Goal: Information Seeking & Learning: Learn about a topic

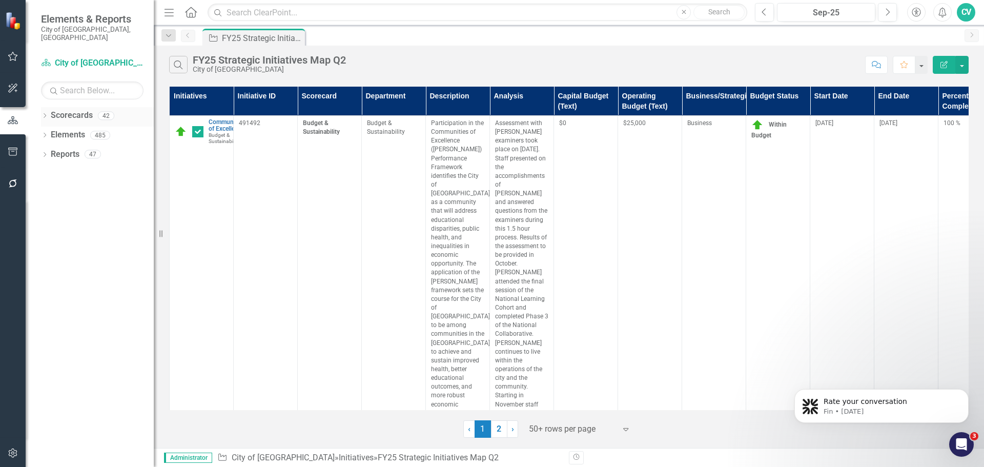
click at [42, 114] on icon "Dropdown" at bounding box center [44, 117] width 7 height 6
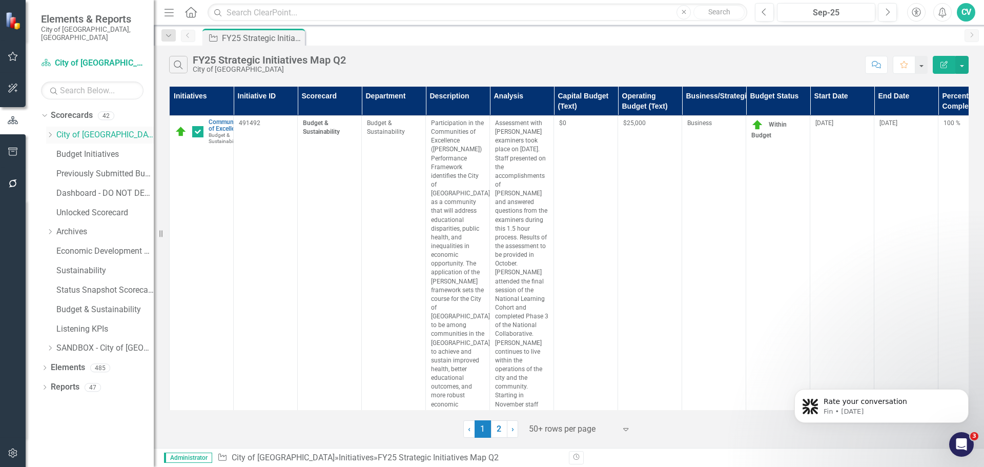
click at [48, 132] on icon "Dropdown" at bounding box center [50, 135] width 8 height 6
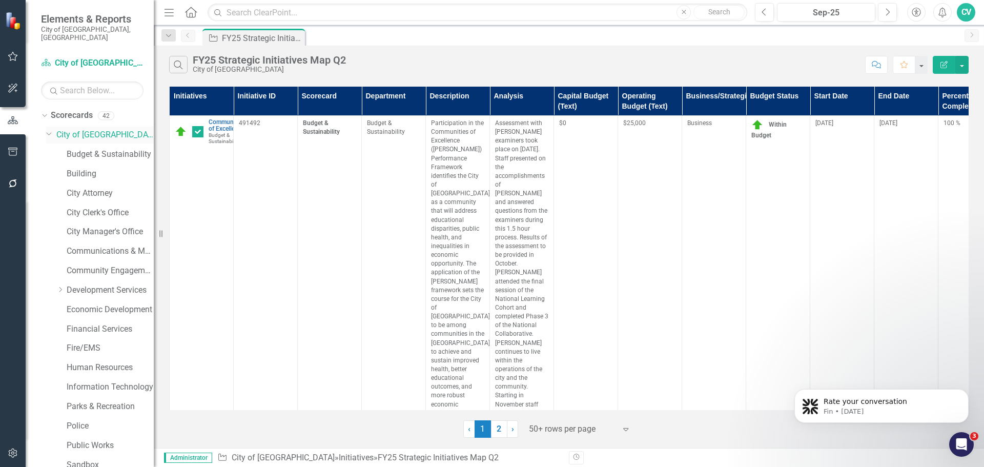
click at [49, 129] on icon "Dropdown" at bounding box center [49, 133] width 6 height 8
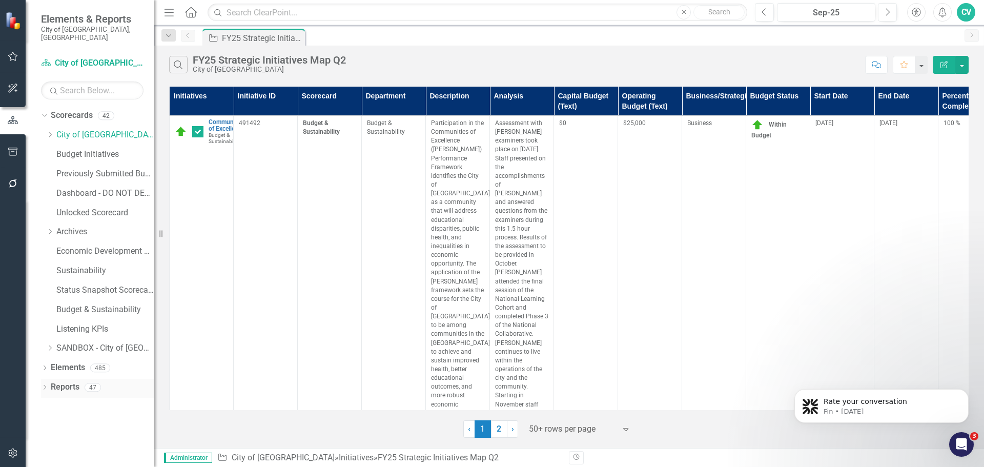
click at [47, 384] on div "Dropdown" at bounding box center [44, 388] width 7 height 9
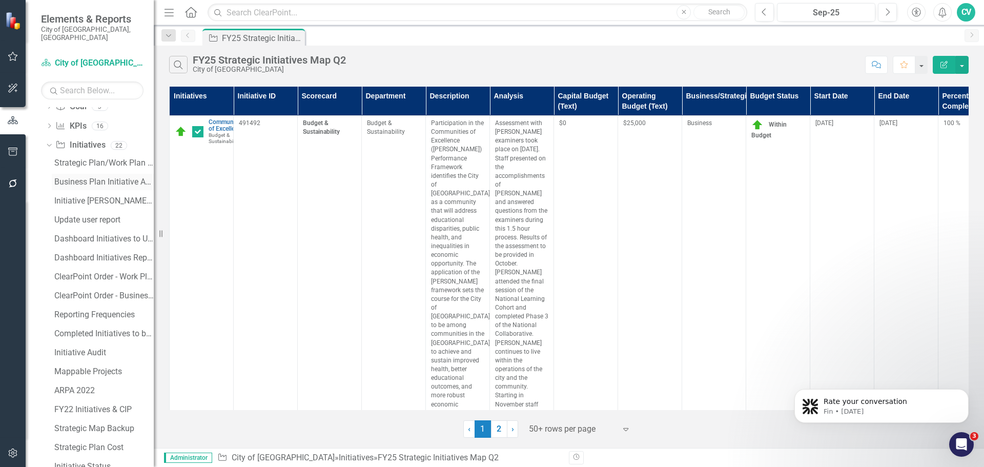
scroll to position [264, 0]
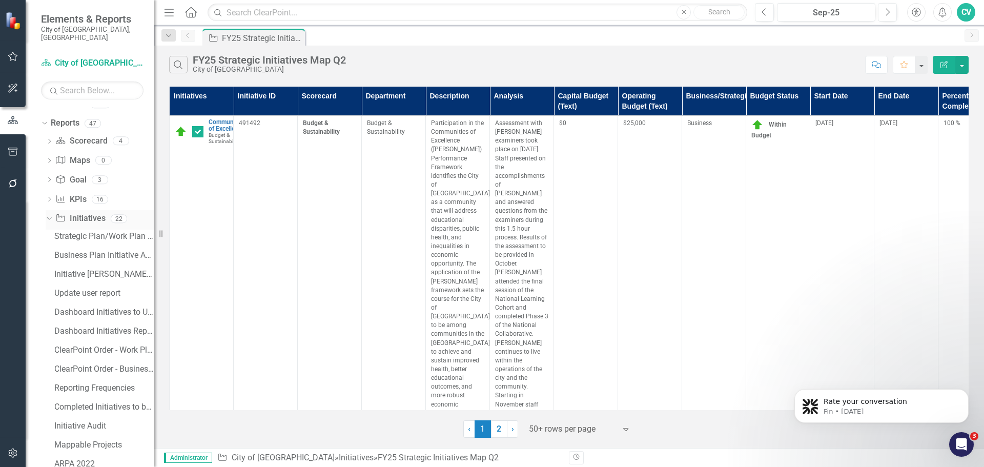
click at [51, 210] on div "Dropdown Initiative Initiatives 22" at bounding box center [100, 219] width 108 height 19
click at [50, 197] on icon "Dropdown" at bounding box center [49, 200] width 7 height 6
click at [94, 213] on link "Key Intended Outcomes Scorecard Report" at bounding box center [103, 216] width 102 height 16
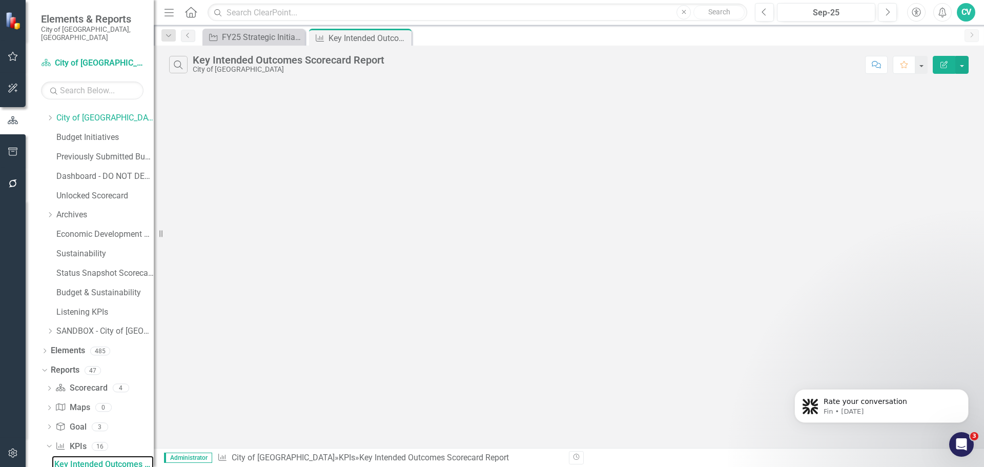
scroll to position [14, 0]
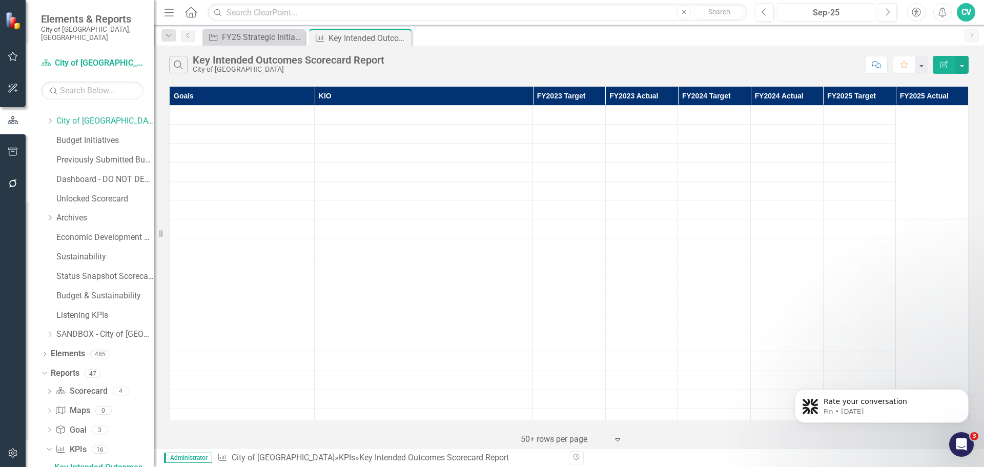
click at [818, 14] on div "Sep-25" at bounding box center [825, 13] width 91 height 12
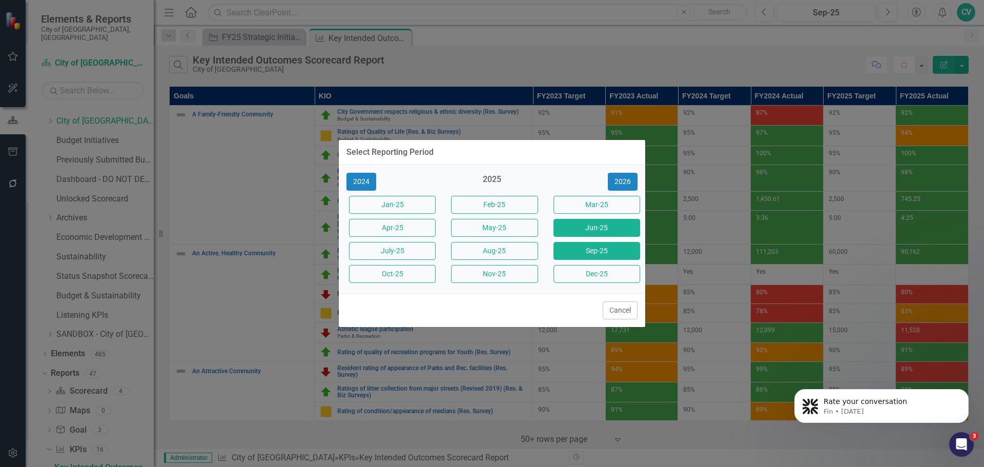
click at [603, 226] on button "Jun-25" at bounding box center [596, 228] width 87 height 18
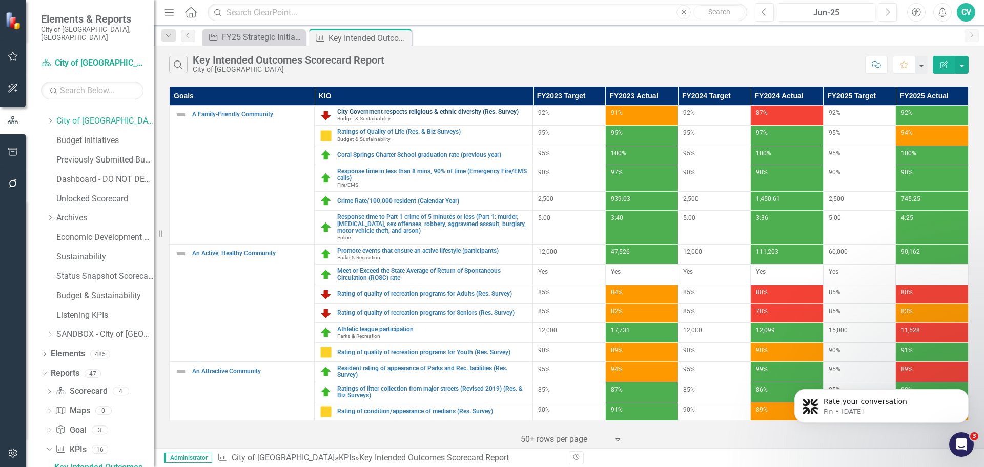
click at [406, 110] on link "City Government respects religious & ethnic diversity (Res. Survey)" at bounding box center [432, 112] width 190 height 7
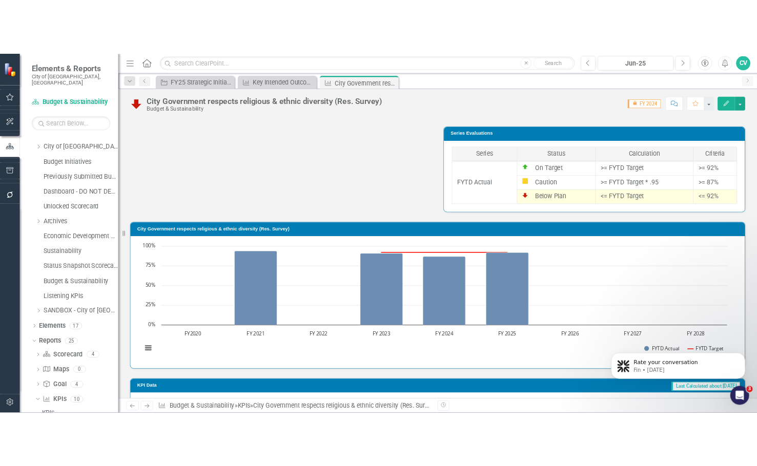
scroll to position [702, 0]
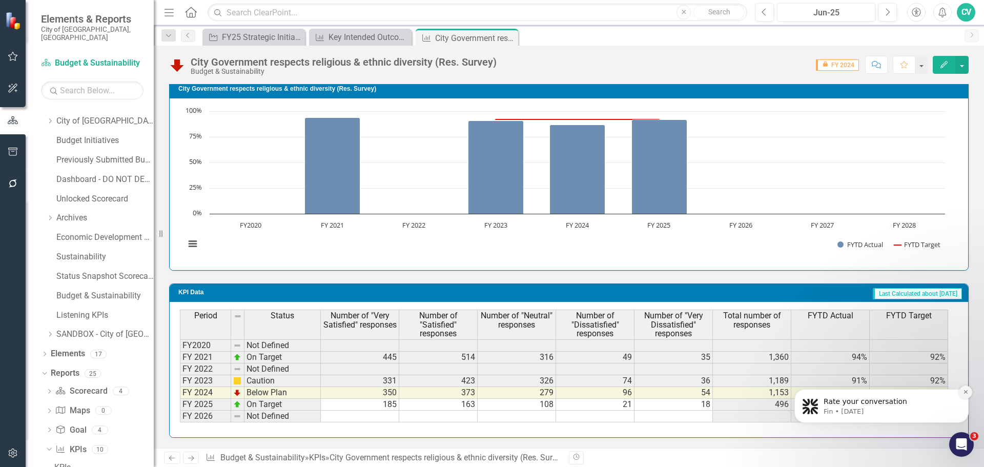
click at [971, 392] on button "Dismiss notification" at bounding box center [964, 391] width 13 height 13
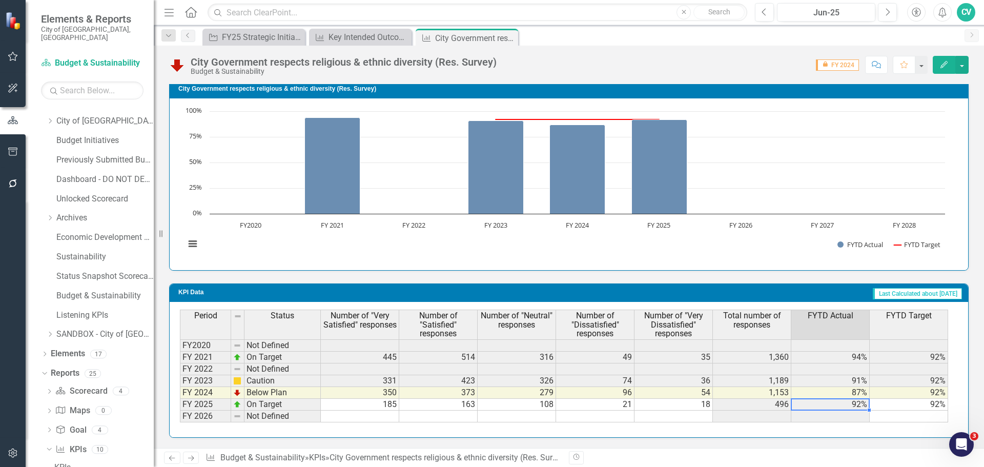
click at [842, 408] on td "92%" at bounding box center [830, 405] width 78 height 12
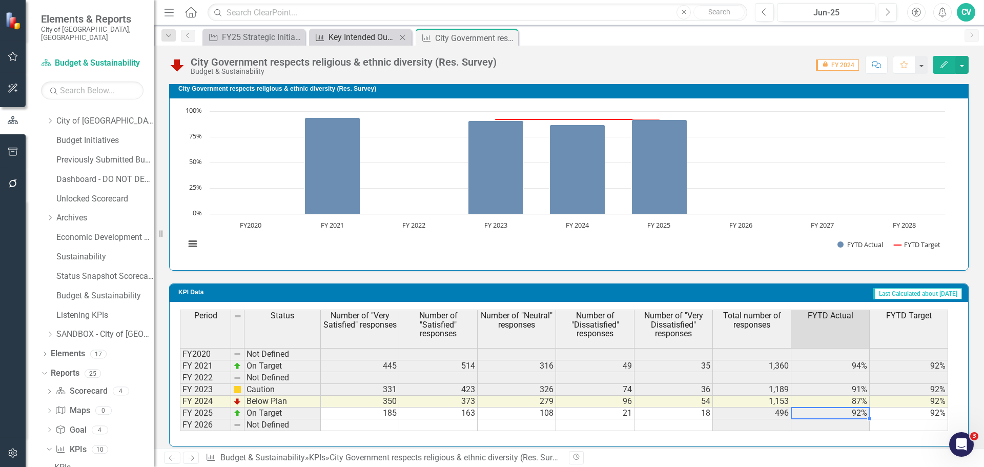
click at [358, 38] on div "Key Intended Outcomes Scorecard Report" at bounding box center [362, 37] width 68 height 13
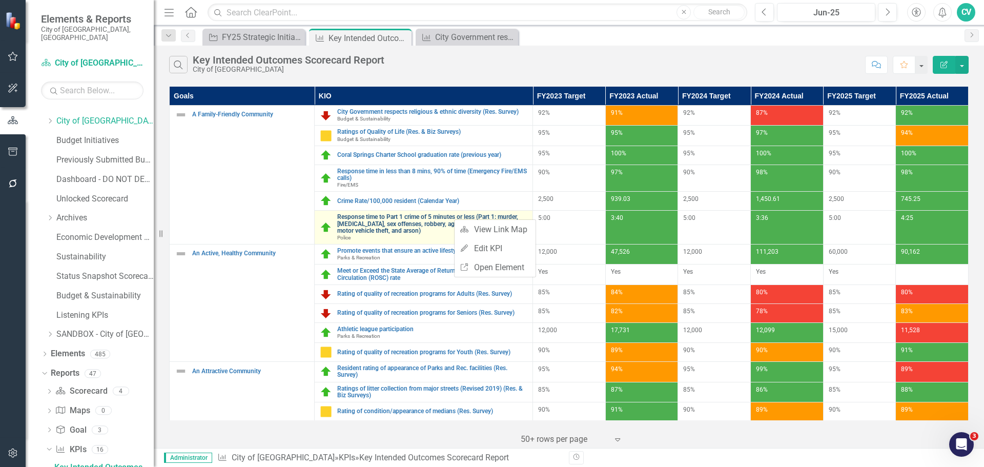
click at [390, 227] on link "Response time to Part 1 crime of 5 minutes or less (Part 1: murder, [MEDICAL_DA…" at bounding box center [432, 224] width 190 height 20
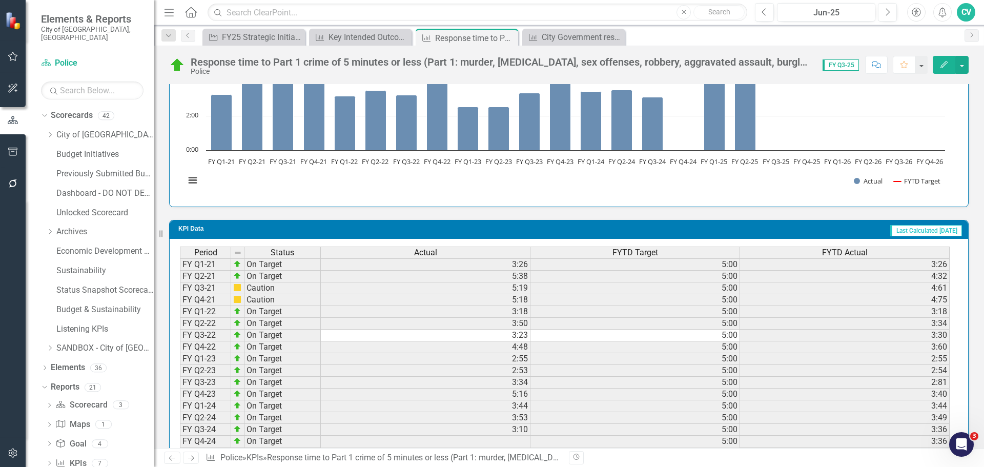
scroll to position [837, 0]
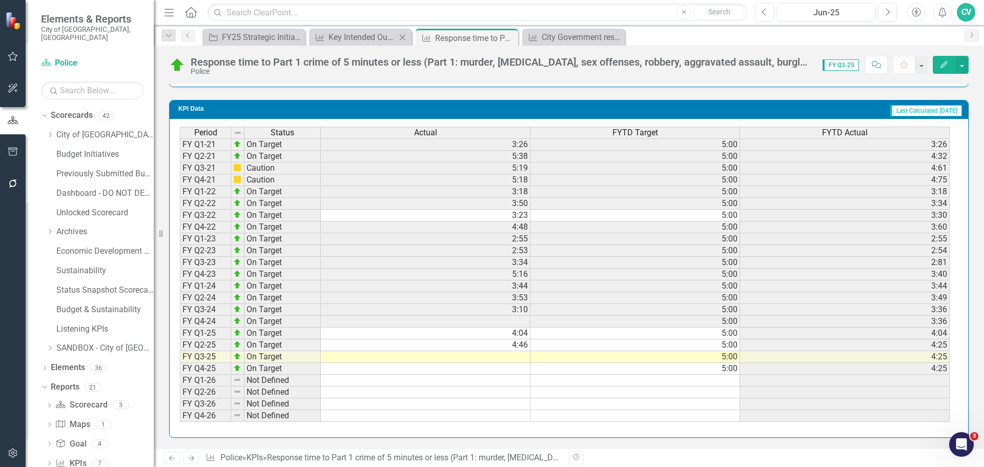
click at [356, 44] on div "KPI Key Intended Outcomes Scorecard Report Close" at bounding box center [360, 37] width 102 height 17
click at [357, 38] on div "Key Intended Outcomes Scorecard Report" at bounding box center [362, 37] width 68 height 13
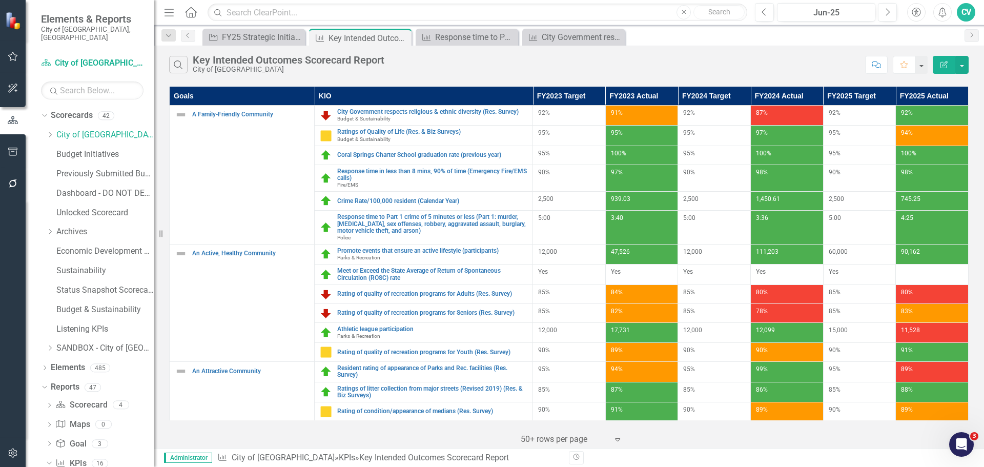
scroll to position [14, 0]
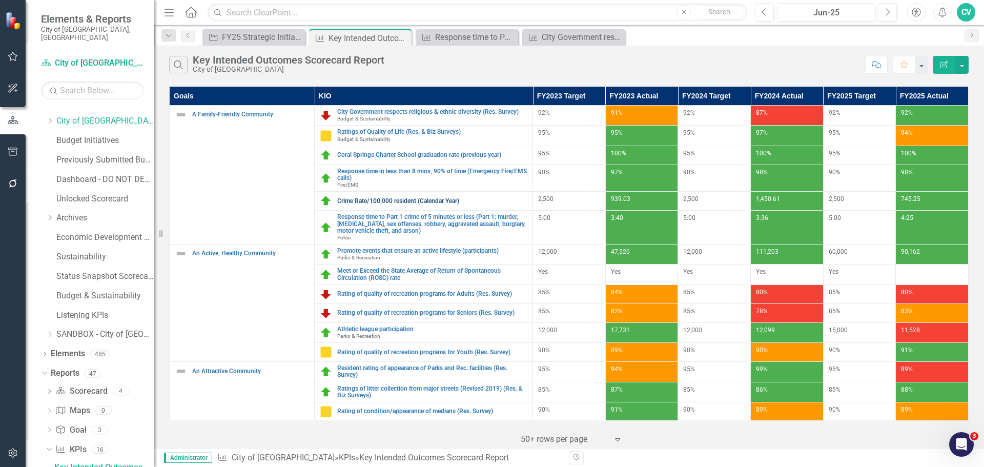
click at [448, 202] on link "Crime Rate/100,000 resident (Calendar Year)" at bounding box center [432, 201] width 190 height 7
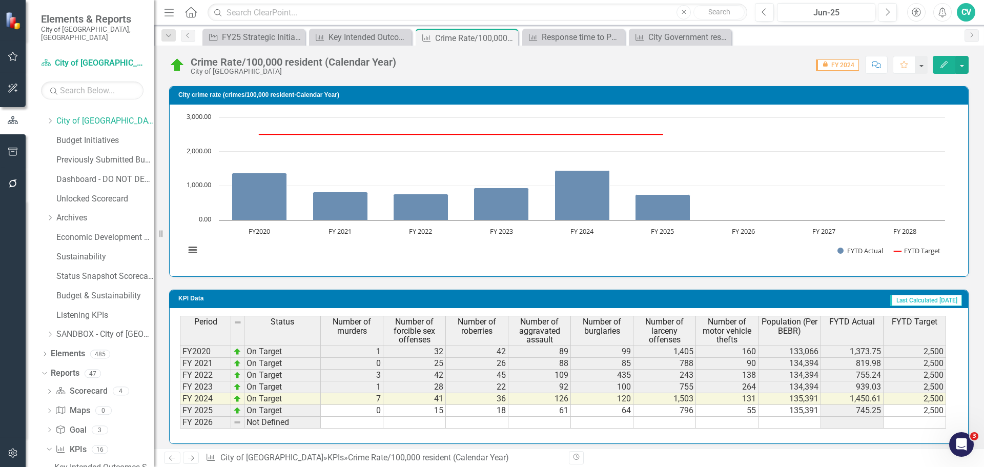
scroll to position [778, 0]
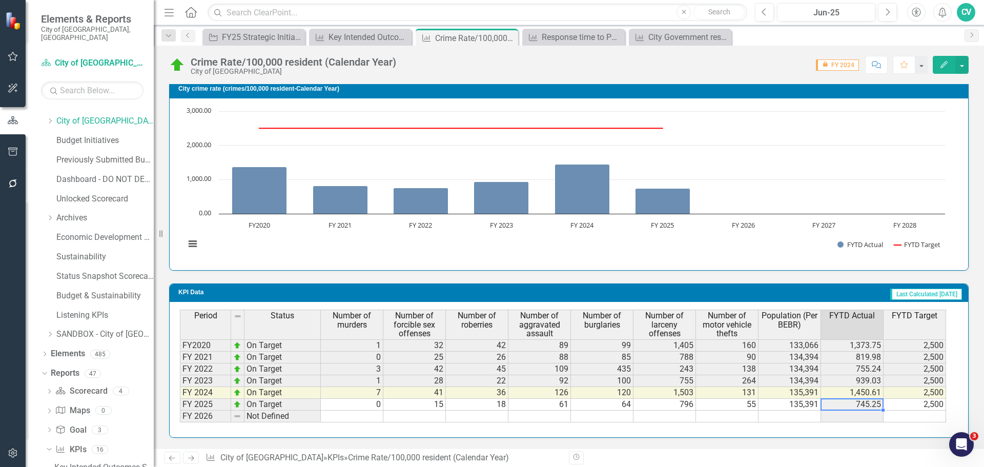
click at [853, 404] on td "745.25" at bounding box center [852, 405] width 62 height 12
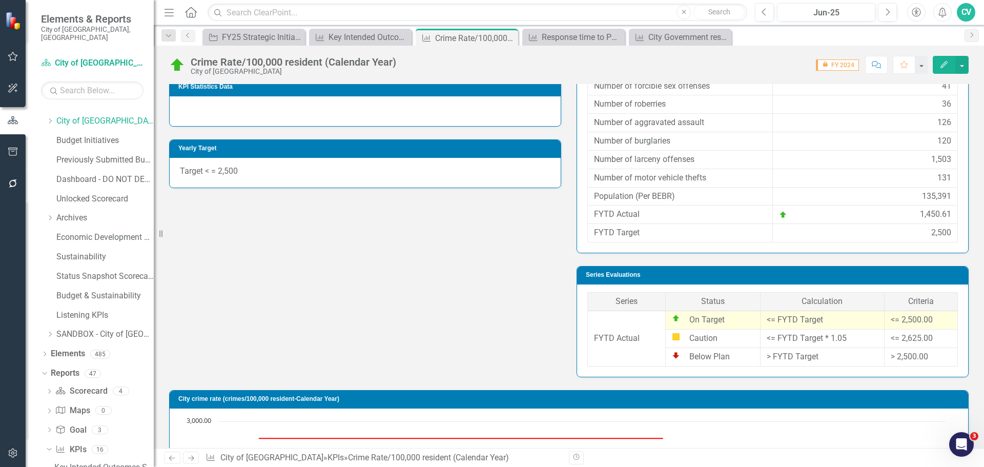
scroll to position [368, 0]
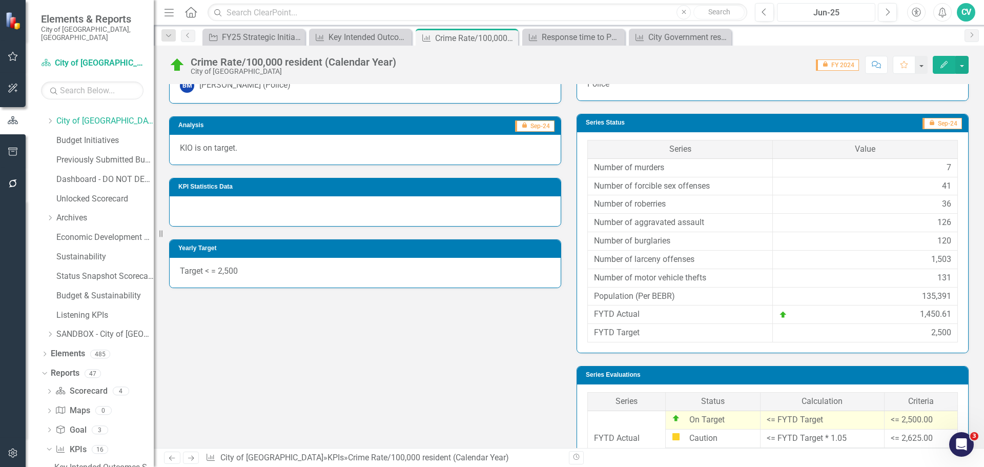
click at [858, 16] on div "Jun-25" at bounding box center [825, 13] width 91 height 12
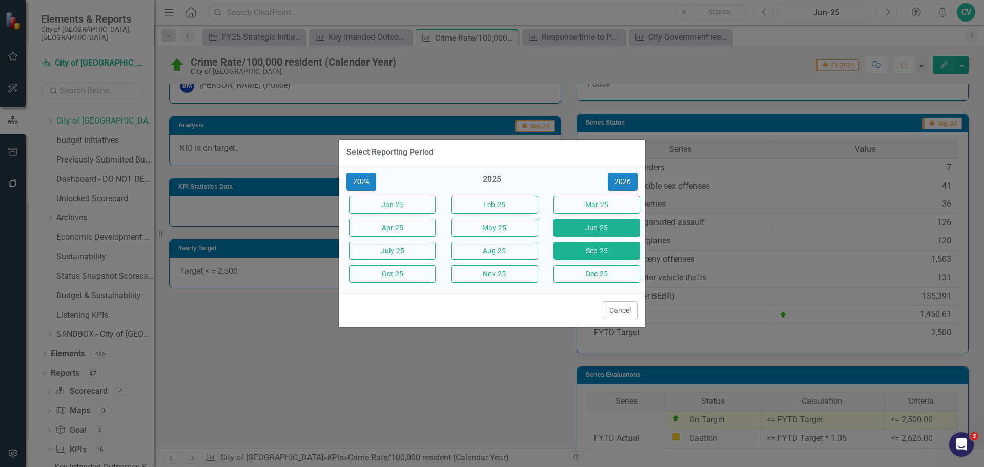
click at [606, 248] on button "Sep-25" at bounding box center [596, 251] width 87 height 18
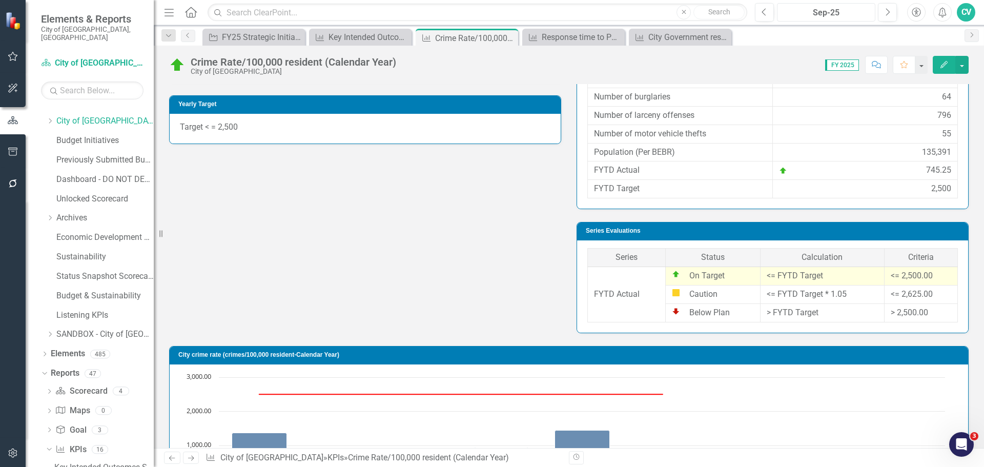
scroll to position [359, 0]
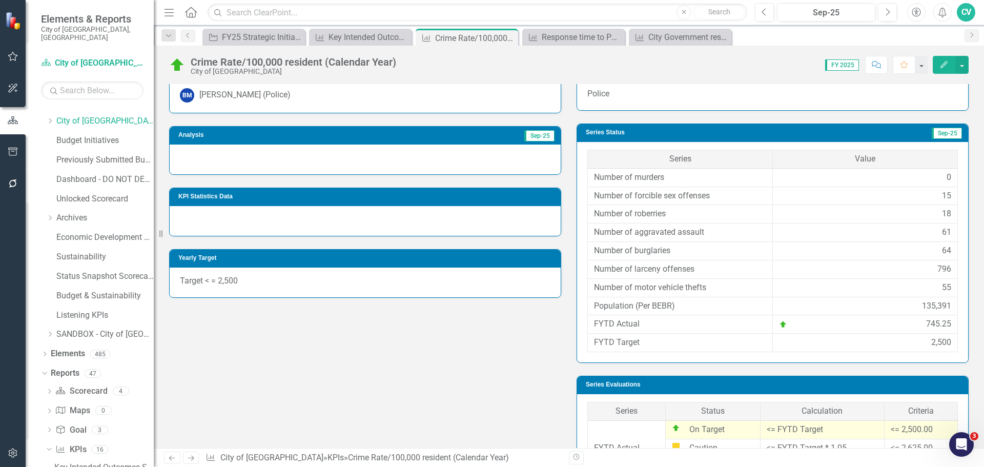
click at [968, 62] on div "Crime Rate/100,000 resident (Calendar Year) City of [GEOGRAPHIC_DATA] Score: 0.…" at bounding box center [569, 61] width 830 height 31
click at [963, 64] on button "button" at bounding box center [961, 65] width 13 height 18
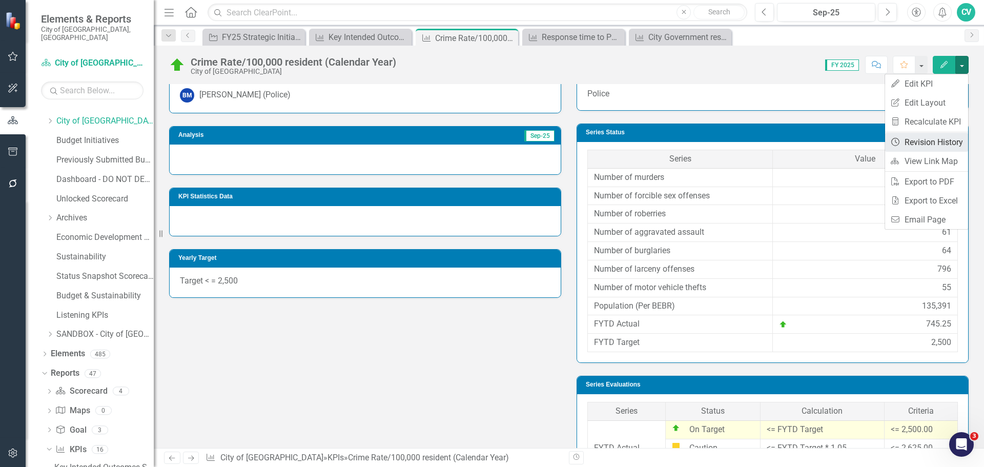
click at [950, 137] on link "Revision History Revision History" at bounding box center [926, 142] width 83 height 19
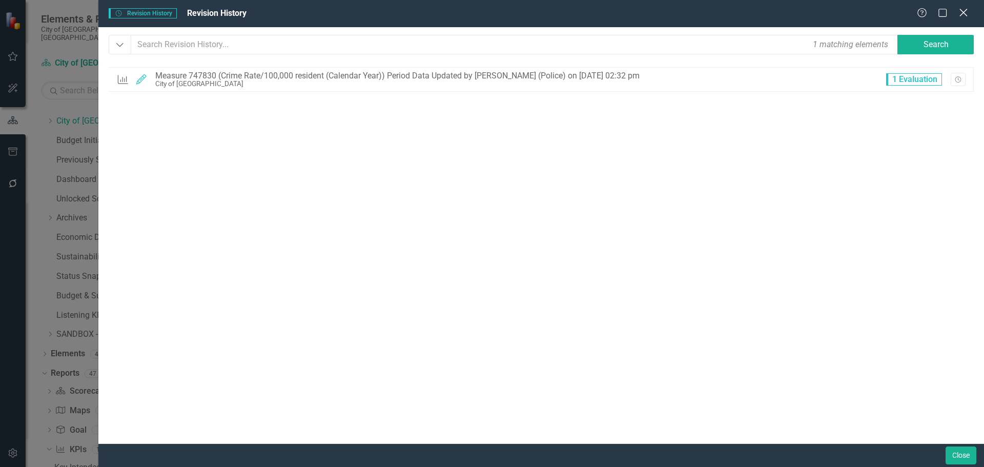
click at [964, 14] on icon at bounding box center [963, 13] width 8 height 8
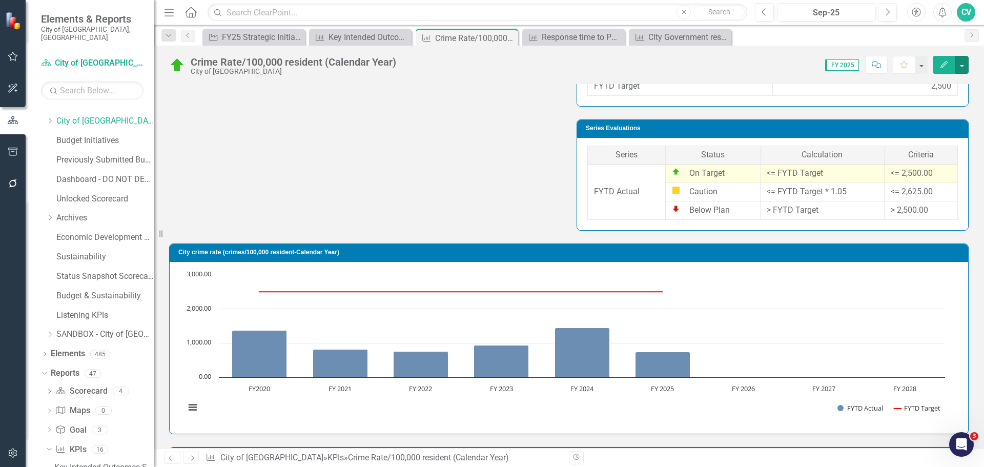
scroll to position [778, 0]
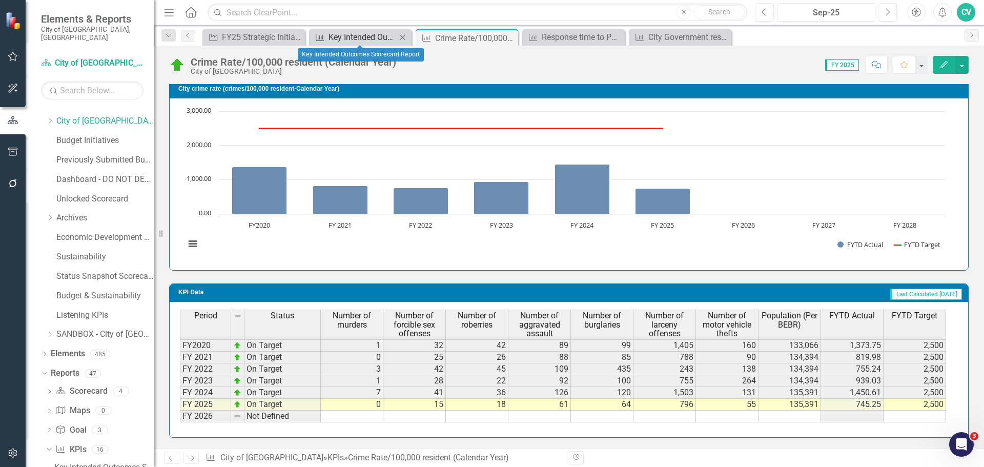
click at [349, 37] on div "Key Intended Outcomes Scorecard Report" at bounding box center [362, 37] width 68 height 13
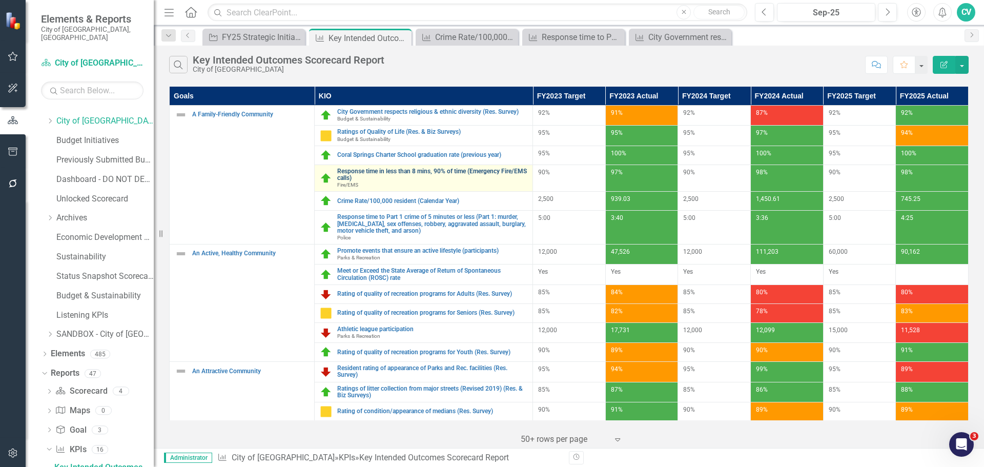
click at [431, 171] on link "Response time in less than 8 mins, 90% of time (Emergency Fire/EMS calls)" at bounding box center [432, 174] width 190 height 13
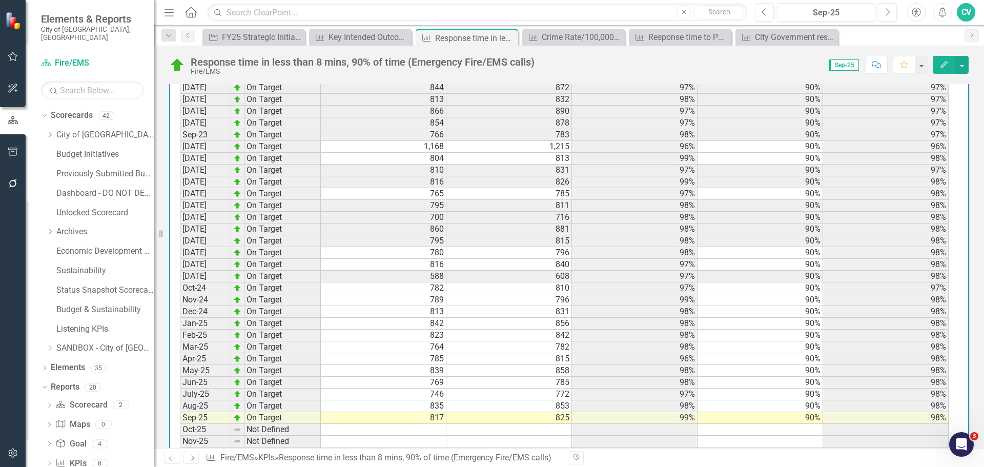
scroll to position [1168, 0]
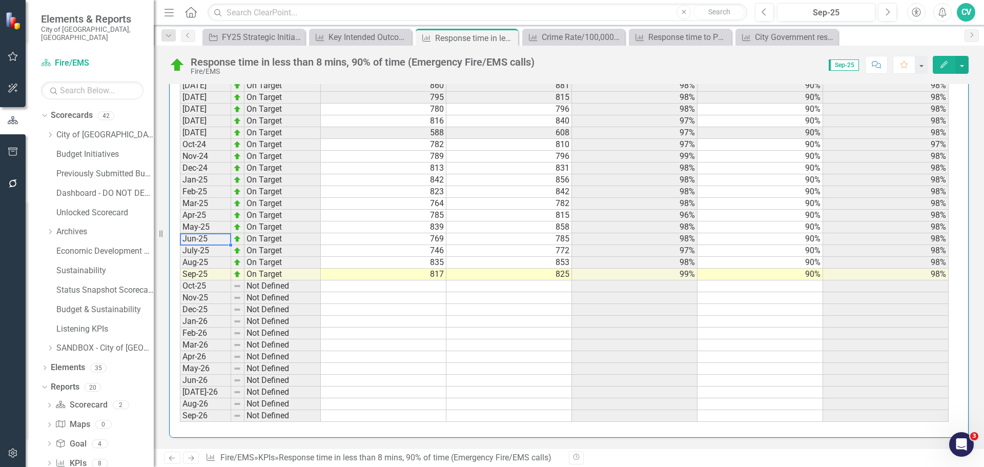
click at [182, 239] on td "Jun-25" at bounding box center [205, 239] width 51 height 12
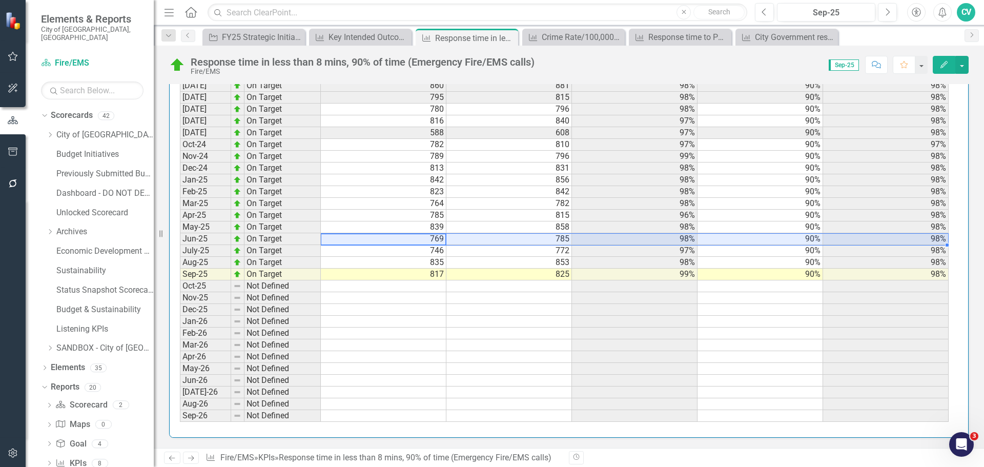
drag, startPoint x: 407, startPoint y: 238, endPoint x: 843, endPoint y: 238, distance: 435.9
click at [843, 238] on tr "Jun-25 On Target 769 785 98% 90% 98%" at bounding box center [564, 239] width 768 height 12
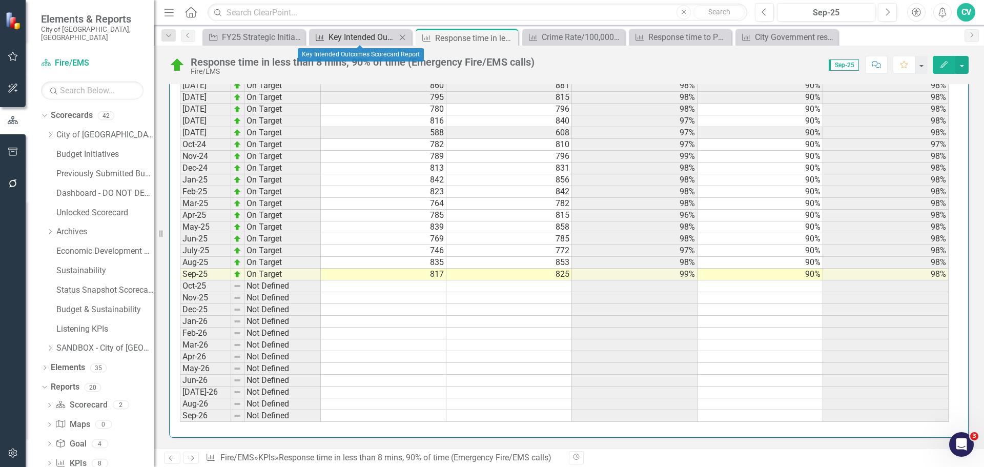
click at [345, 43] on div "Key Intended Outcomes Scorecard Report" at bounding box center [362, 37] width 68 height 13
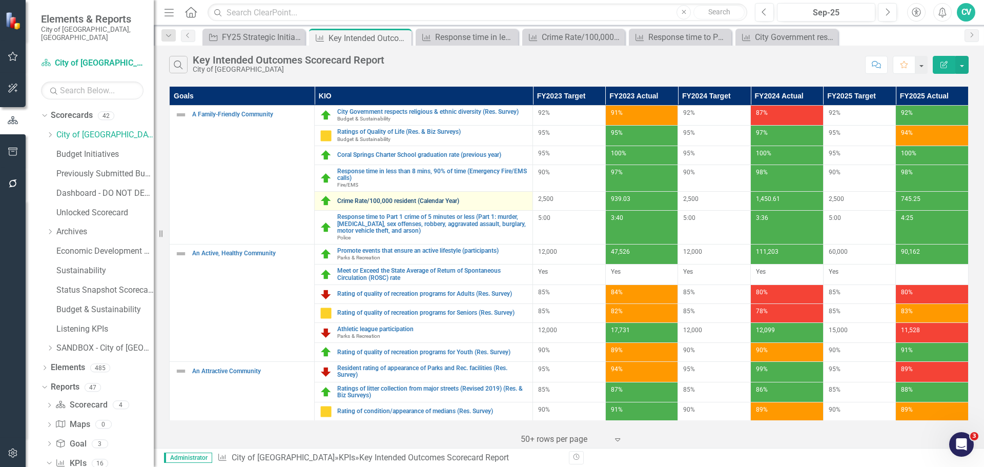
scroll to position [14, 0]
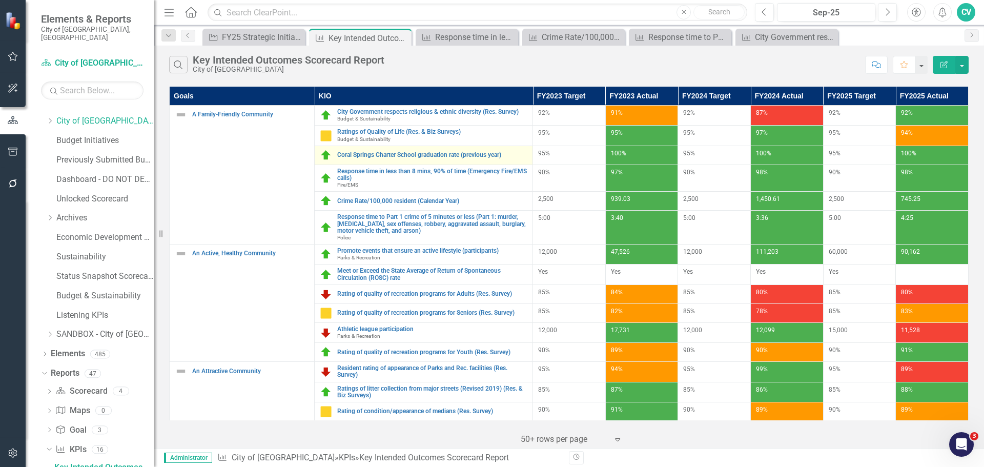
click at [449, 151] on div "Coral Springs Charter School graduation rate (previous year)" at bounding box center [423, 155] width 207 height 12
click at [449, 156] on link "Coral Springs Charter School graduation rate (previous year)" at bounding box center [432, 155] width 190 height 7
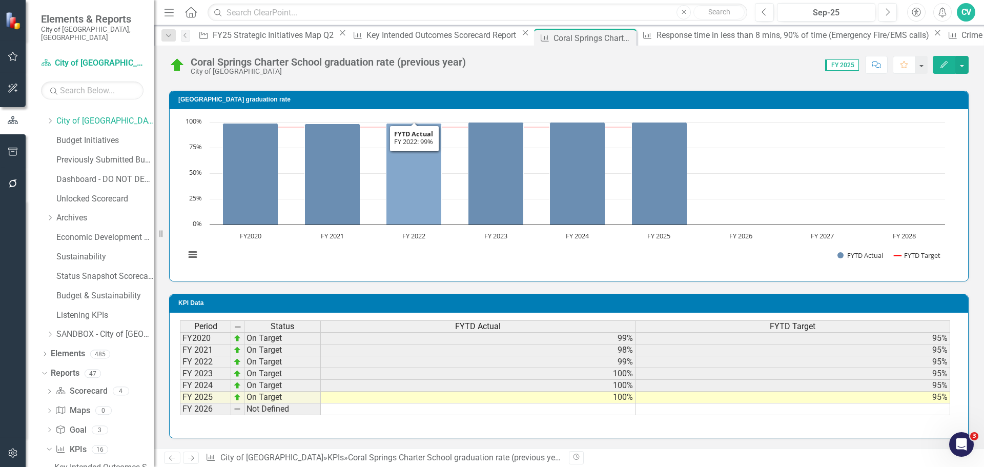
scroll to position [582, 0]
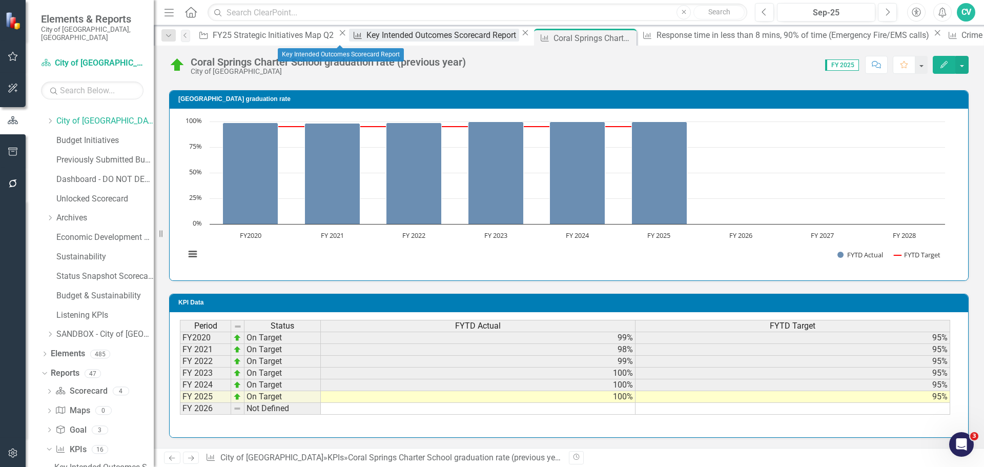
click at [366, 36] on div "Key Intended Outcomes Scorecard Report" at bounding box center [442, 35] width 152 height 13
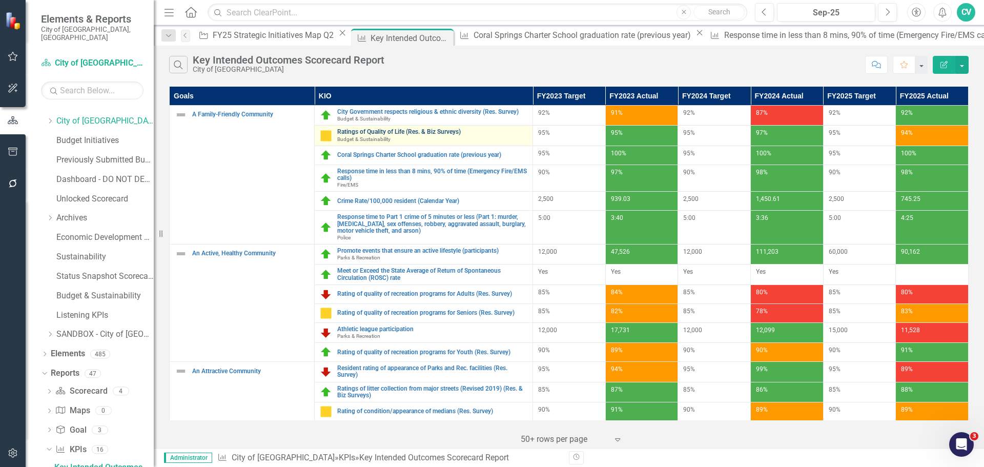
click at [403, 133] on link "Ratings of Quality of Life (Res. & Biz Surveys)" at bounding box center [432, 132] width 190 height 7
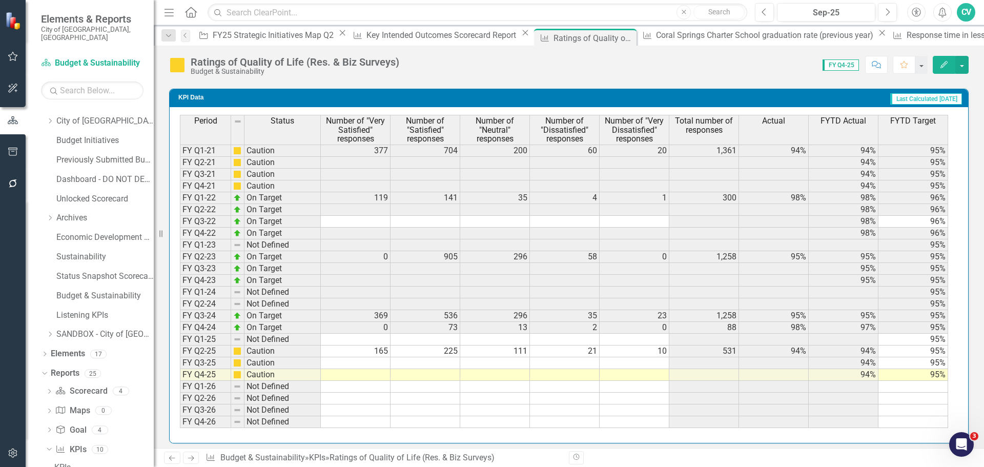
scroll to position [941, 0]
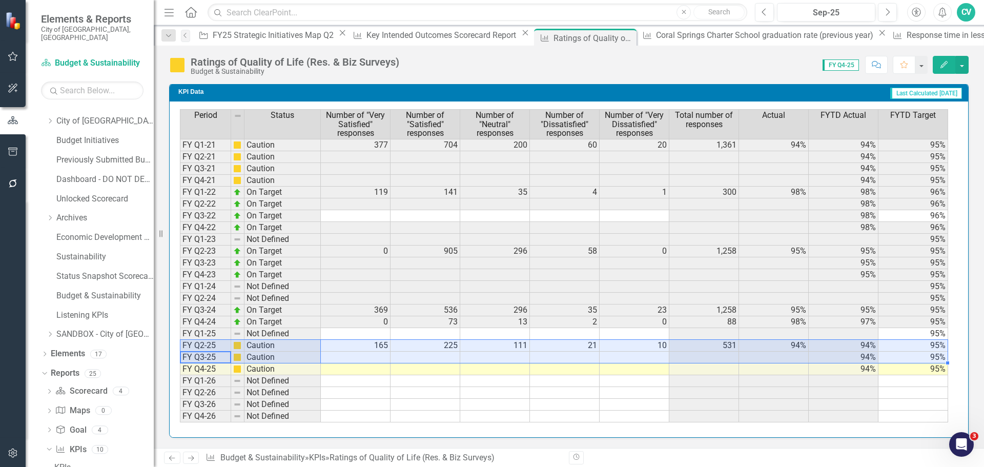
drag, startPoint x: 193, startPoint y: 359, endPoint x: 912, endPoint y: 346, distance: 719.3
click at [912, 346] on div "Period Status Number of "Very Satisfied" responses Number of "Satisfied" respon…" at bounding box center [565, 265] width 770 height 313
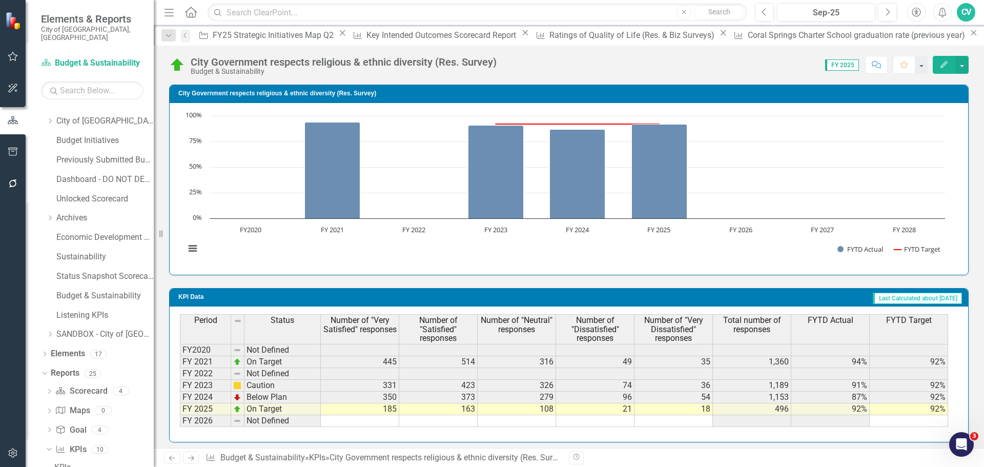
scroll to position [702, 0]
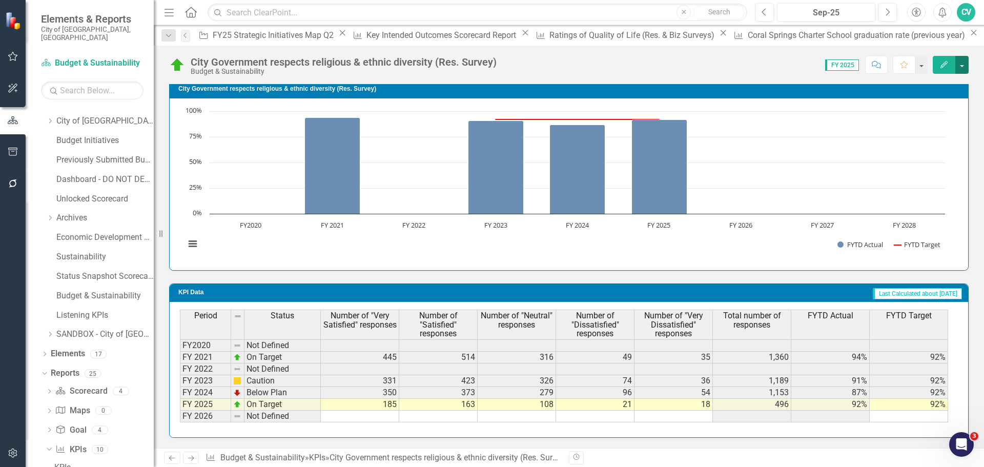
click at [962, 67] on button "button" at bounding box center [961, 65] width 13 height 18
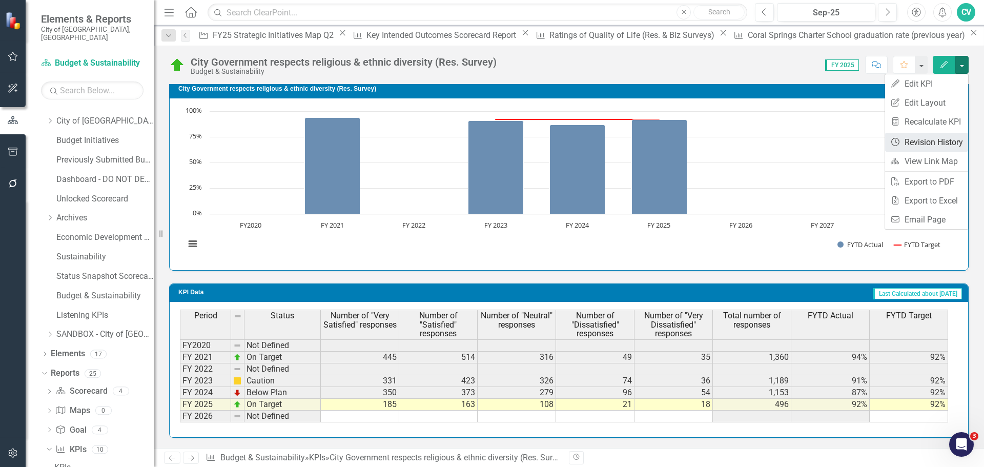
click at [935, 141] on link "Revision History Revision History" at bounding box center [926, 142] width 83 height 19
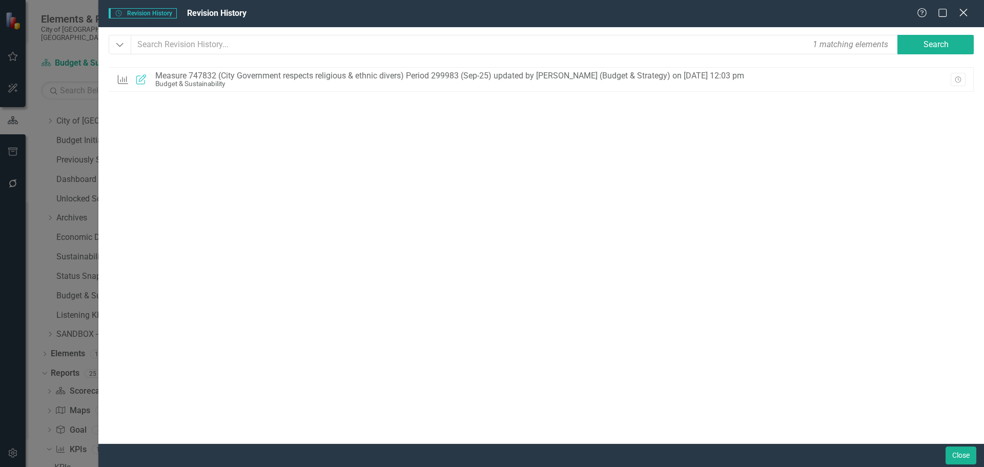
click at [966, 14] on icon "Close" at bounding box center [962, 13] width 13 height 10
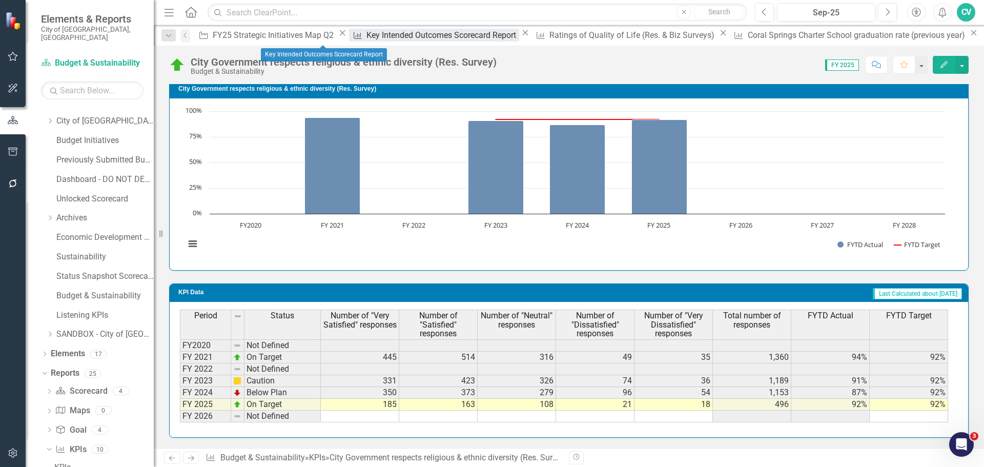
click at [366, 39] on div "Key Intended Outcomes Scorecard Report" at bounding box center [442, 35] width 152 height 13
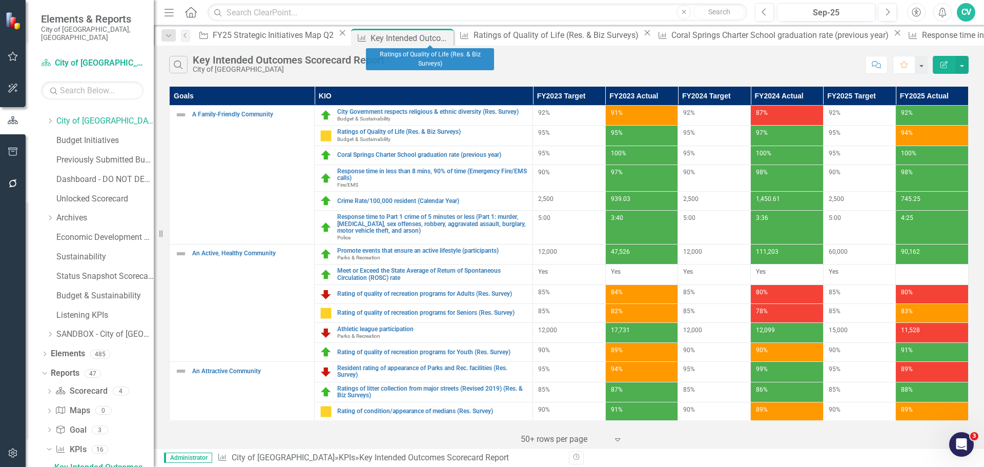
click at [642, 37] on icon "Close" at bounding box center [647, 33] width 10 height 8
click at [694, 37] on icon "Close" at bounding box center [699, 33] width 10 height 8
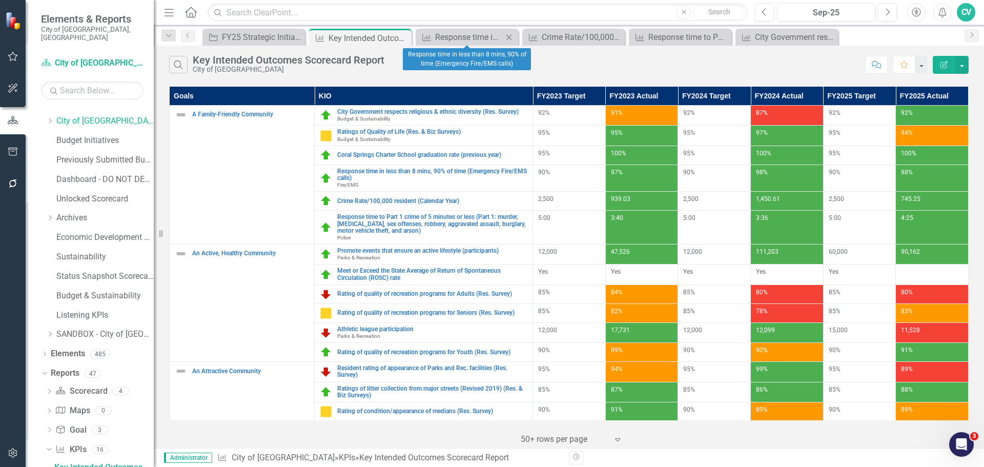
click at [510, 39] on icon "Close" at bounding box center [509, 37] width 10 height 8
click at [511, 39] on icon "Close" at bounding box center [509, 37] width 10 height 8
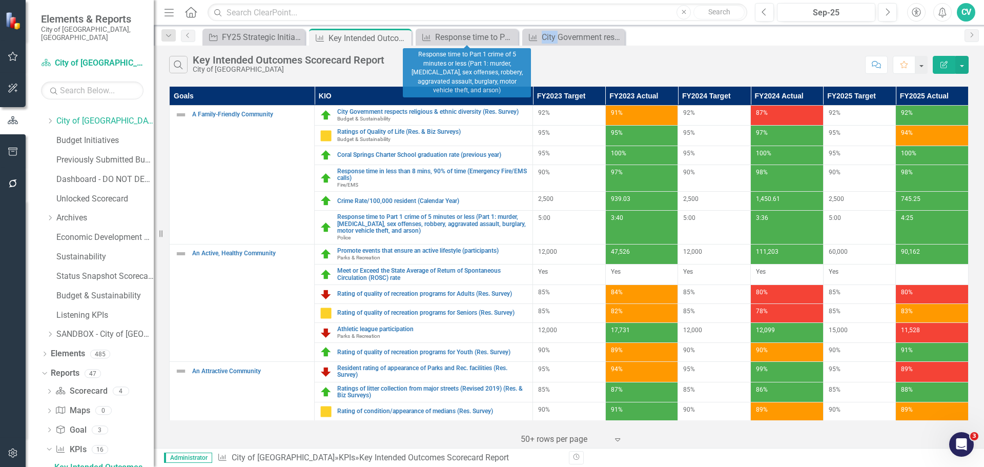
click at [0, 0] on icon "Close" at bounding box center [0, 0] width 0 height 0
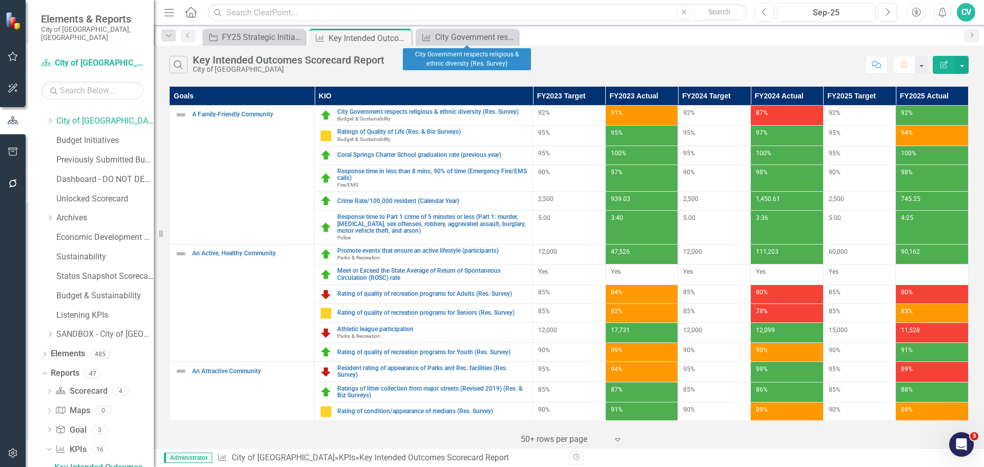
click at [0, 0] on icon "Close" at bounding box center [0, 0] width 0 height 0
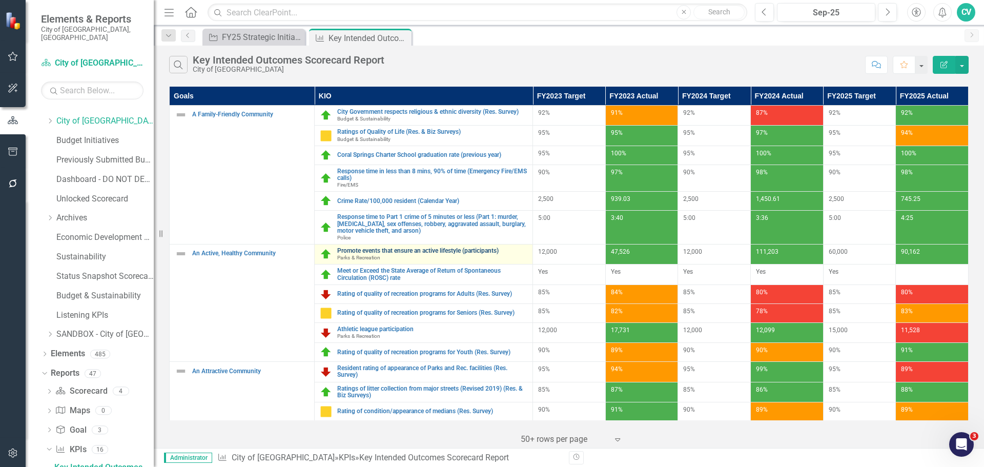
click at [425, 253] on link "Promote events that ensure an active lifestyle (participants)" at bounding box center [432, 250] width 190 height 7
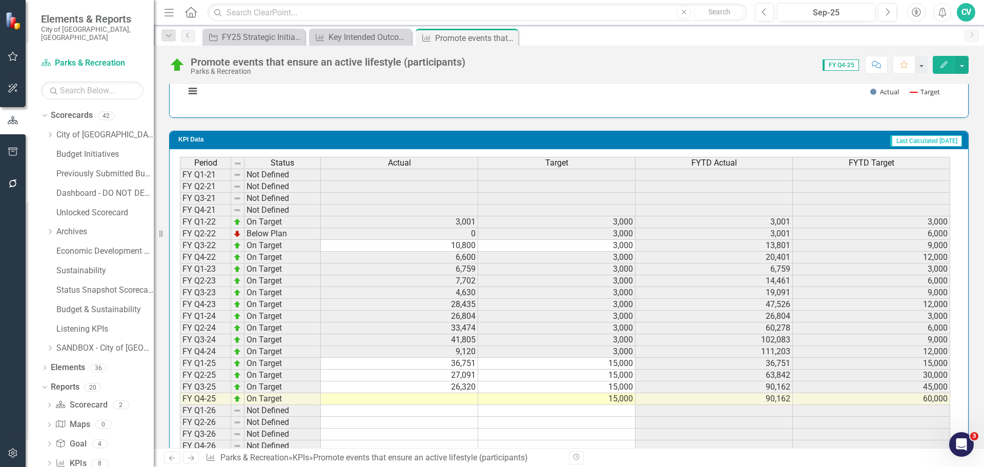
scroll to position [988, 0]
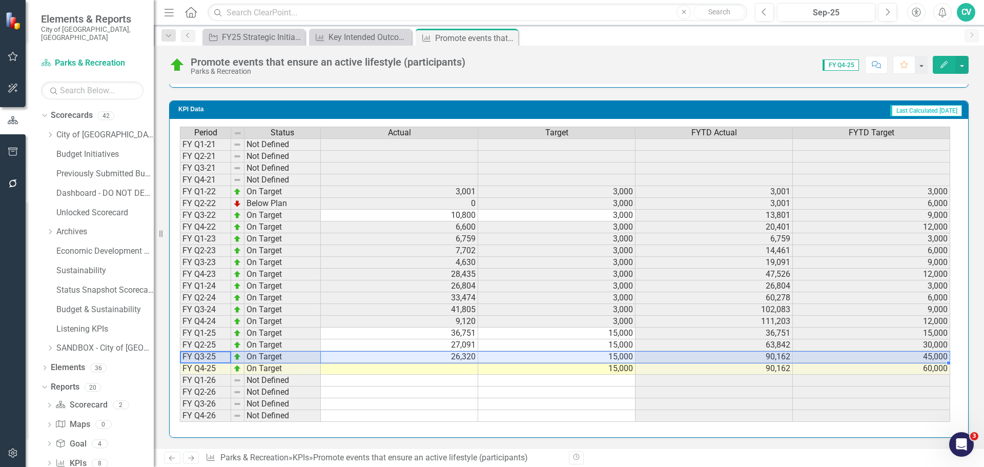
drag, startPoint x: 208, startPoint y: 356, endPoint x: 874, endPoint y: 358, distance: 666.5
click at [874, 358] on div "Period Status Actual Target FYTD Actual FYTD Target FY Q1-21 Not Defined FY Q2-…" at bounding box center [565, 275] width 770 height 296
click at [344, 32] on div "Key Intended Outcomes Scorecard Report" at bounding box center [362, 37] width 68 height 13
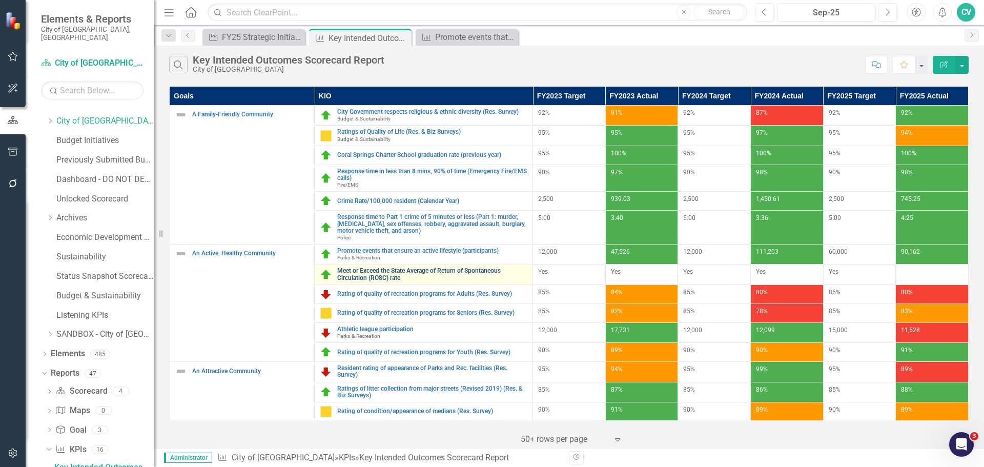
click at [404, 271] on link "Meet or Exceed the State Average of Return of Spontaneous Circulation (ROSC) ra…" at bounding box center [432, 273] width 190 height 13
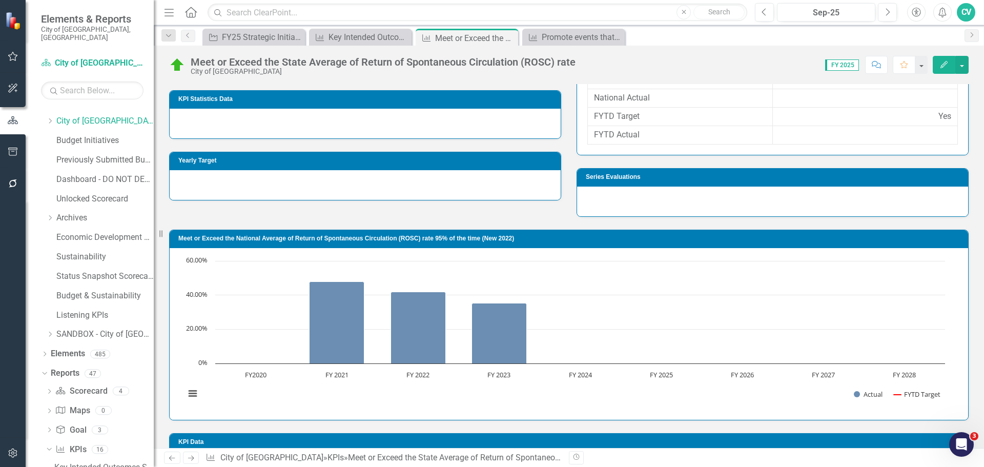
scroll to position [545, 0]
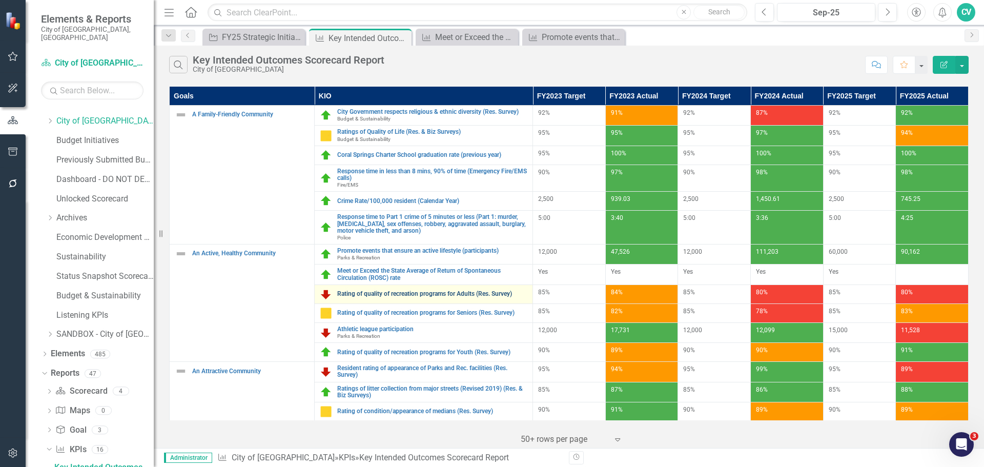
click at [395, 294] on link "Rating of quality of recreation programs for Adults (Res. Survey)" at bounding box center [432, 293] width 190 height 7
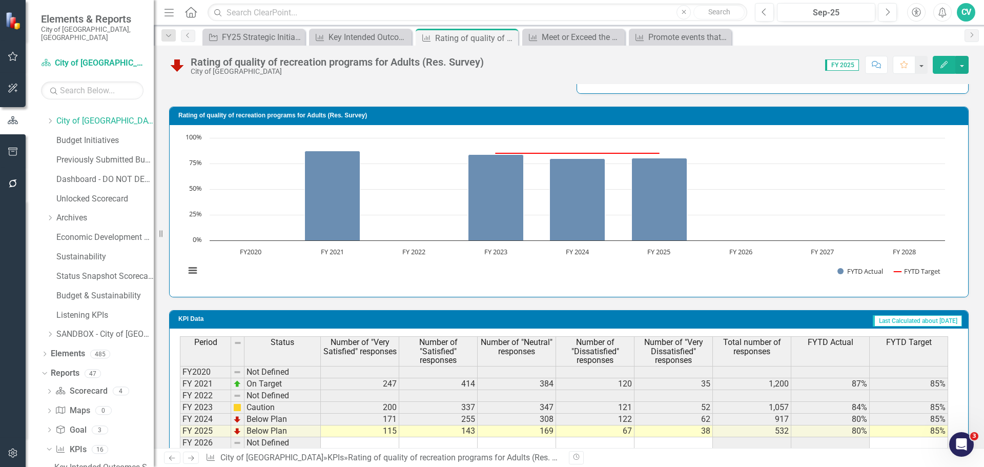
scroll to position [702, 0]
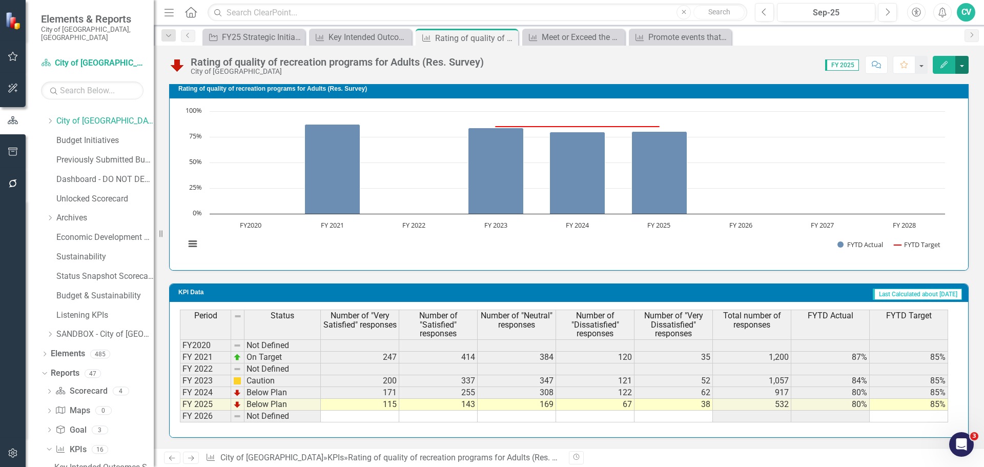
click at [965, 66] on button "button" at bounding box center [961, 65] width 13 height 18
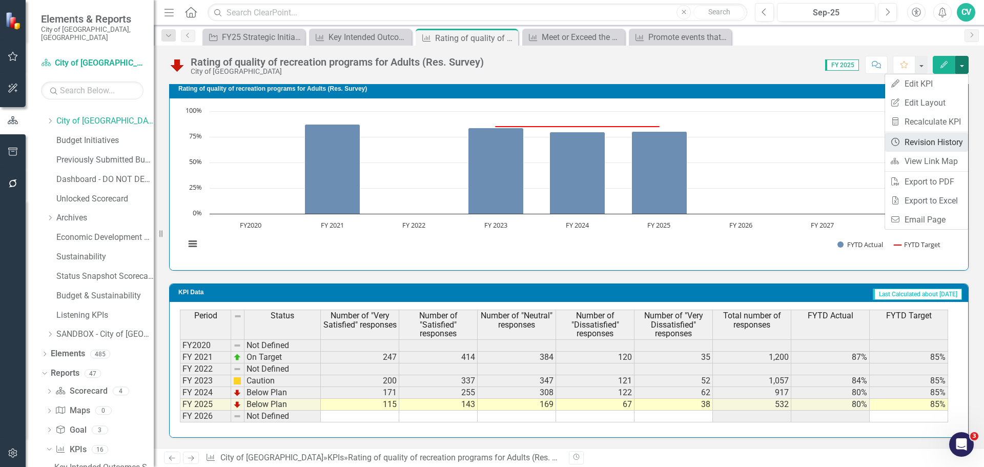
click at [938, 140] on link "Revision History Revision History" at bounding box center [926, 142] width 83 height 19
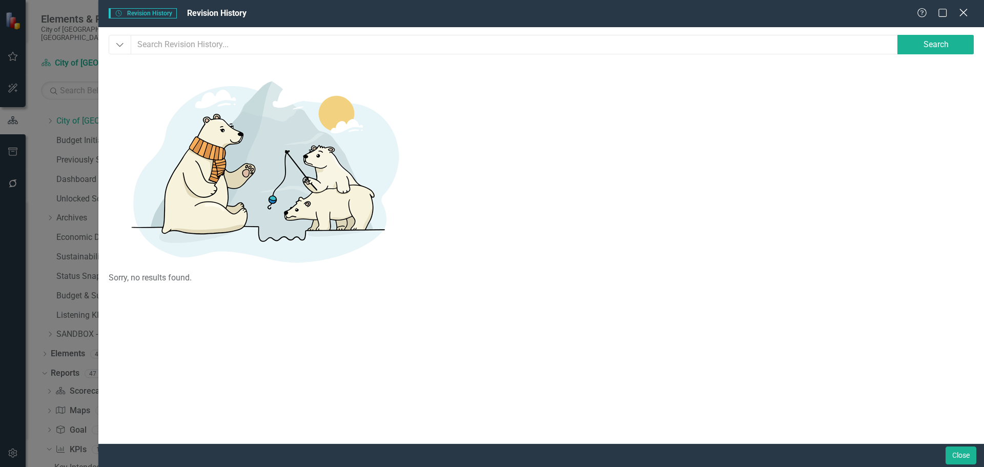
click at [967, 14] on icon "Close" at bounding box center [962, 13] width 13 height 10
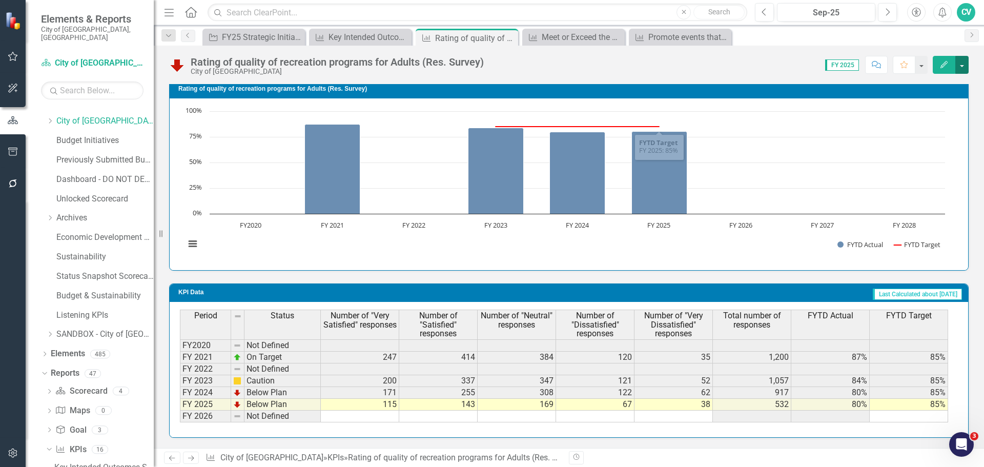
click at [962, 66] on button "button" at bounding box center [961, 65] width 13 height 18
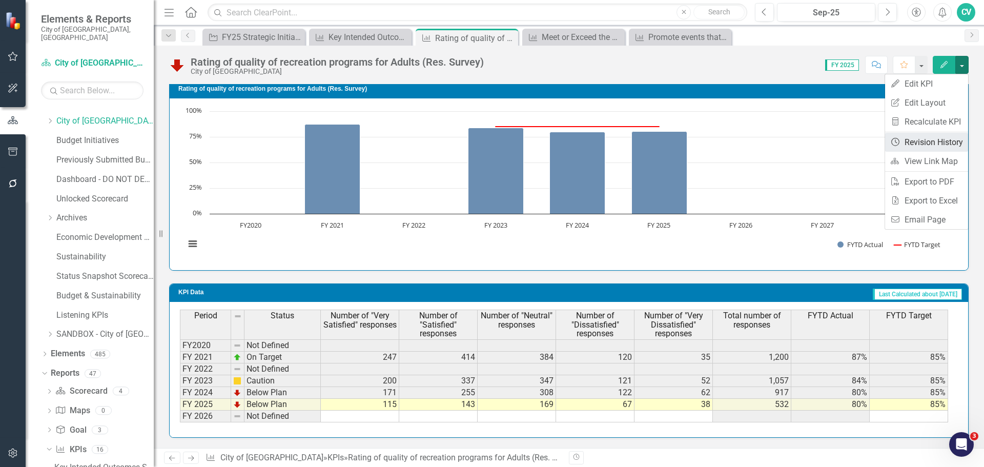
click at [945, 142] on link "Revision History Revision History" at bounding box center [926, 142] width 83 height 19
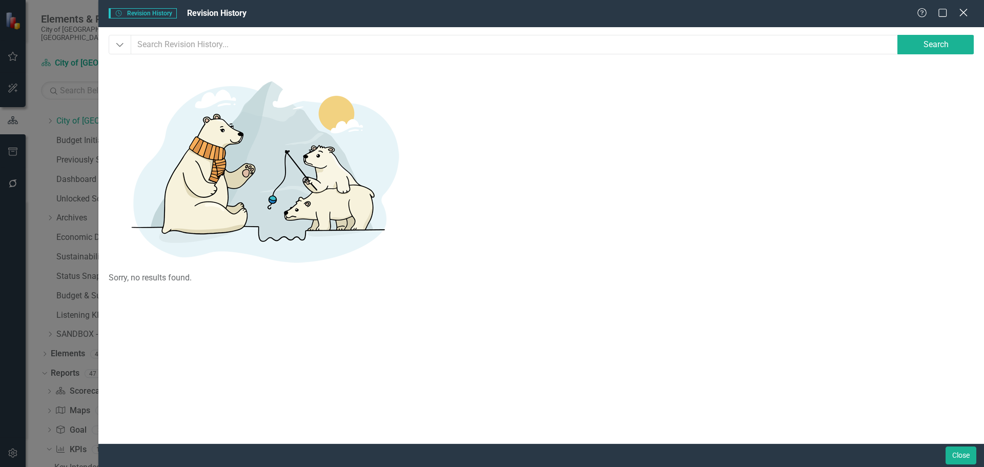
click at [964, 13] on icon at bounding box center [963, 13] width 8 height 8
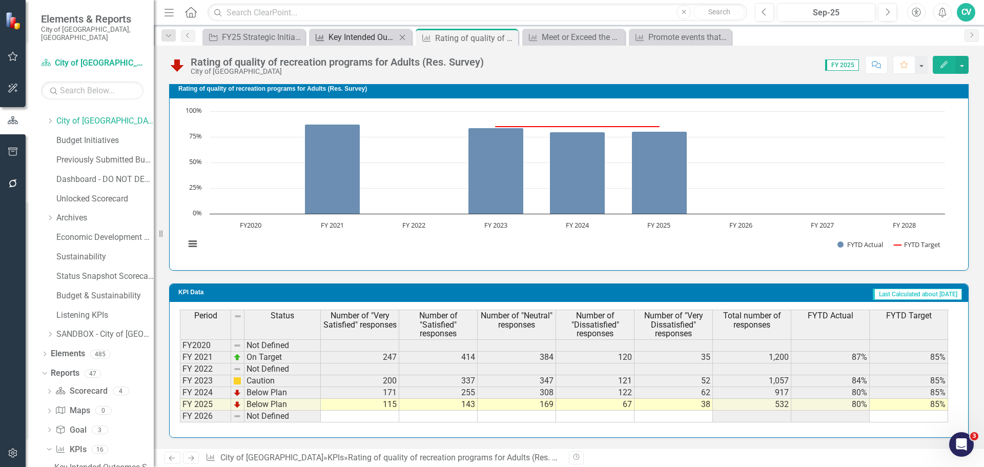
click at [361, 40] on div "Key Intended Outcomes Scorecard Report" at bounding box center [362, 37] width 68 height 13
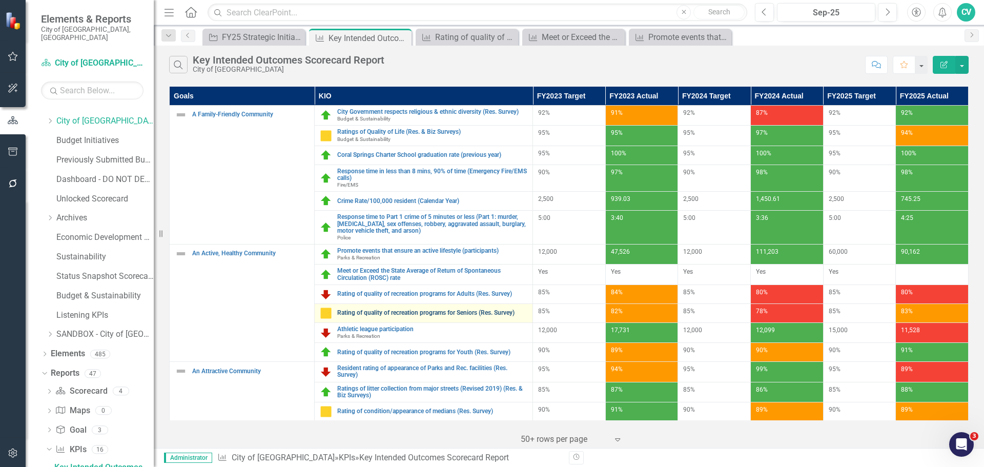
click at [393, 315] on link "Rating of quality of recreation programs for Seniors (Res. Survey)" at bounding box center [432, 312] width 190 height 7
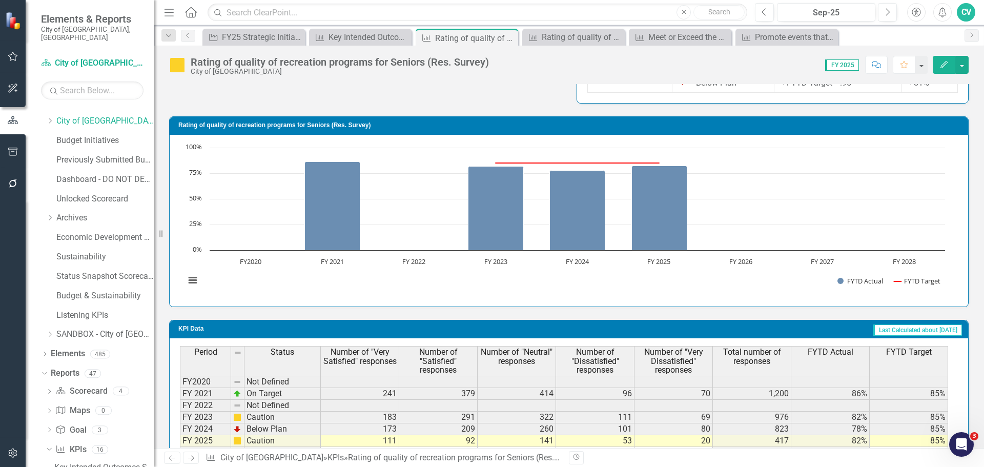
scroll to position [702, 0]
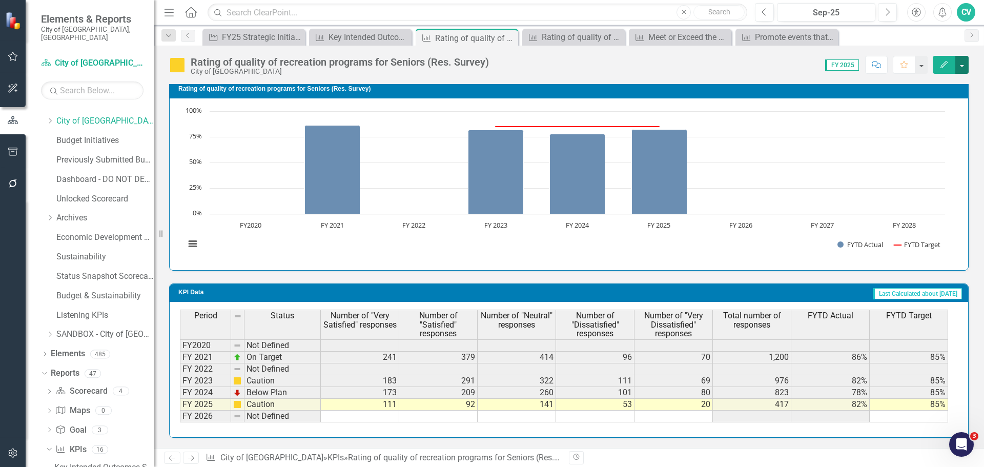
click at [963, 63] on button "button" at bounding box center [961, 65] width 13 height 18
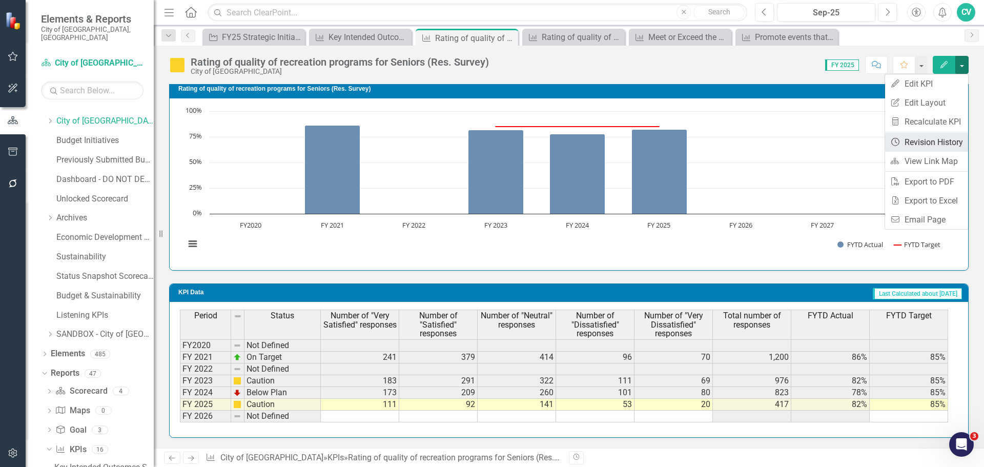
click at [949, 144] on link "Revision History Revision History" at bounding box center [926, 142] width 83 height 19
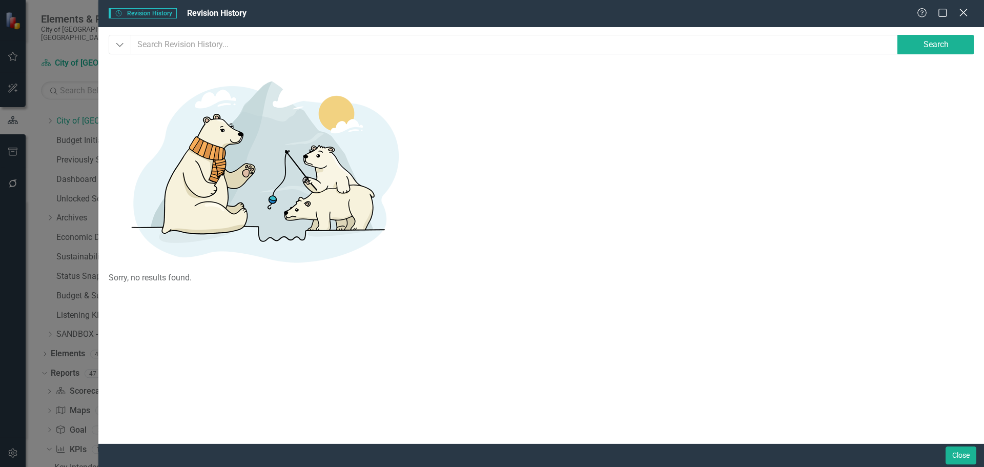
click at [962, 16] on icon "Close" at bounding box center [962, 13] width 13 height 10
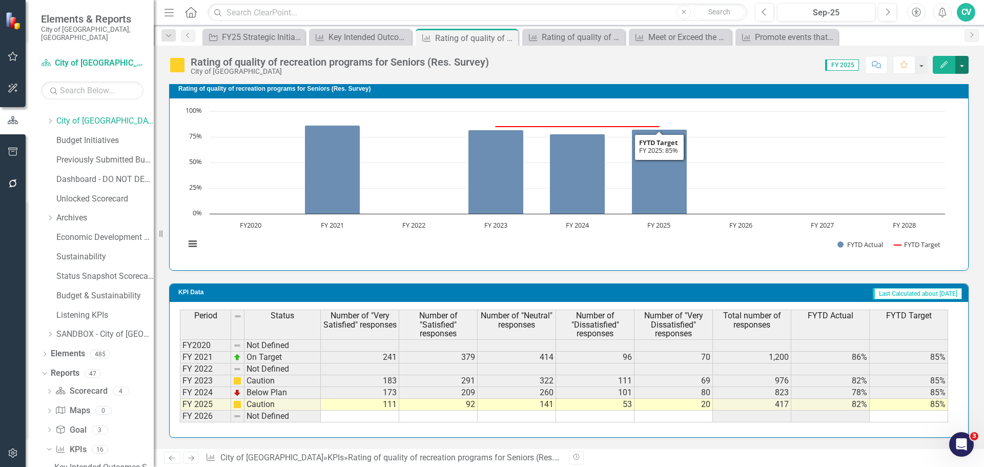
click at [961, 66] on button "button" at bounding box center [961, 65] width 13 height 18
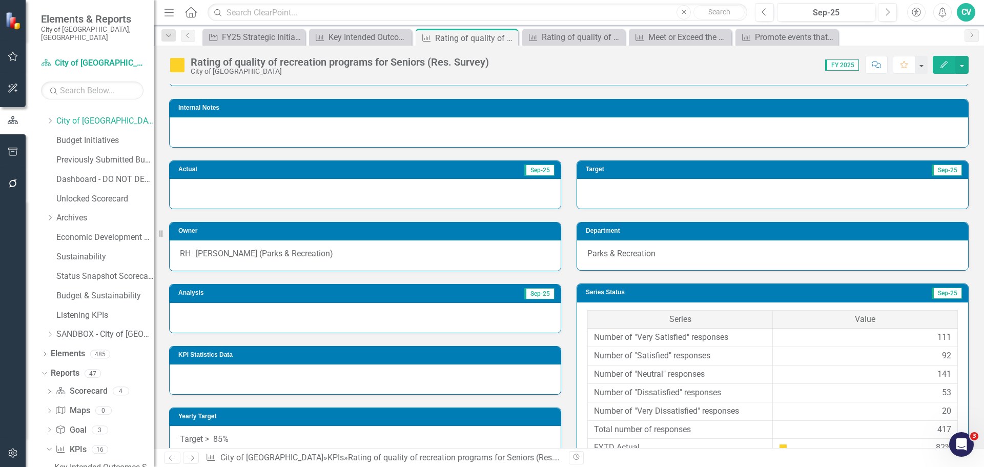
scroll to position [256, 0]
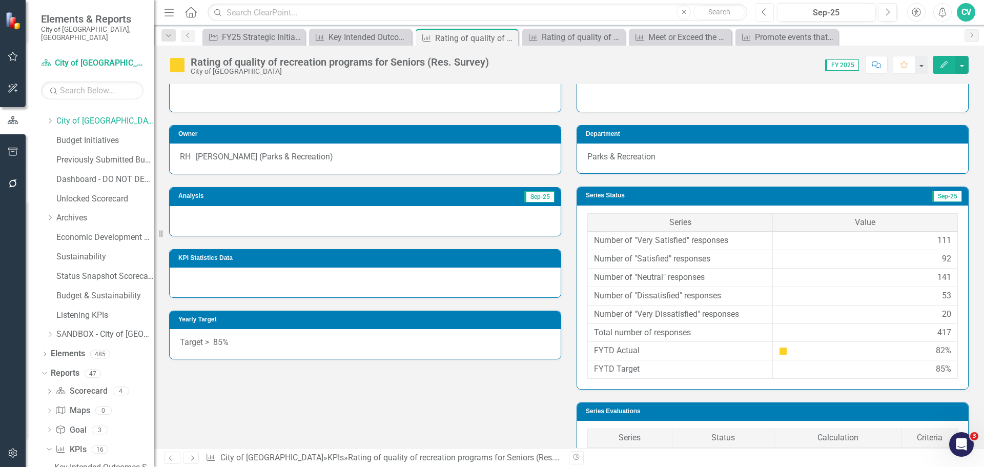
click at [765, 15] on icon "Previous" at bounding box center [764, 12] width 6 height 9
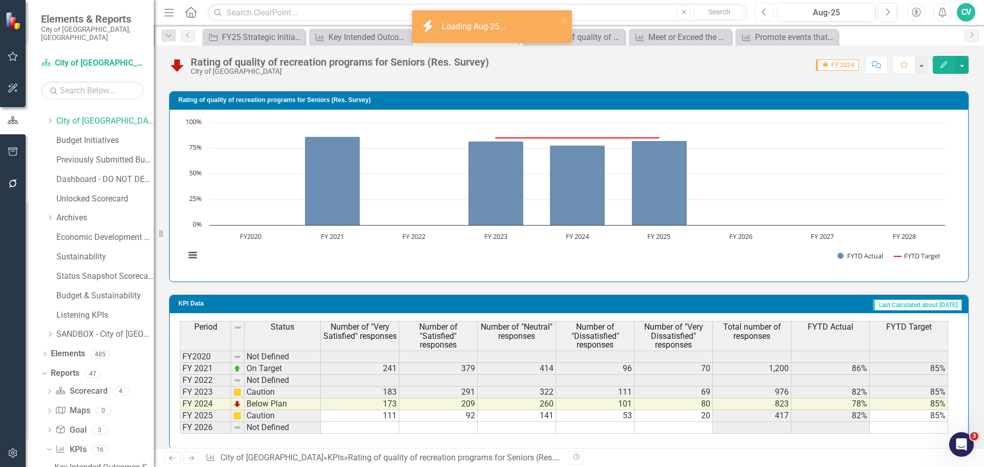
scroll to position [702, 0]
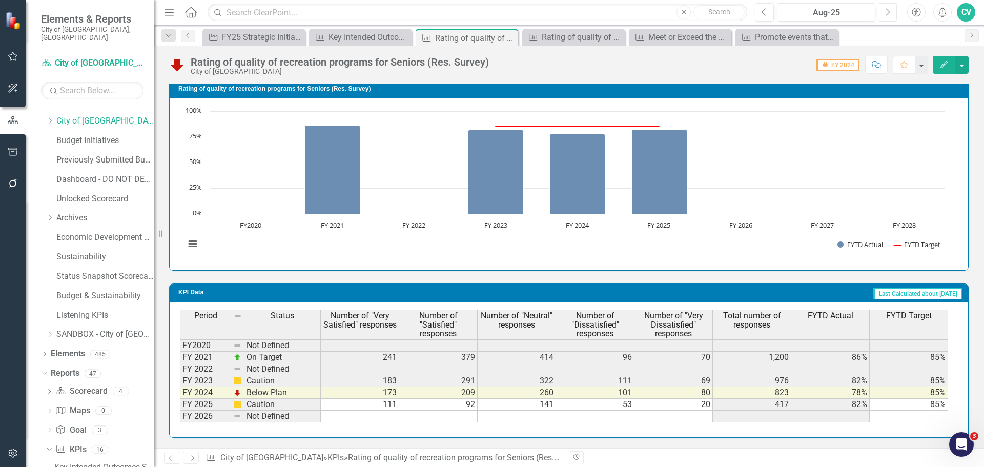
click at [886, 15] on icon "button" at bounding box center [888, 11] width 4 height 7
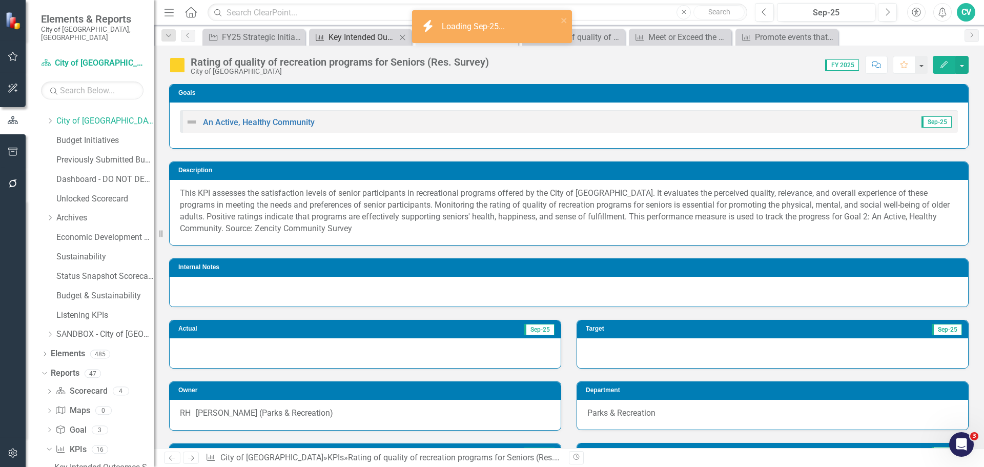
click at [360, 37] on div "Key Intended Outcomes Scorecard Report" at bounding box center [362, 37] width 68 height 13
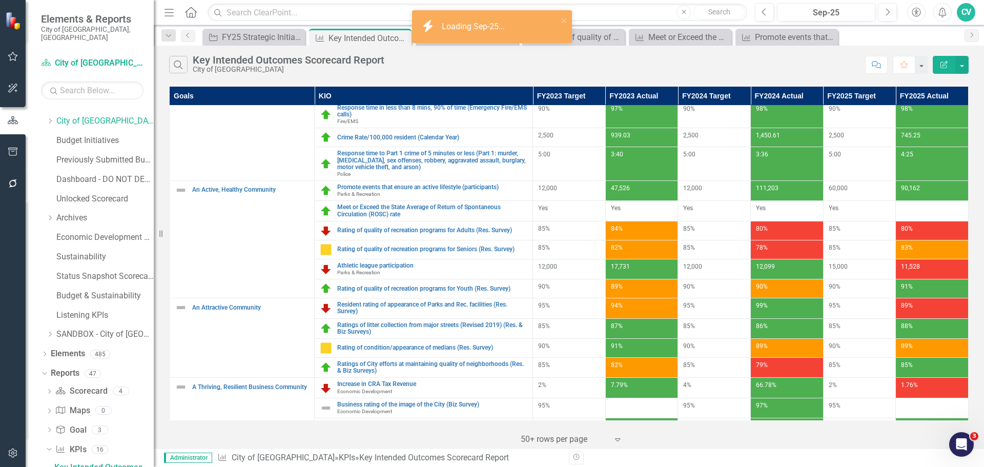
scroll to position [154, 0]
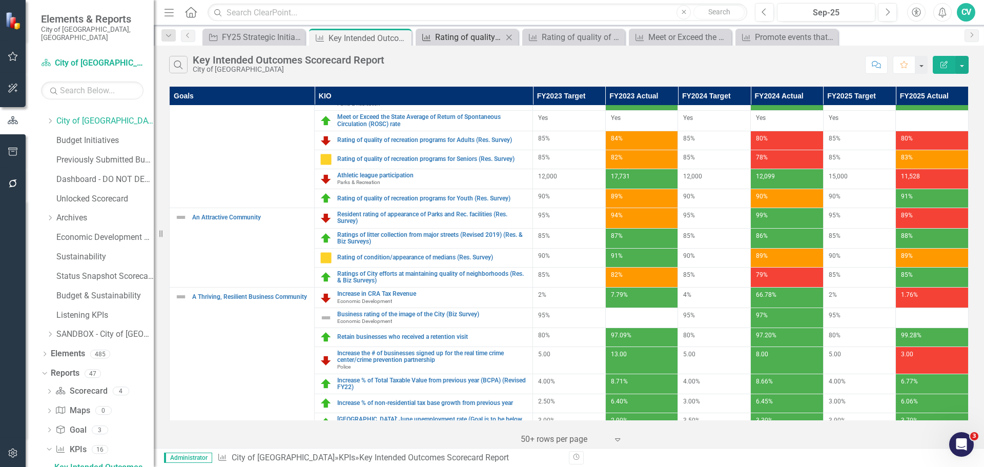
click at [465, 37] on div "icon.bolt Loading Sep-25... Elements & Reports City of [GEOGRAPHIC_DATA], [GEOG…" at bounding box center [492, 233] width 984 height 467
click at [457, 36] on div "Rating of quality of recreation programs for Seniors (Res. Survey)" at bounding box center [469, 37] width 68 height 13
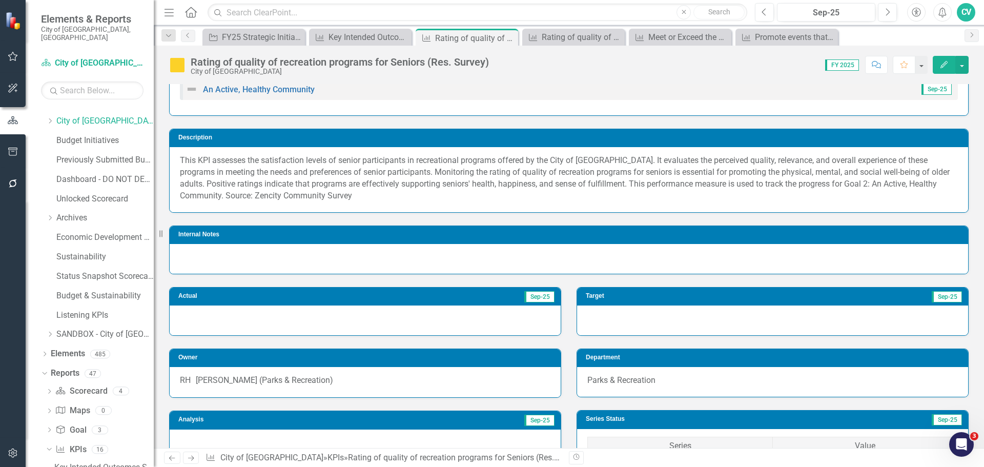
scroll to position [51, 0]
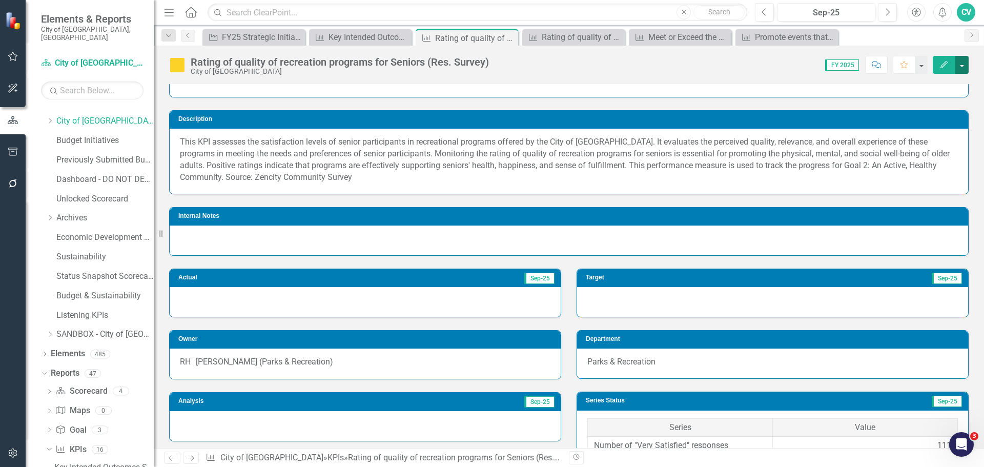
click at [965, 68] on button "button" at bounding box center [961, 65] width 13 height 18
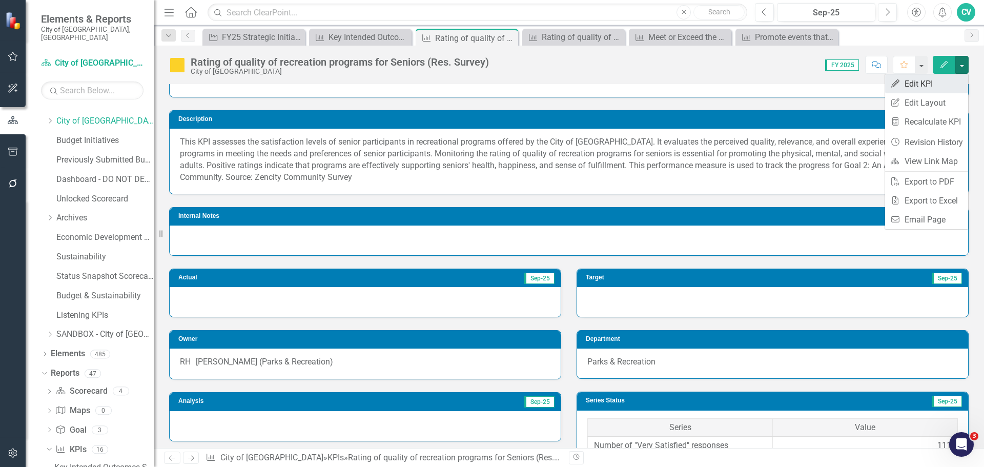
click at [942, 88] on link "Edit Edit KPI" at bounding box center [926, 83] width 83 height 19
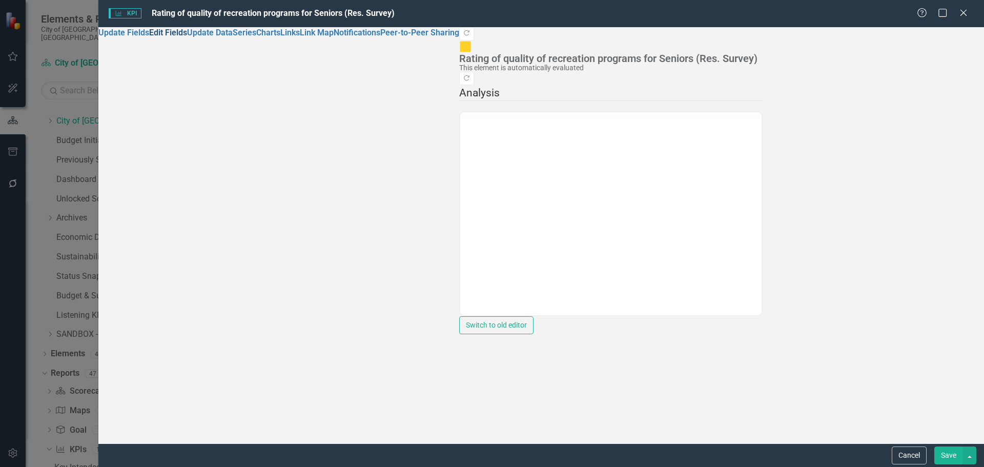
scroll to position [0, 0]
click at [183, 37] on link "Edit Fields" at bounding box center [168, 33] width 38 height 10
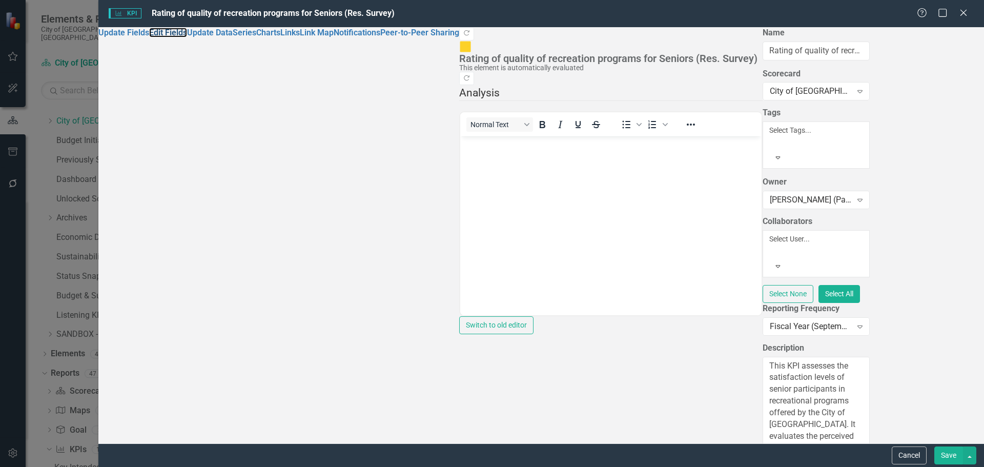
scroll to position [205, 0]
click at [971, 11] on div "Help Maximize Close" at bounding box center [944, 14] width 57 height 12
click at [967, 11] on icon "Close" at bounding box center [962, 13] width 13 height 10
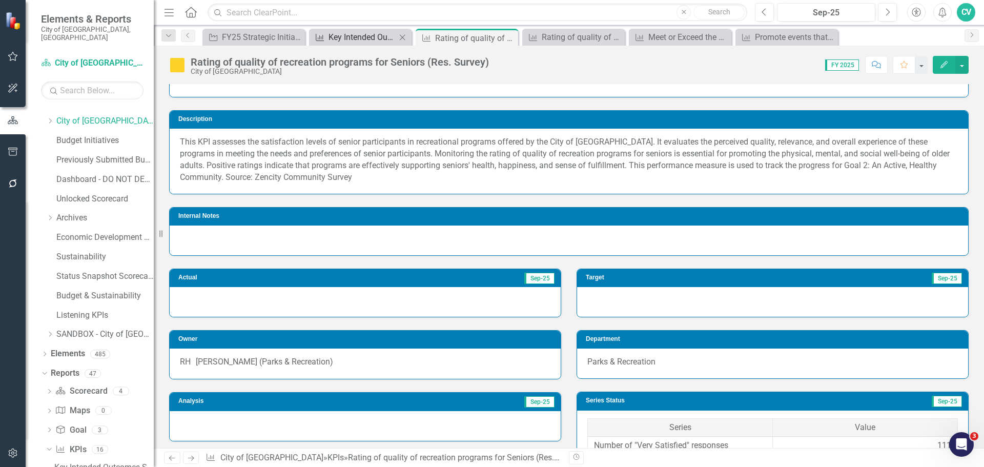
click at [374, 40] on div "Key Intended Outcomes Scorecard Report" at bounding box center [362, 37] width 68 height 13
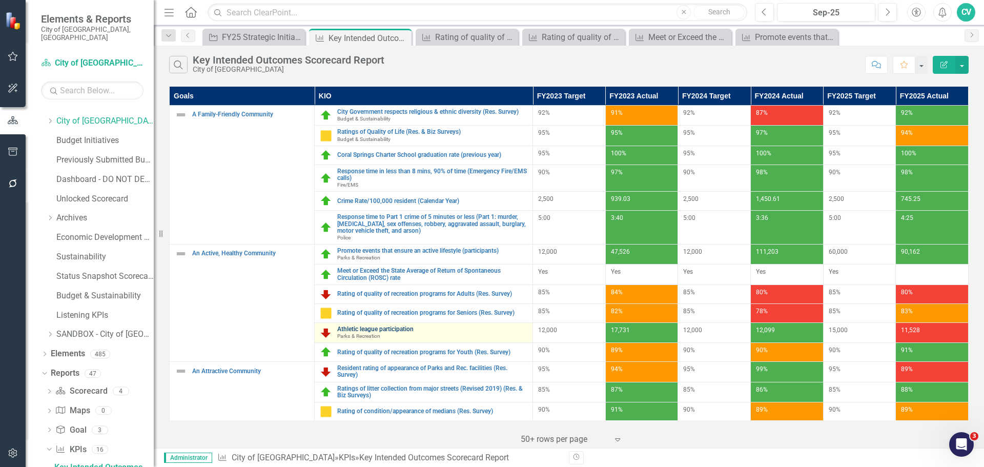
click at [403, 326] on link "Athletic league participation" at bounding box center [432, 329] width 190 height 7
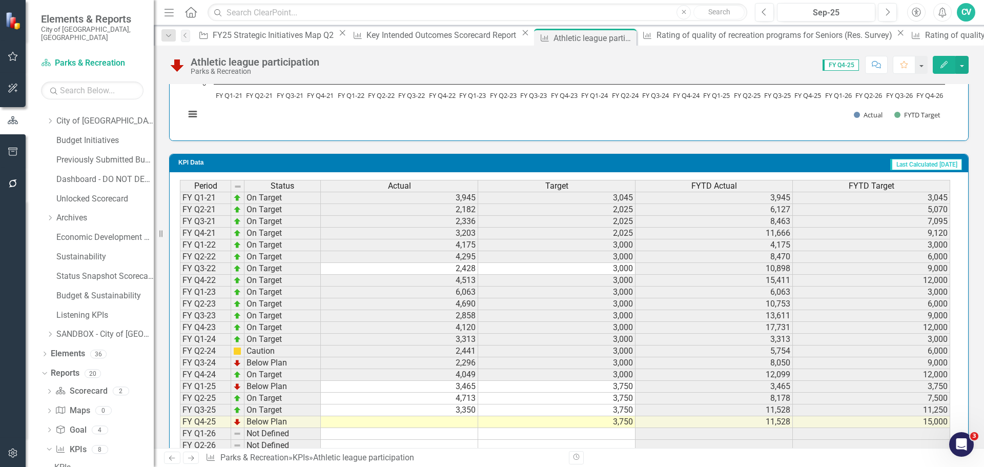
scroll to position [867, 0]
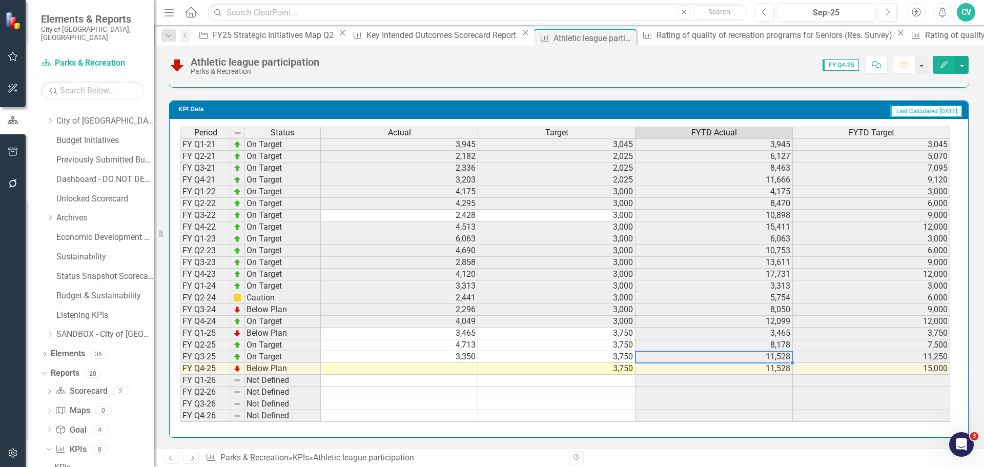
click at [759, 360] on td "11,528" at bounding box center [713, 357] width 157 height 12
click at [366, 33] on div "Key Intended Outcomes Scorecard Report" at bounding box center [442, 35] width 152 height 13
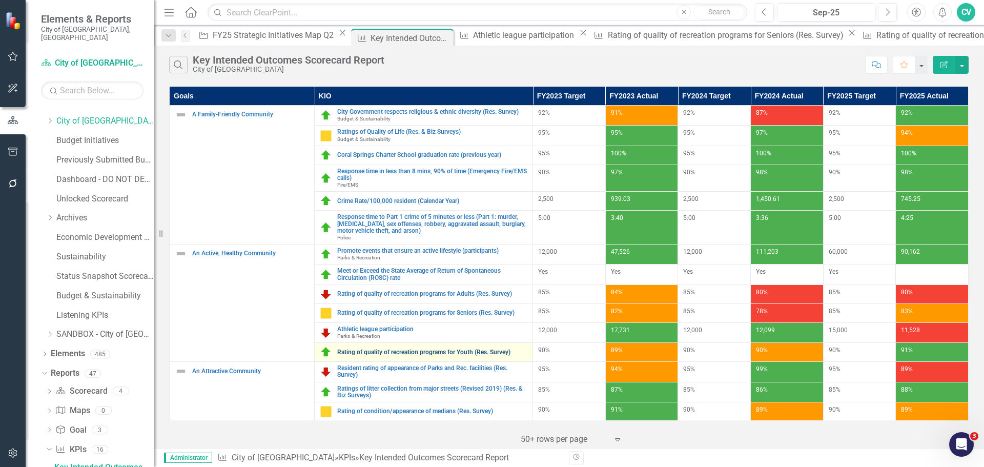
click at [416, 353] on link "Rating of quality of recreation programs for Youth (Res. Survey)" at bounding box center [432, 352] width 190 height 7
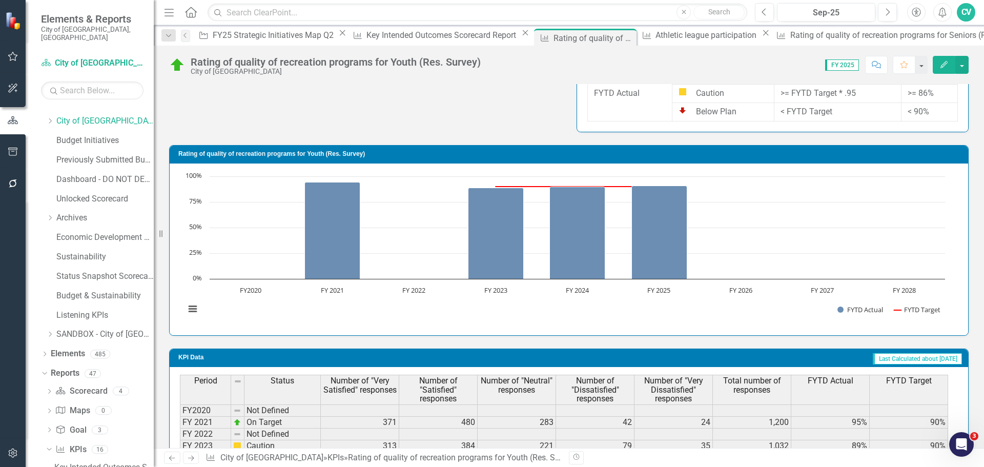
scroll to position [702, 0]
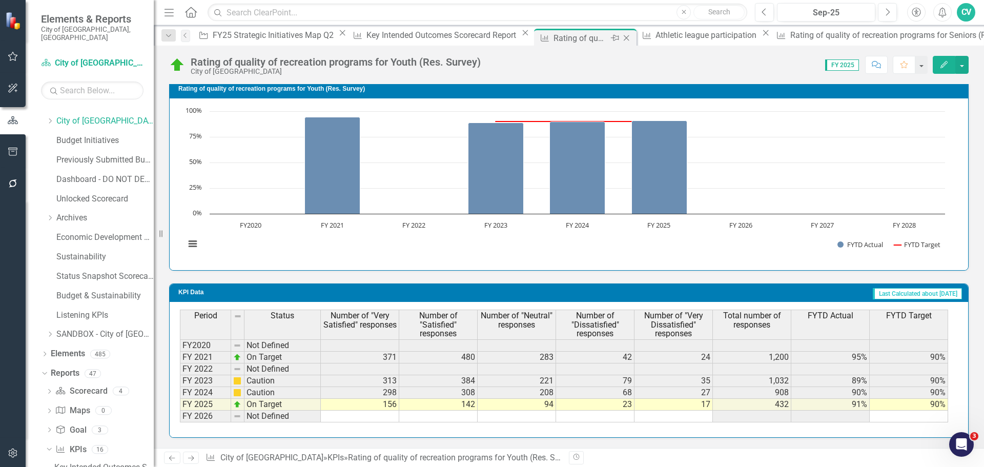
click at [623, 37] on icon at bounding box center [626, 38] width 6 height 6
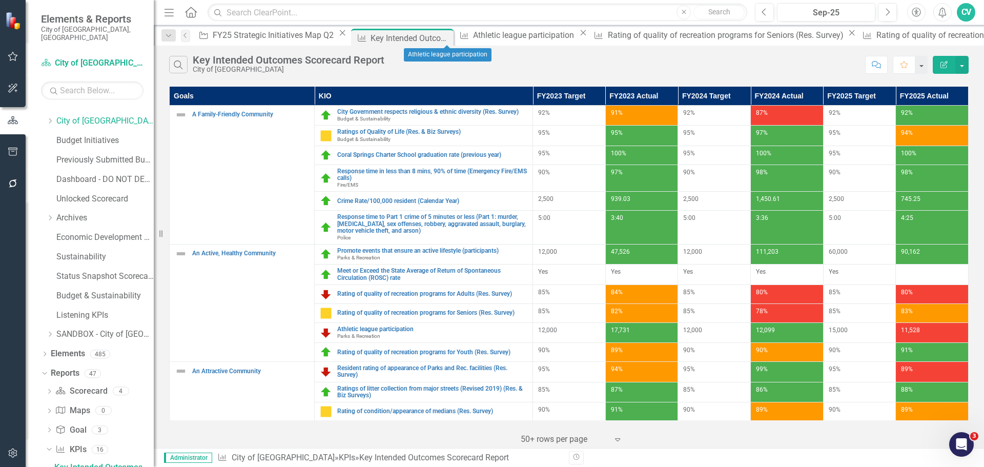
click at [578, 37] on icon "Close" at bounding box center [583, 33] width 10 height 8
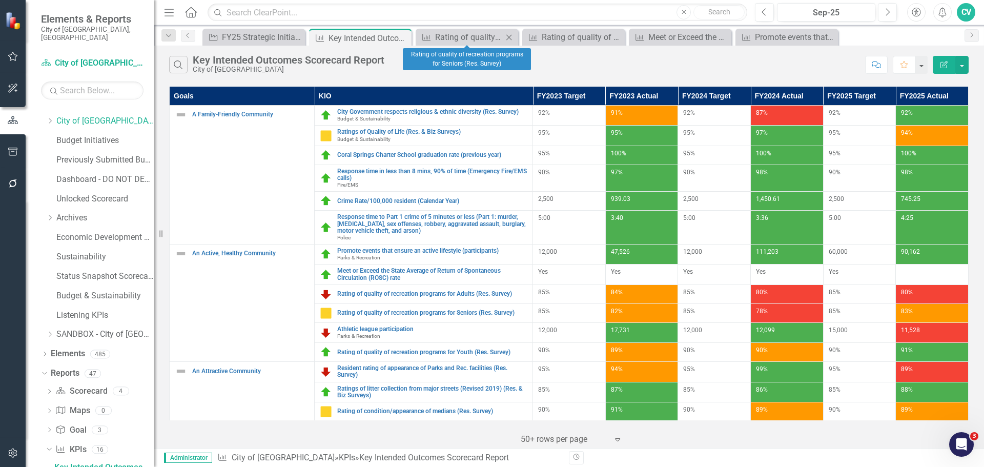
click at [508, 37] on icon "Close" at bounding box center [509, 37] width 10 height 8
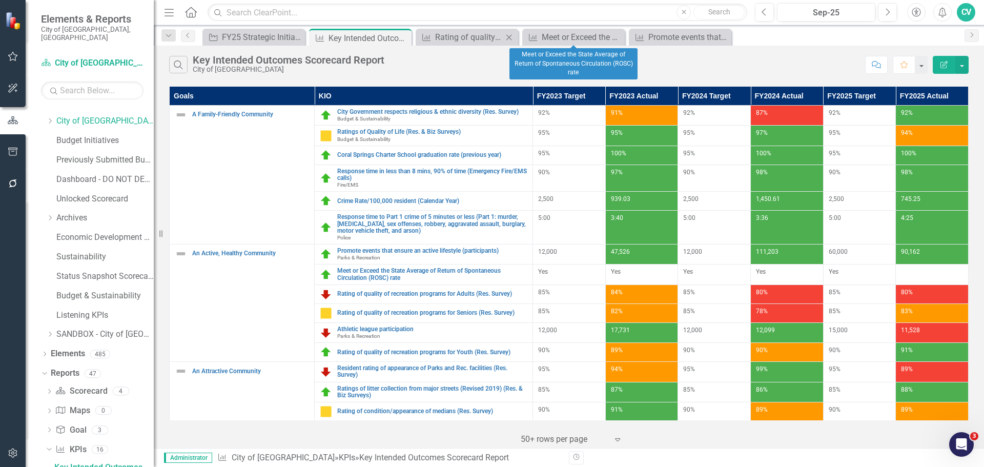
click at [511, 39] on icon "Close" at bounding box center [509, 37] width 10 height 8
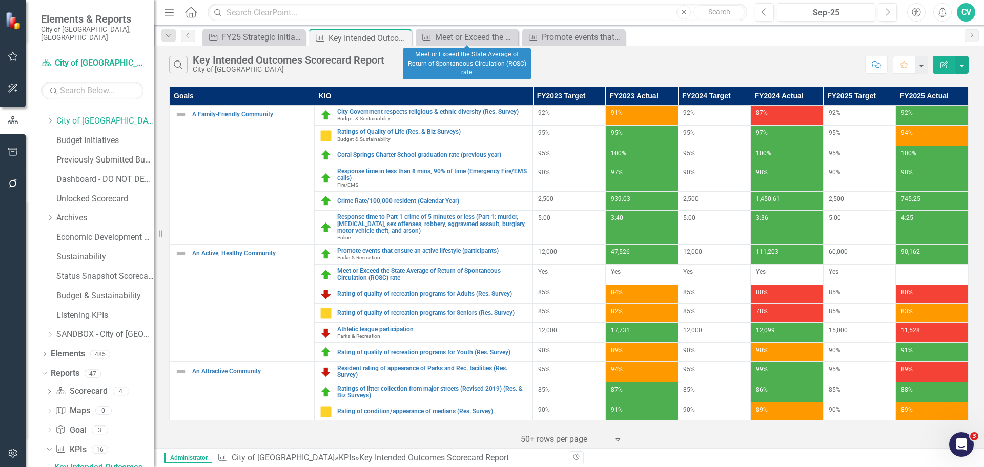
click at [0, 0] on icon "Close" at bounding box center [0, 0] width 0 height 0
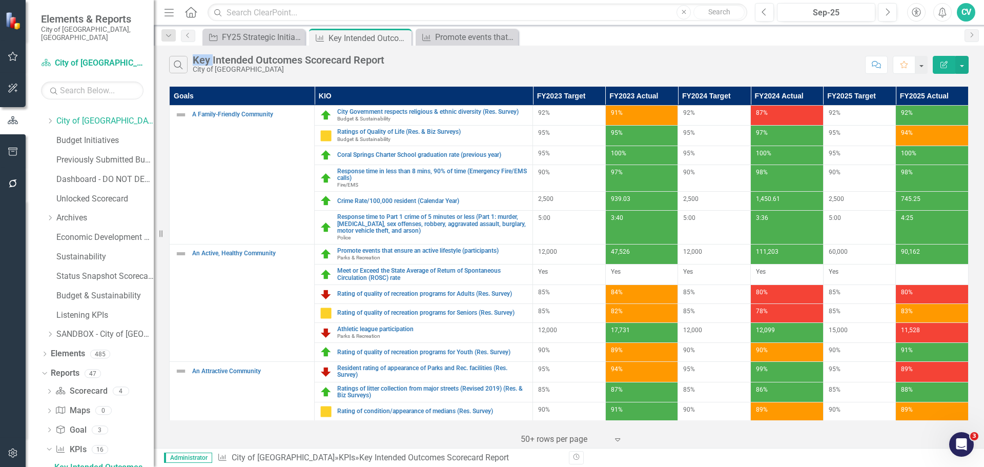
click at [0, 0] on icon "Close" at bounding box center [0, 0] width 0 height 0
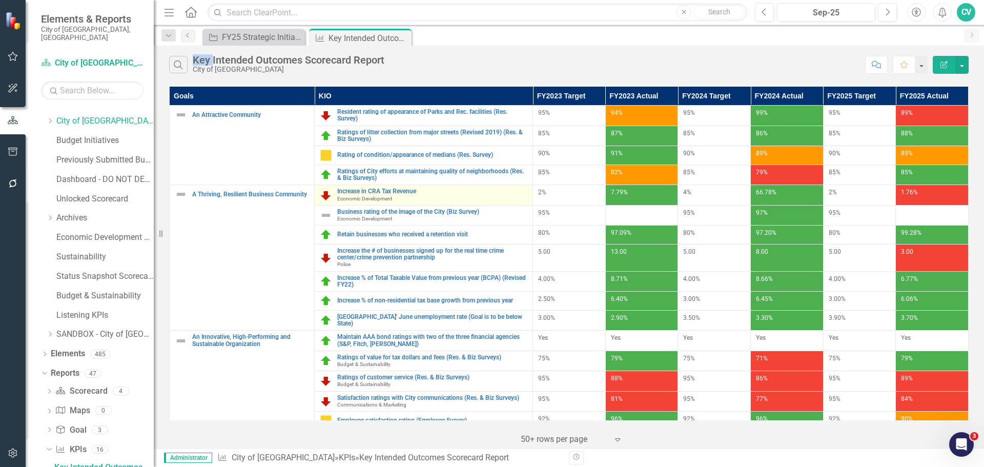
scroll to position [205, 0]
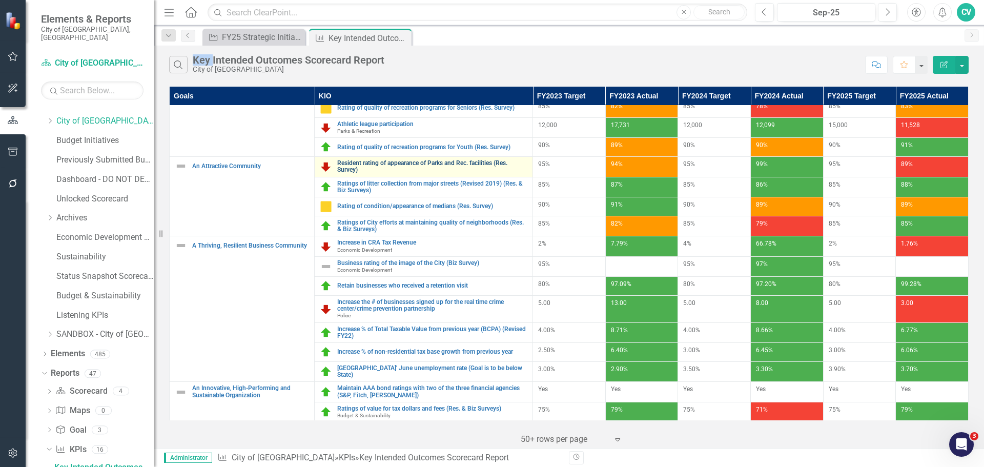
click at [411, 162] on link "Resident rating of appearance of Parks and Rec. facilities (Res. Survey)" at bounding box center [432, 166] width 190 height 13
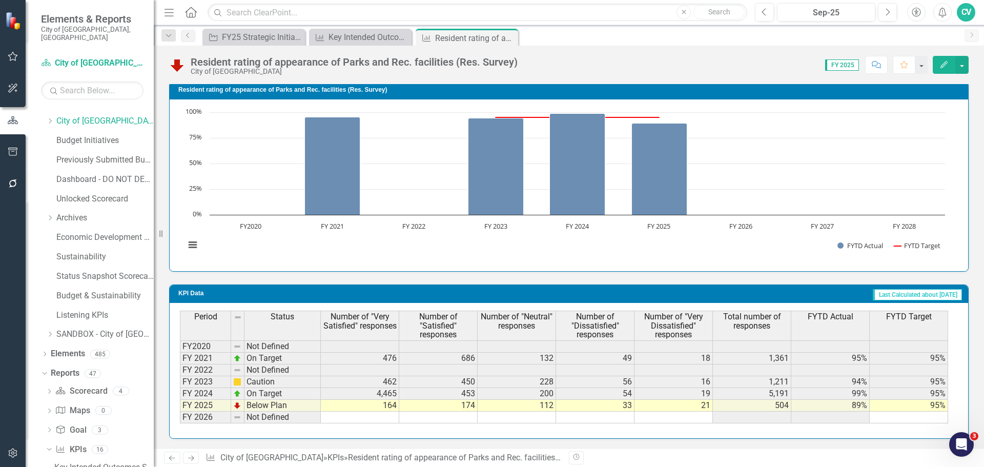
scroll to position [702, 0]
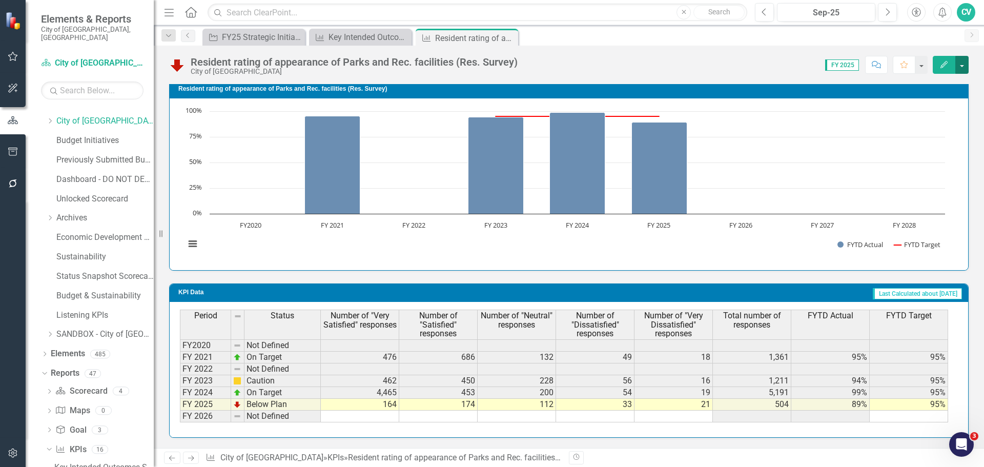
click at [967, 61] on button "button" at bounding box center [961, 65] width 13 height 18
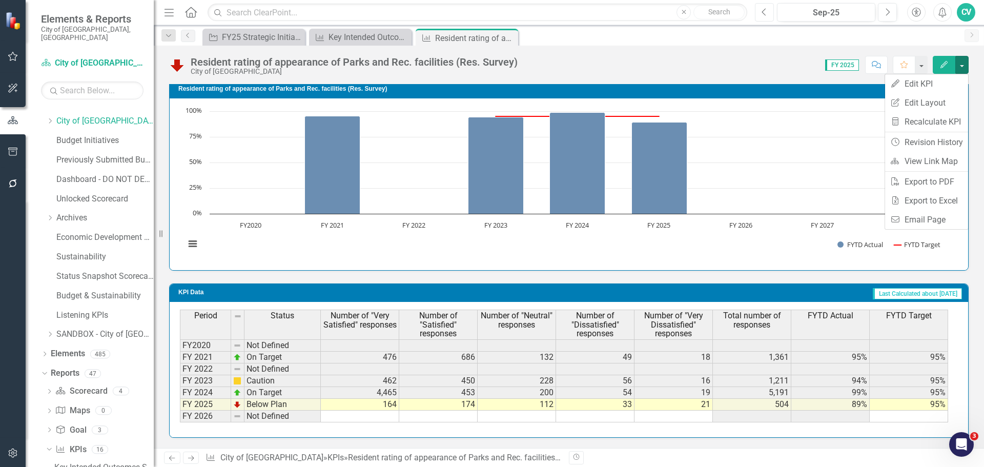
click at [760, 13] on button "Previous" at bounding box center [764, 12] width 19 height 18
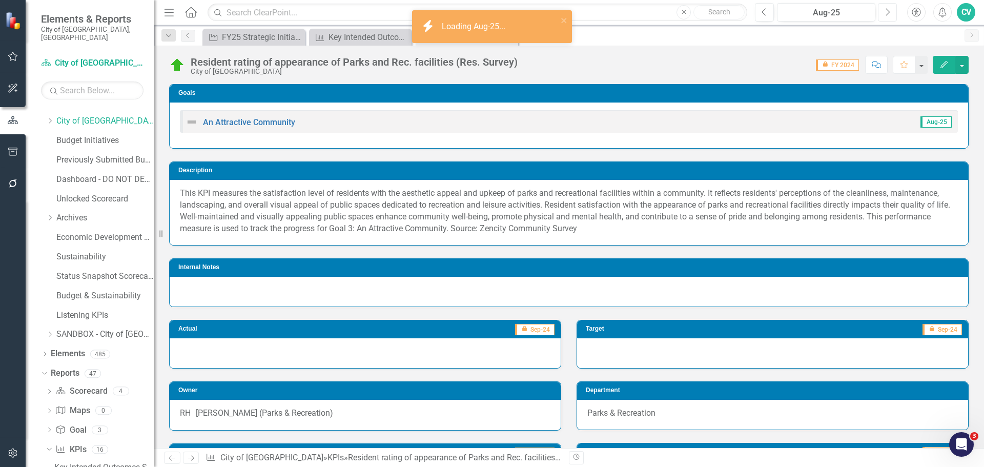
click at [887, 15] on icon "Next" at bounding box center [887, 12] width 6 height 9
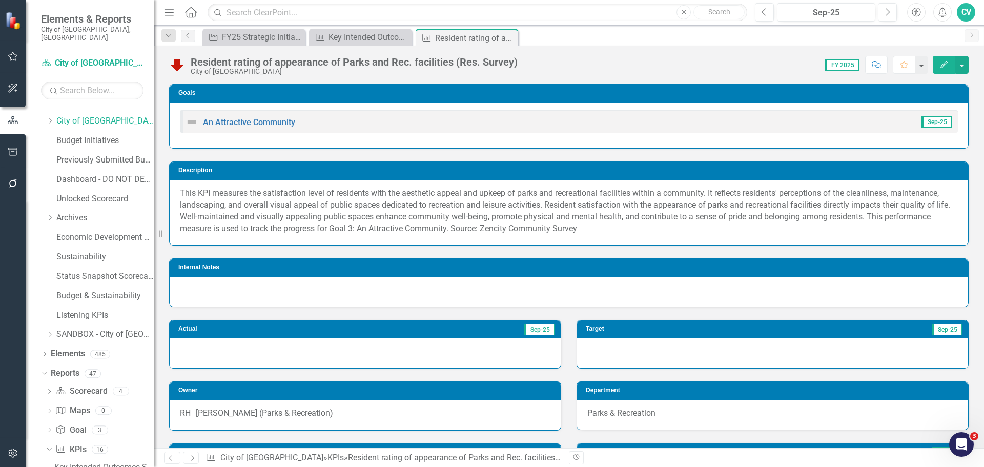
click at [947, 68] on button "Edit" at bounding box center [943, 65] width 23 height 18
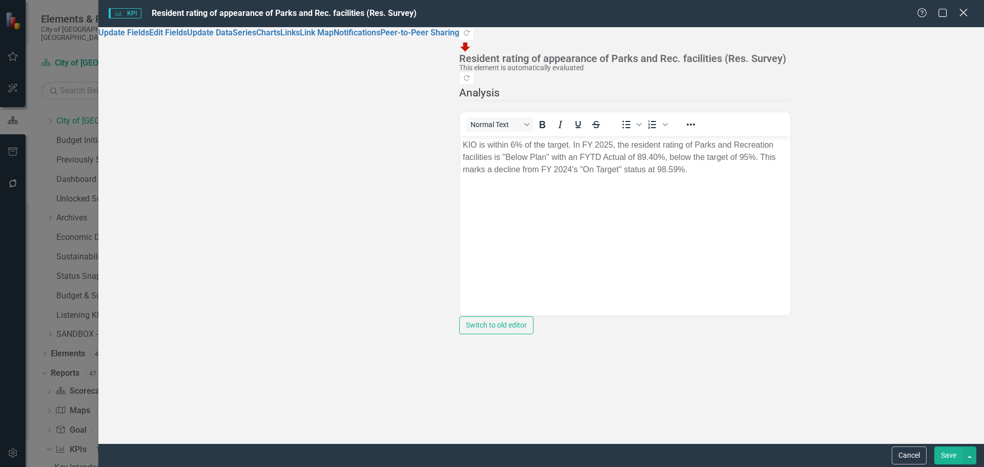
click at [963, 12] on icon "Close" at bounding box center [962, 13] width 13 height 10
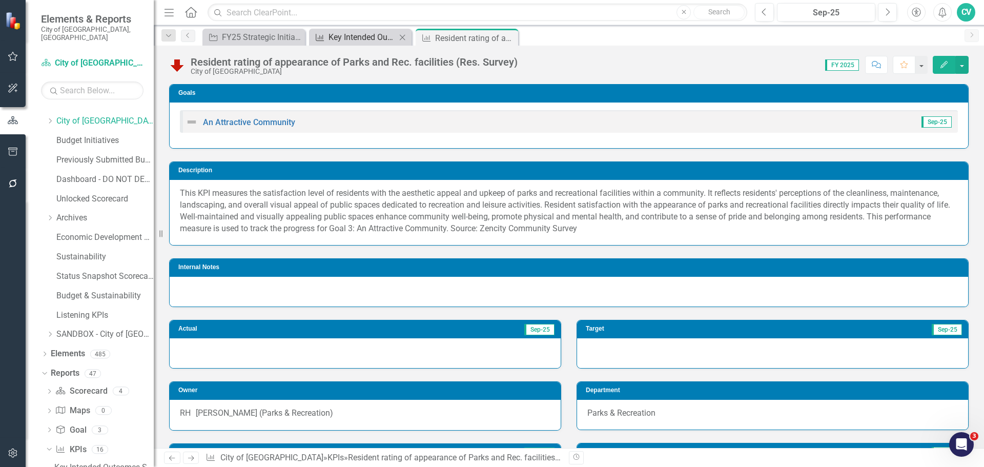
click at [353, 35] on div "Key Intended Outcomes Scorecard Report" at bounding box center [362, 37] width 68 height 13
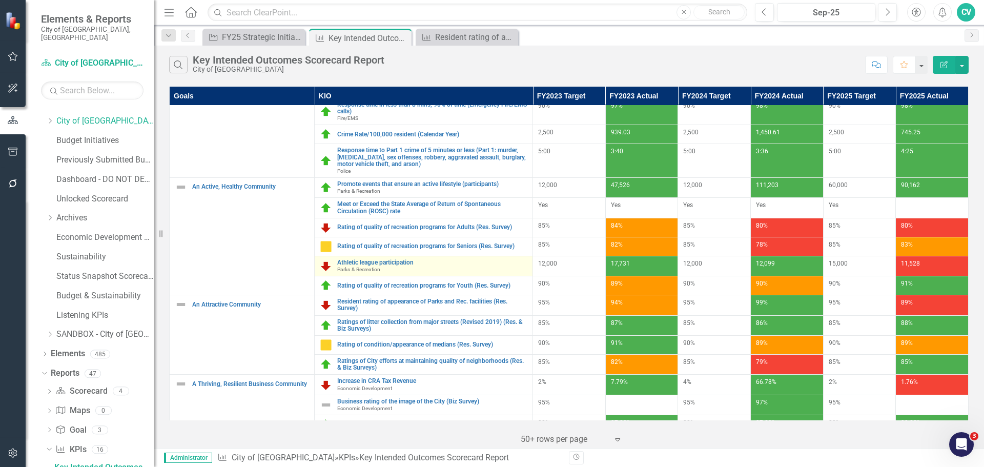
scroll to position [154, 0]
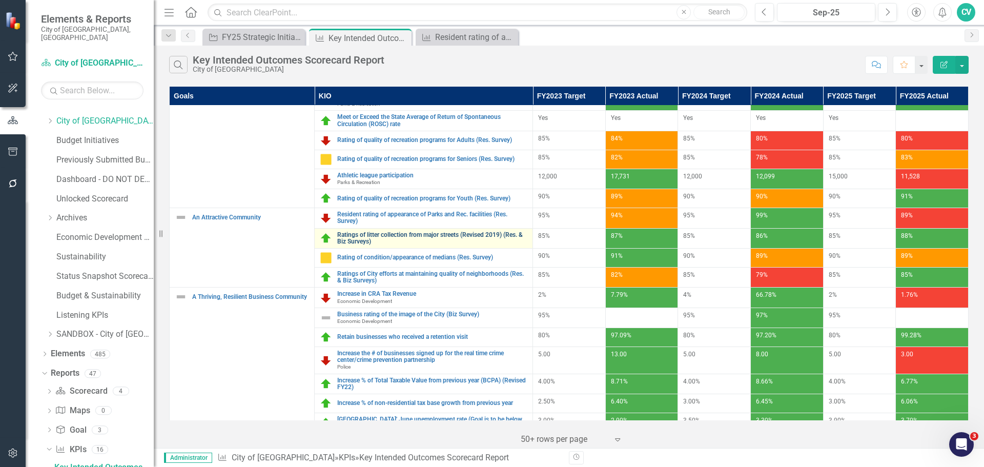
click at [431, 236] on link "Ratings of litter collection from major streets (Revised 2019) (Res. & Biz Surv…" at bounding box center [432, 238] width 190 height 13
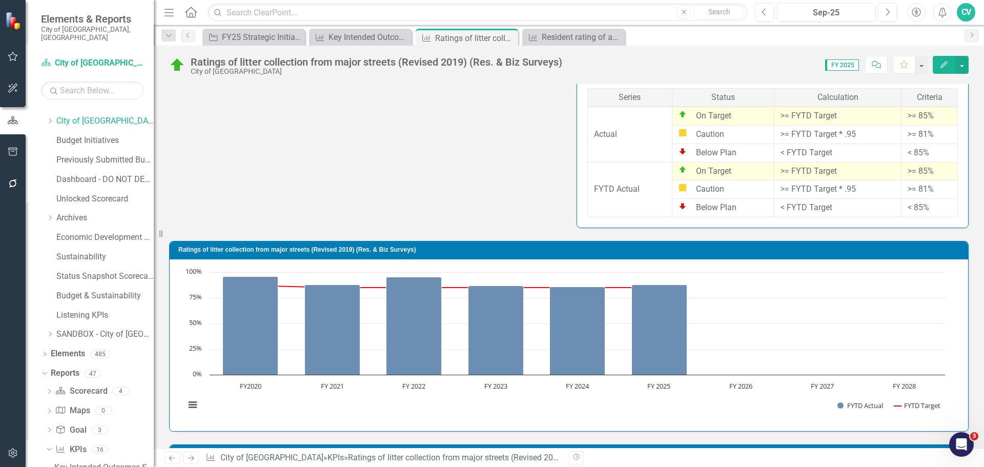
scroll to position [776, 0]
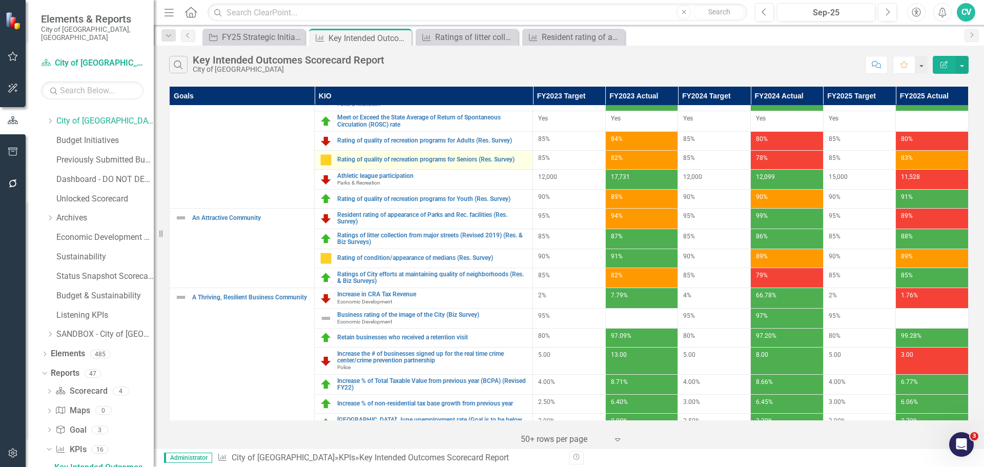
scroll to position [154, 0]
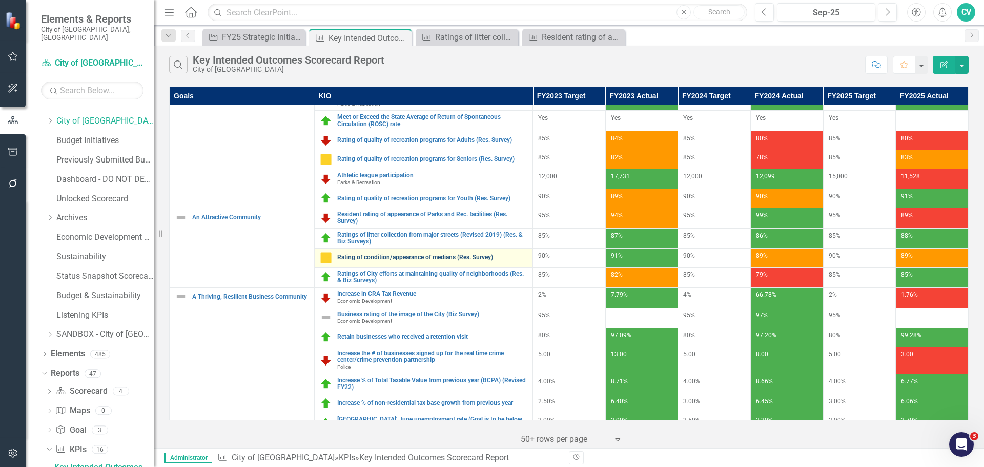
click at [420, 258] on link "Rating of condition/appearance of medians (Res. Survey)" at bounding box center [432, 257] width 190 height 7
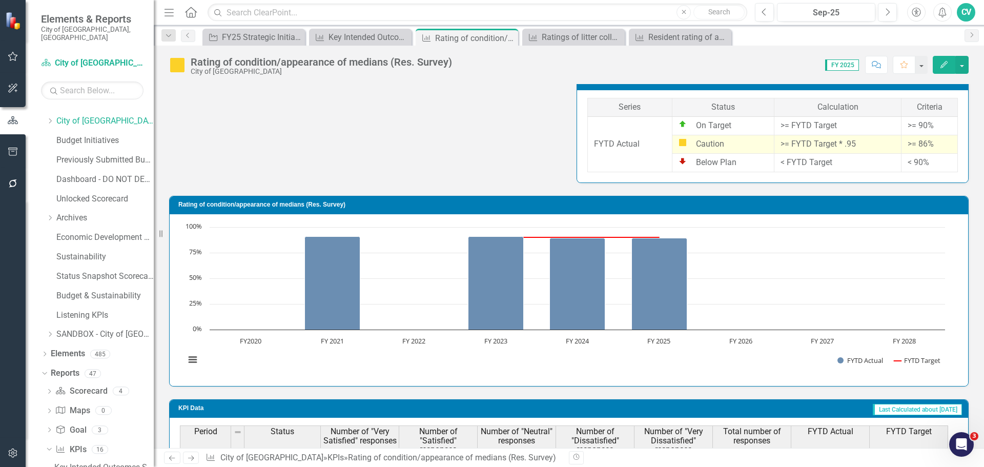
scroll to position [702, 0]
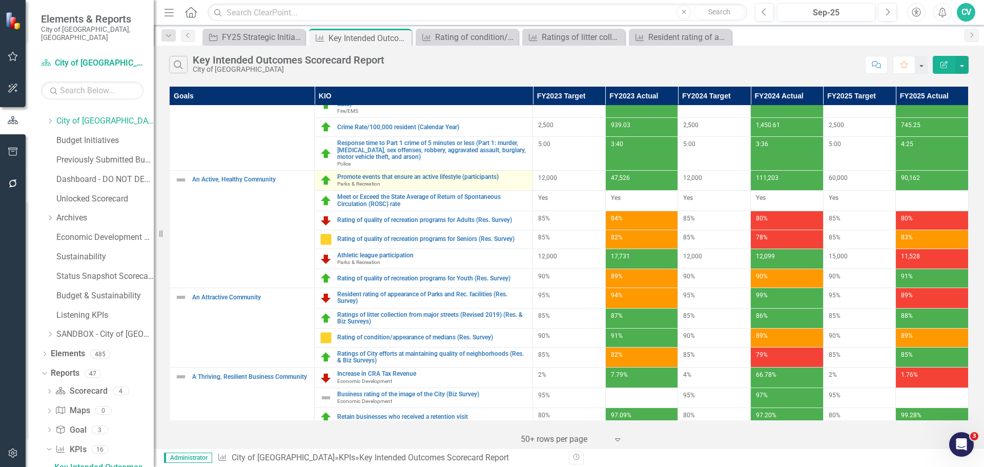
scroll to position [256, 0]
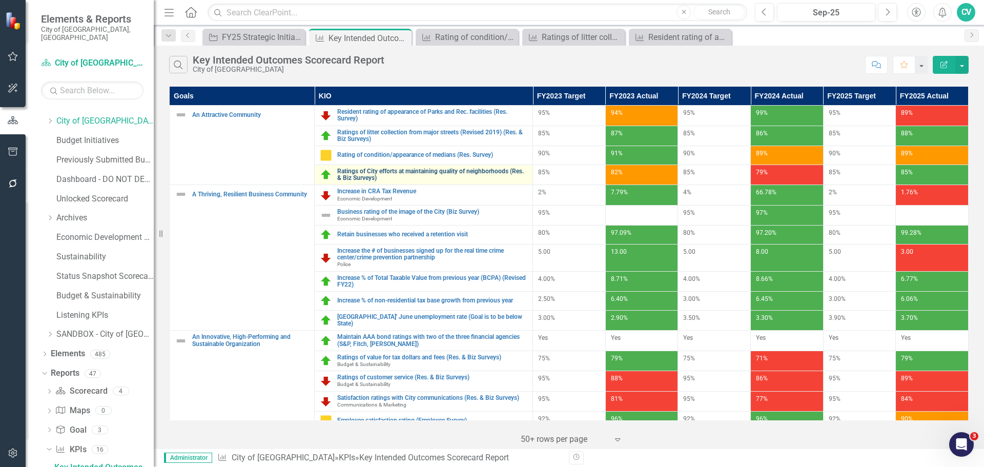
click at [365, 170] on link "Ratings of City efforts at maintaining quality of neighborhoods (Res. & Biz Sur…" at bounding box center [432, 174] width 190 height 13
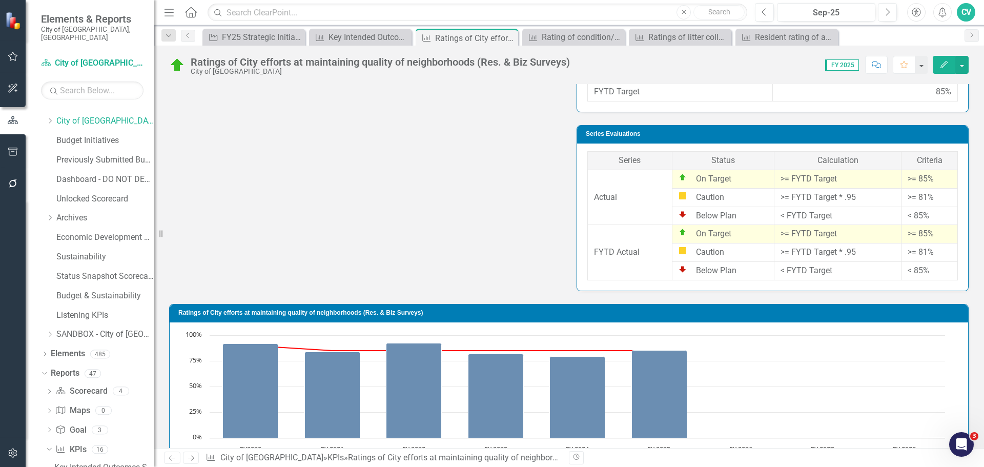
scroll to position [787, 0]
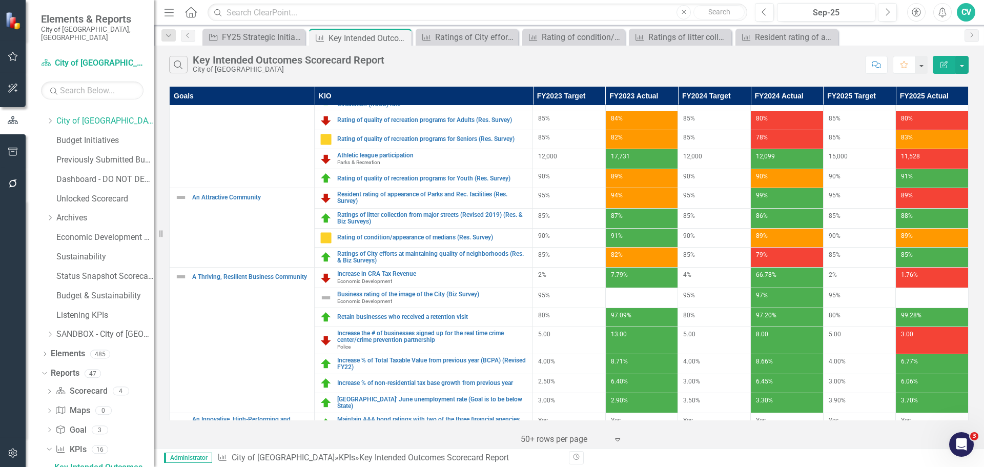
scroll to position [205, 0]
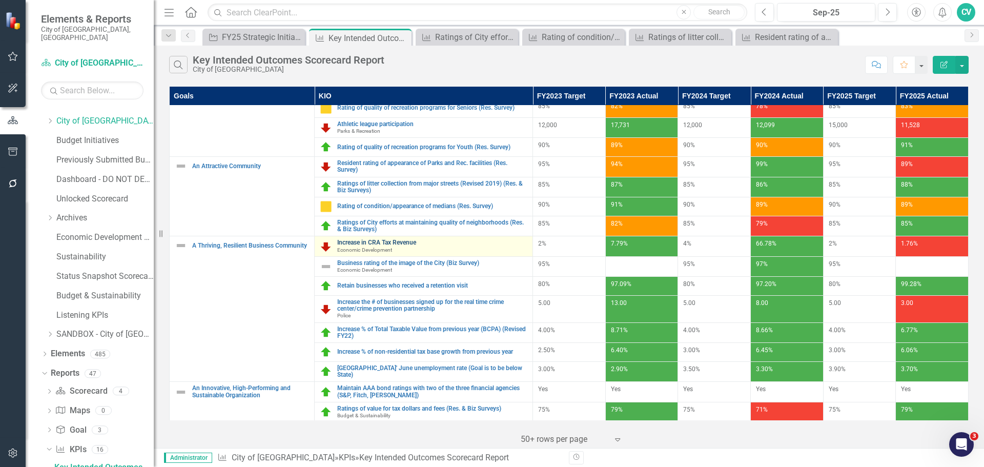
click at [385, 239] on link "Increase in CRA Tax Revenue" at bounding box center [432, 242] width 190 height 7
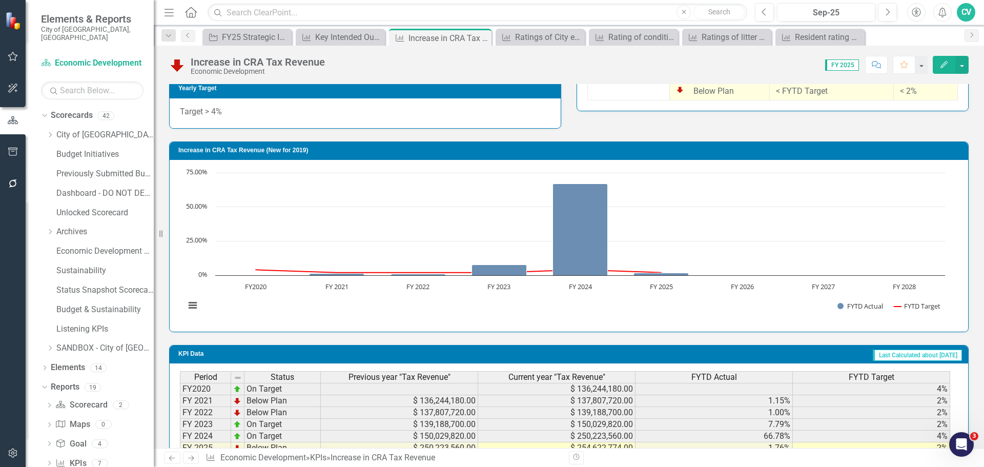
scroll to position [638, 0]
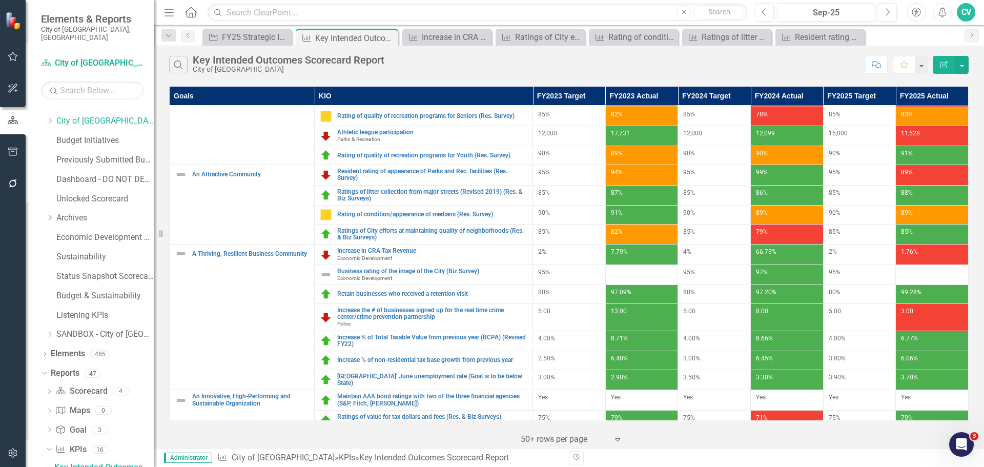
scroll to position [256, 0]
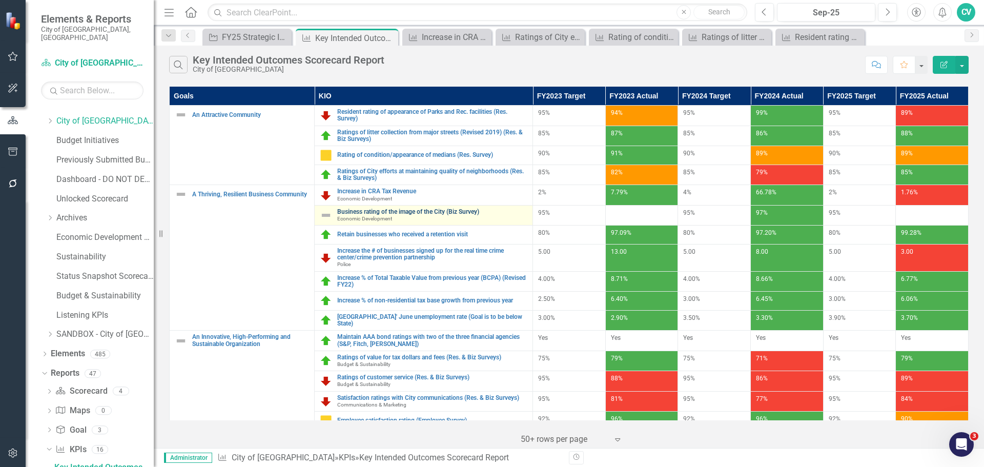
click at [412, 210] on link "Business rating of the image of the City (Biz Survey)" at bounding box center [432, 211] width 190 height 7
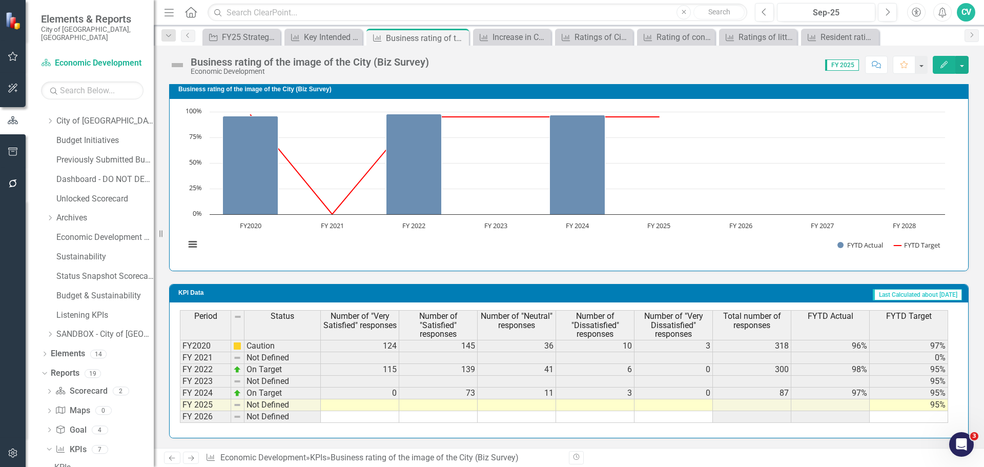
scroll to position [691, 0]
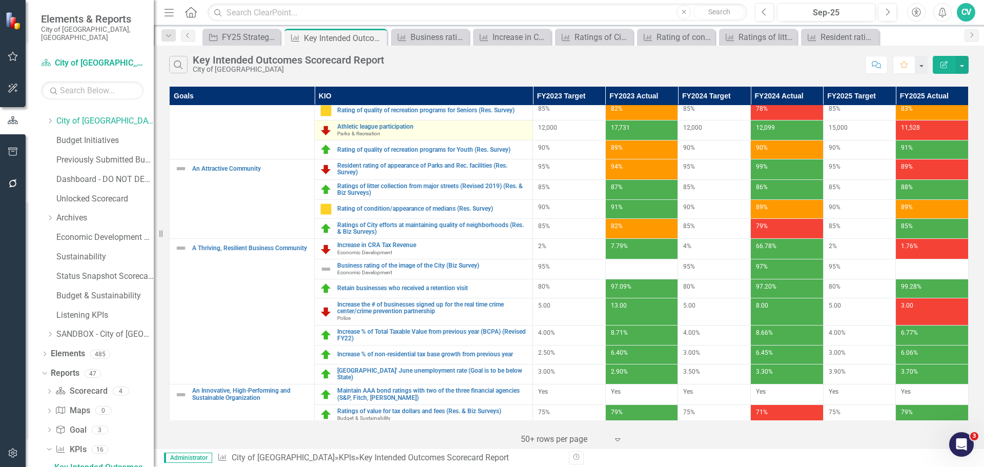
scroll to position [205, 0]
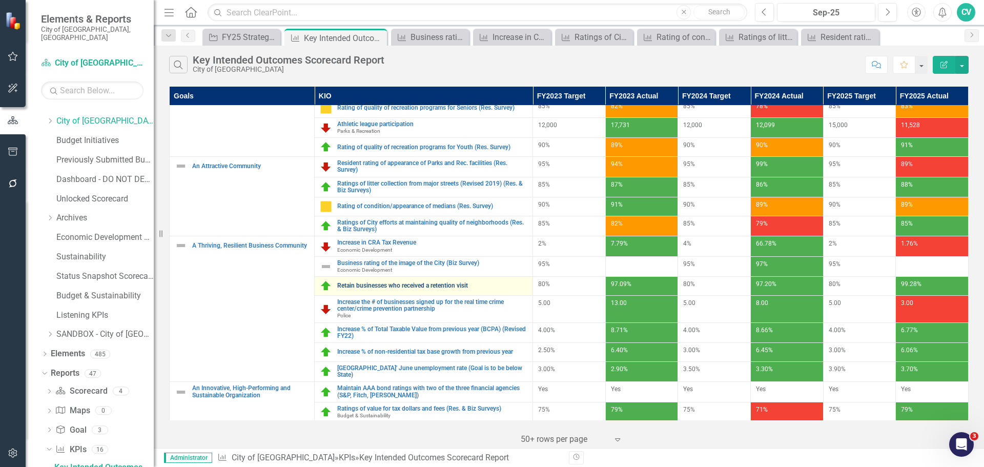
click at [405, 286] on link "Retain businesses who received a retention visit" at bounding box center [432, 285] width 190 height 7
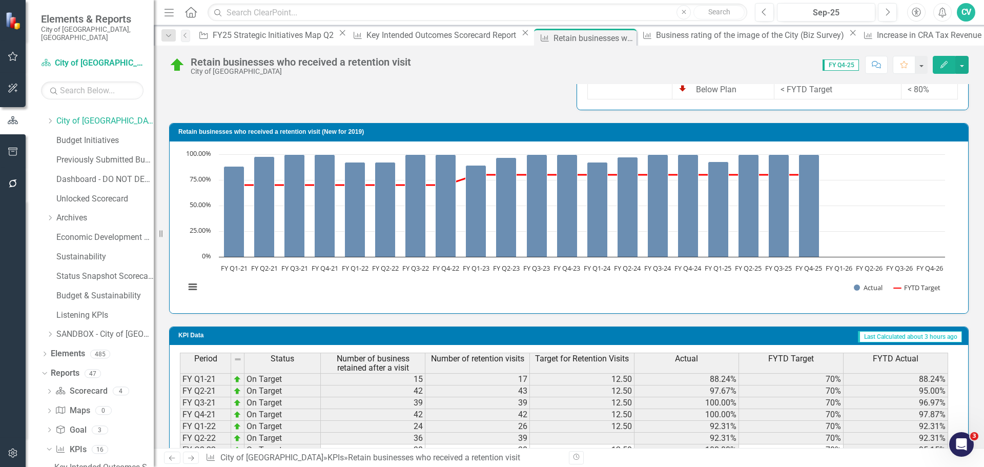
scroll to position [900, 0]
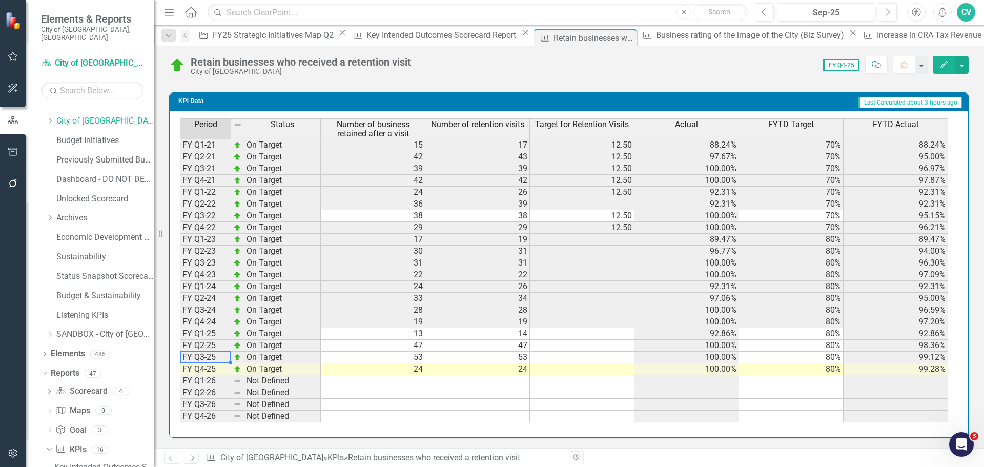
click at [213, 357] on td "FY Q3-25" at bounding box center [205, 357] width 51 height 12
click at [676, 359] on td "100.00%" at bounding box center [686, 357] width 105 height 12
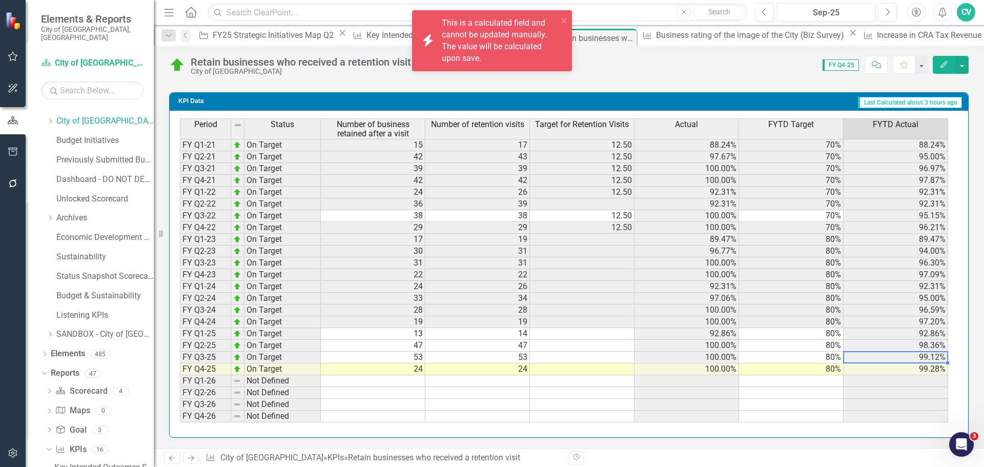
click at [884, 362] on td "99.12%" at bounding box center [895, 357] width 105 height 12
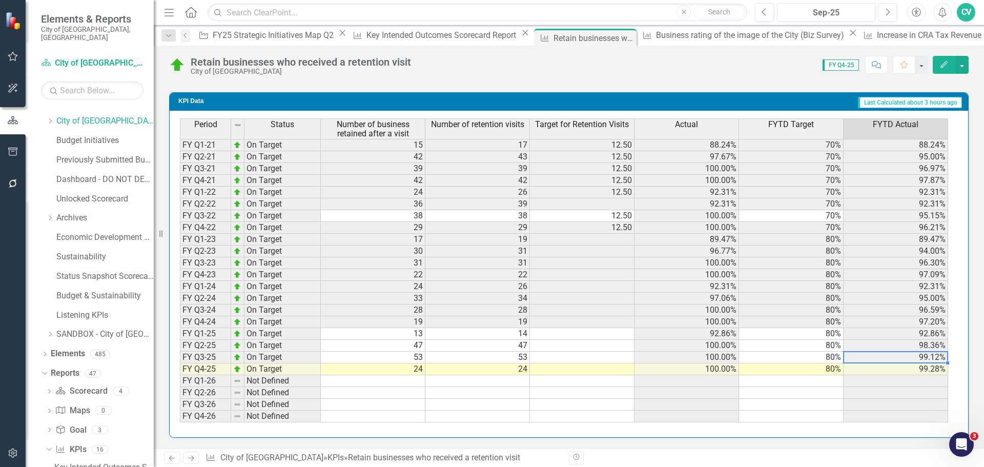
drag, startPoint x: 844, startPoint y: 363, endPoint x: 851, endPoint y: 354, distance: 11.3
click at [851, 354] on td "99.12%" at bounding box center [895, 357] width 105 height 12
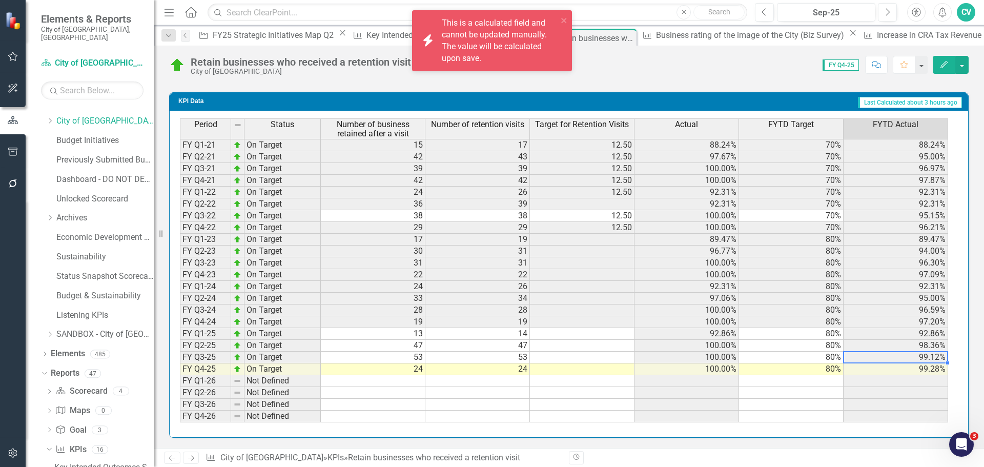
click at [604, 97] on td "Last Calculated about 3 hours ago" at bounding box center [646, 102] width 632 height 14
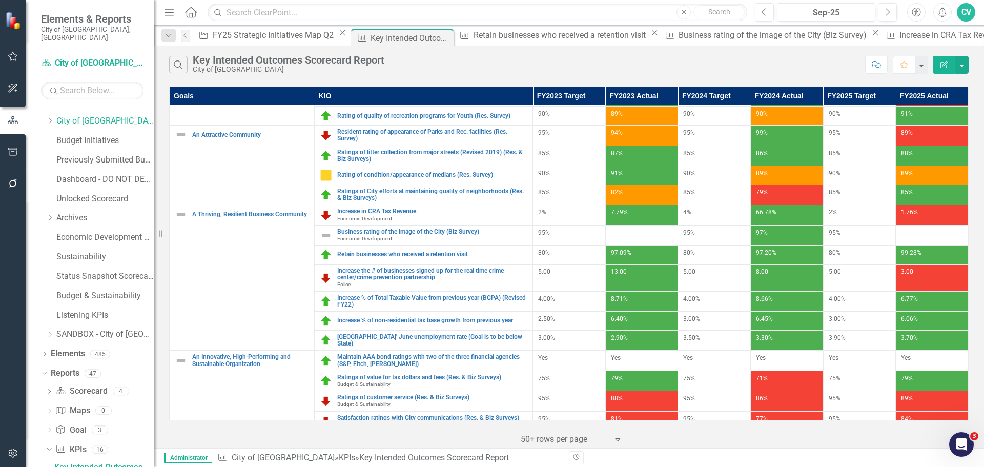
scroll to position [256, 0]
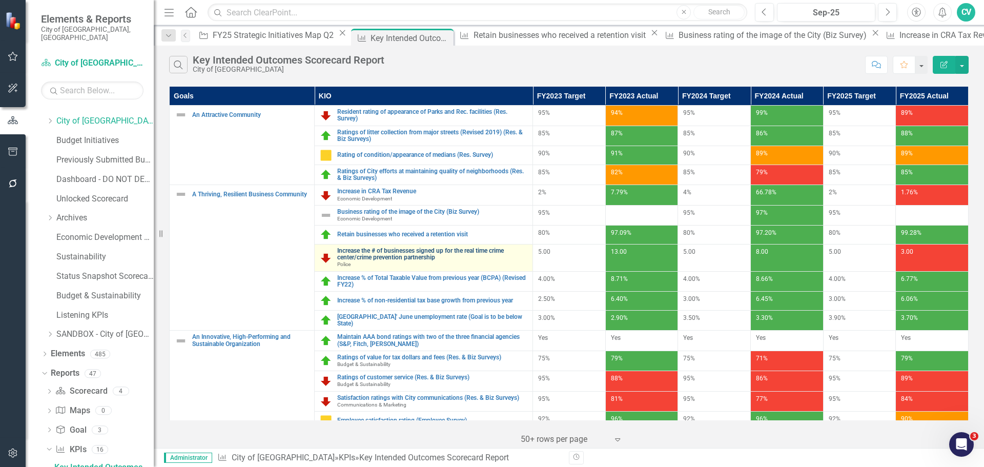
click at [427, 256] on link "Increase the # of businesses signed up for the real time crime center/crime pre…" at bounding box center [432, 253] width 190 height 13
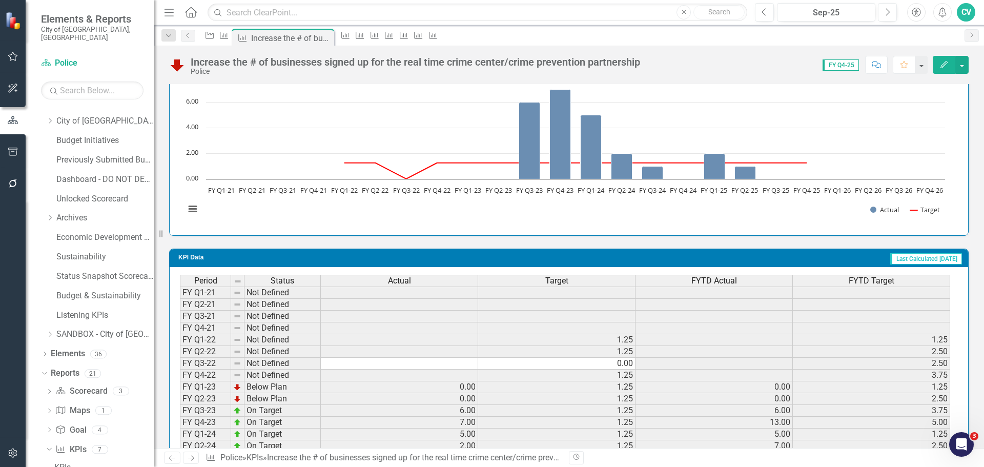
scroll to position [1019, 0]
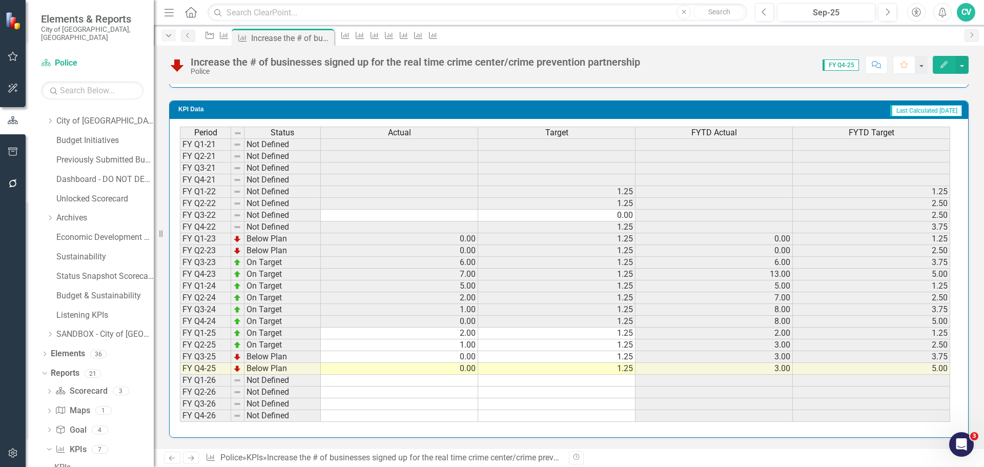
click at [166, 39] on div "Dropdown" at bounding box center [168, 35] width 14 height 12
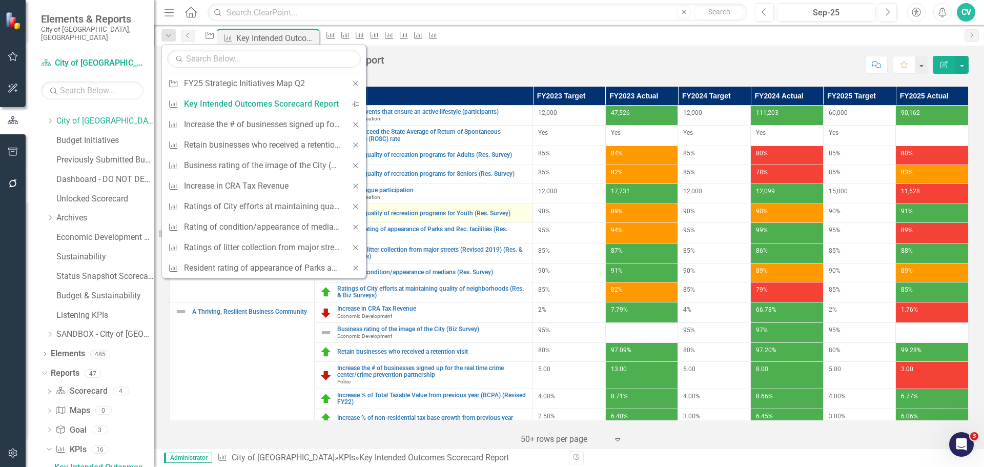
scroll to position [154, 0]
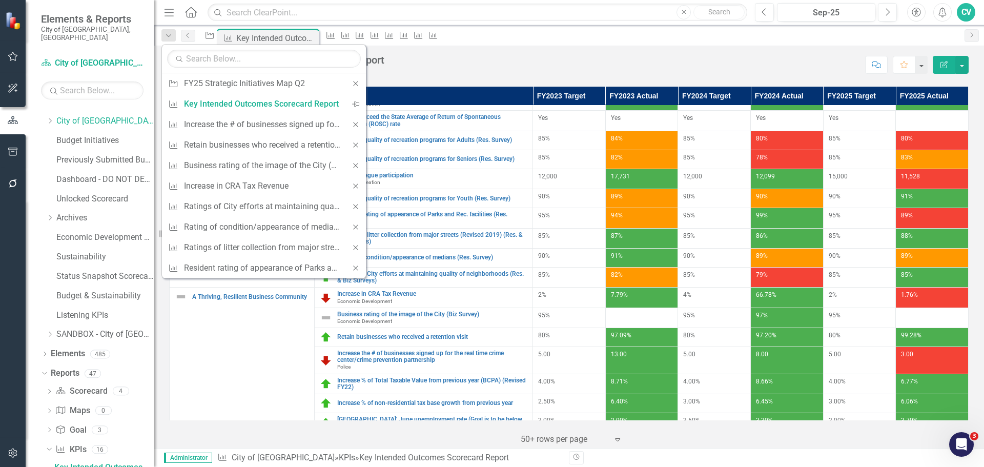
click at [447, 62] on div "Search Key Intended Outcomes Scorecard Report City of Coral Springs" at bounding box center [514, 64] width 691 height 17
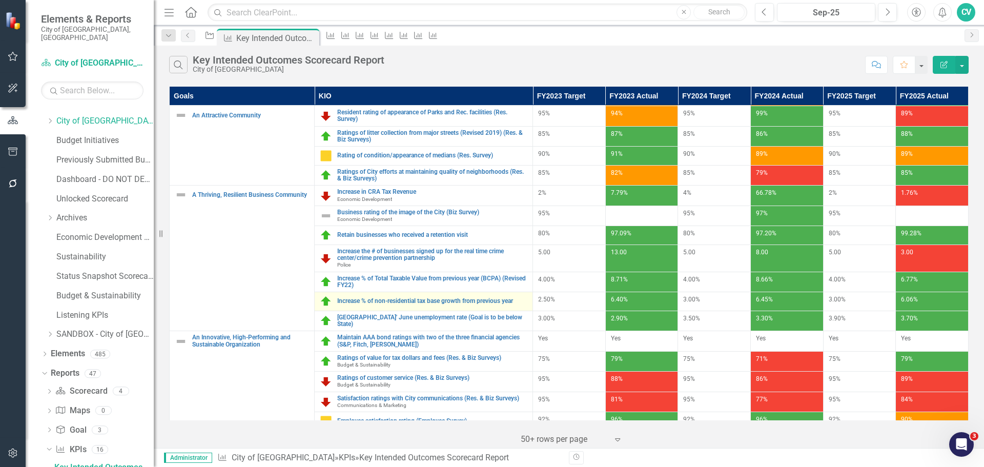
scroll to position [256, 0]
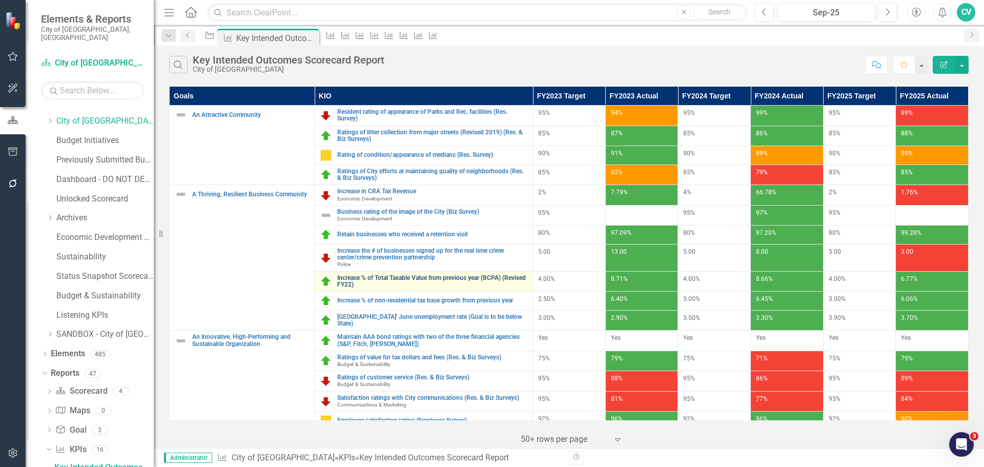
click at [409, 276] on link "Increase % of Total Taxable Value from previous year (BCPA) (Revised FY22)" at bounding box center [432, 281] width 190 height 13
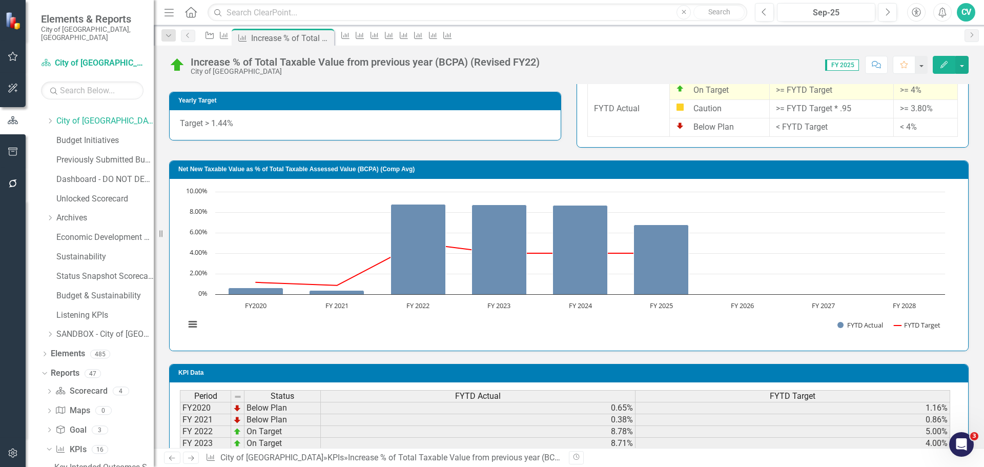
scroll to position [582, 0]
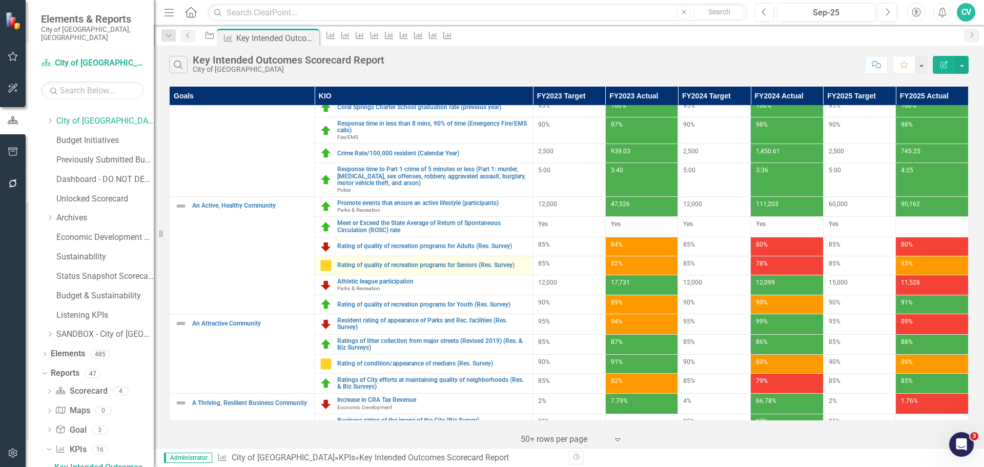
scroll to position [205, 0]
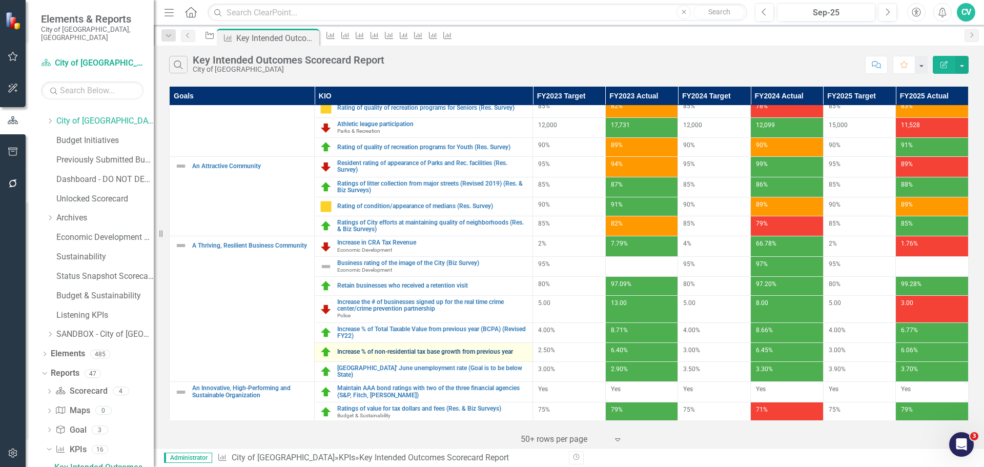
click at [430, 353] on link "Increase % of non-residential tax base growth from previous year" at bounding box center [432, 351] width 190 height 7
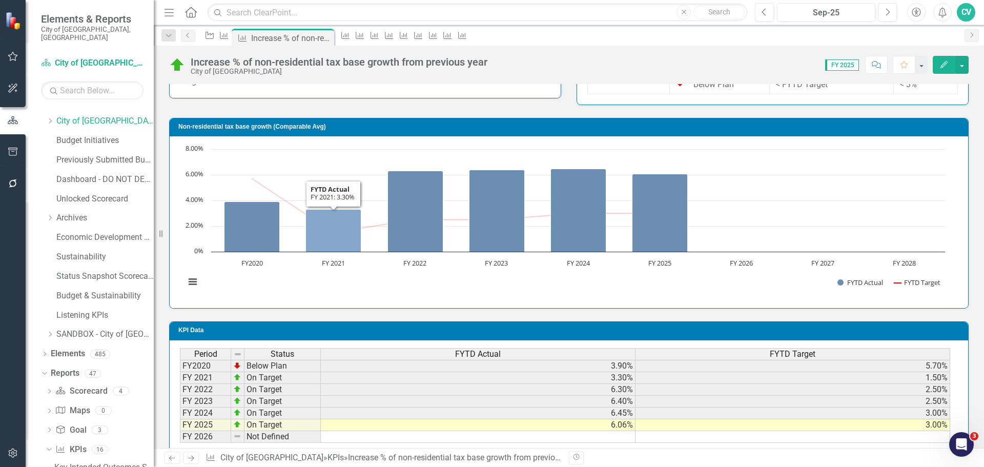
scroll to position [598, 0]
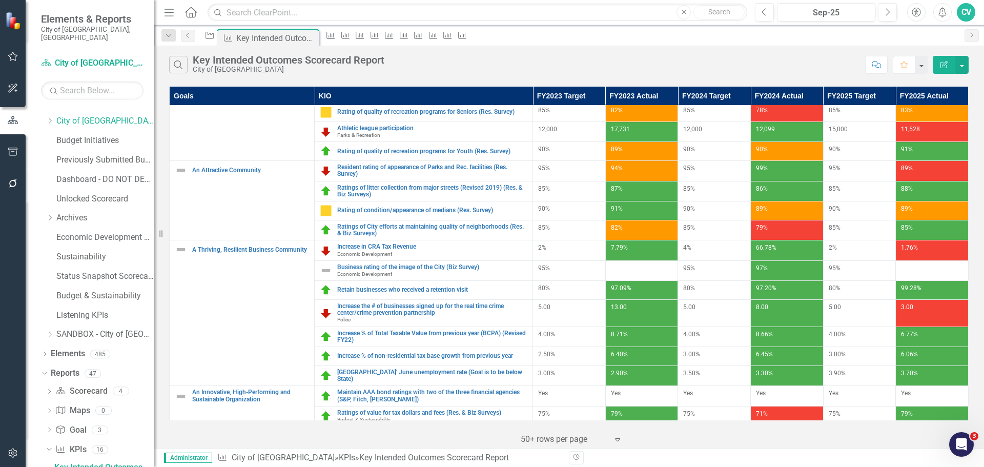
scroll to position [205, 0]
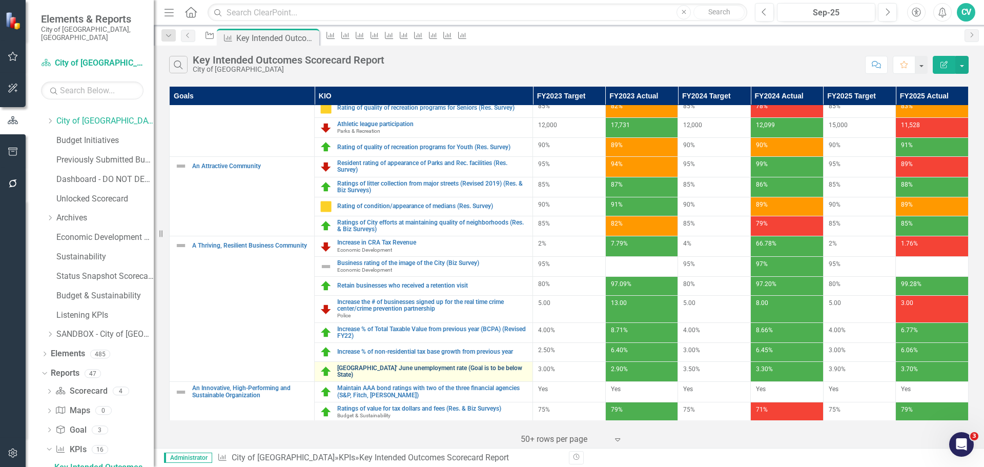
click at [423, 369] on link "[GEOGRAPHIC_DATA]' June unemployment rate (Goal is to be below State)" at bounding box center [432, 371] width 190 height 13
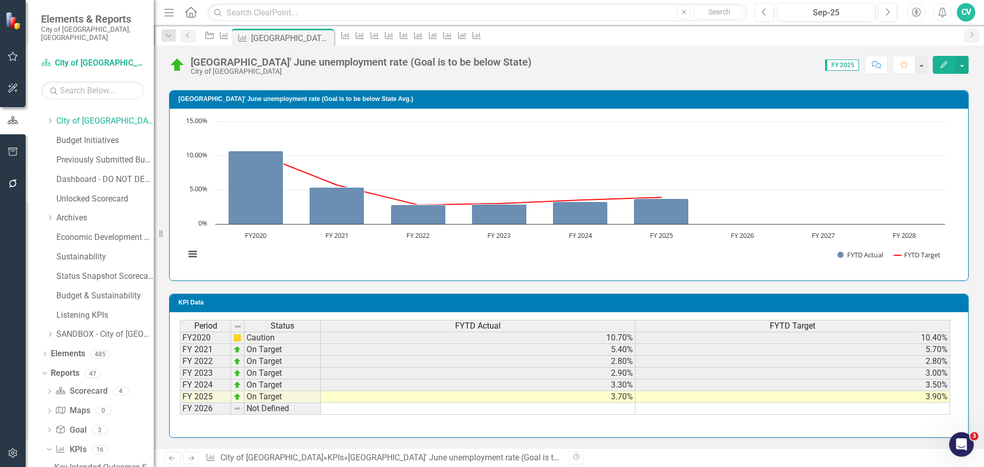
scroll to position [607, 0]
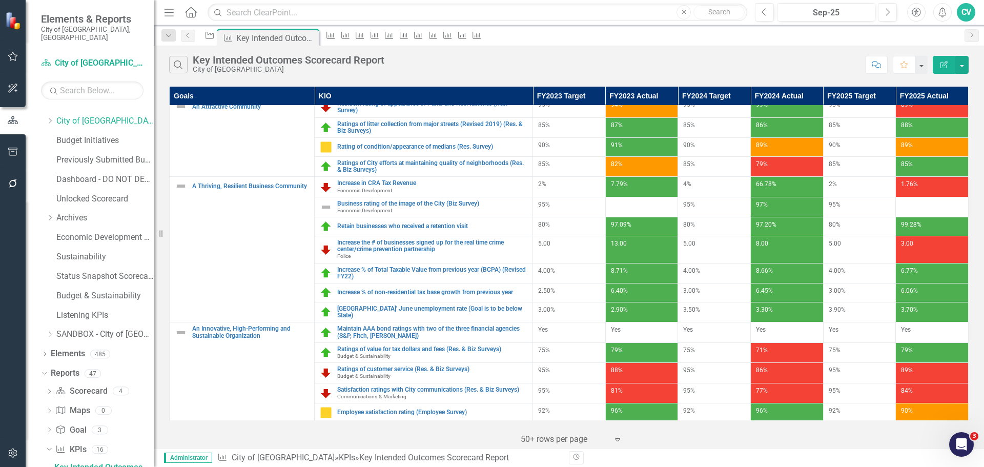
scroll to position [265, 0]
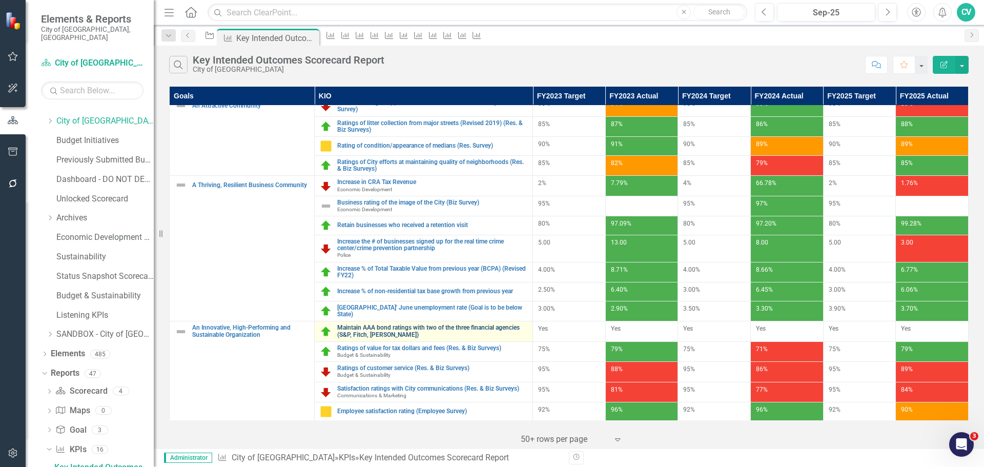
click at [375, 326] on link "Maintain AAA bond ratings with two of the three financial agencies (S&P, Fitch,…" at bounding box center [432, 330] width 190 height 13
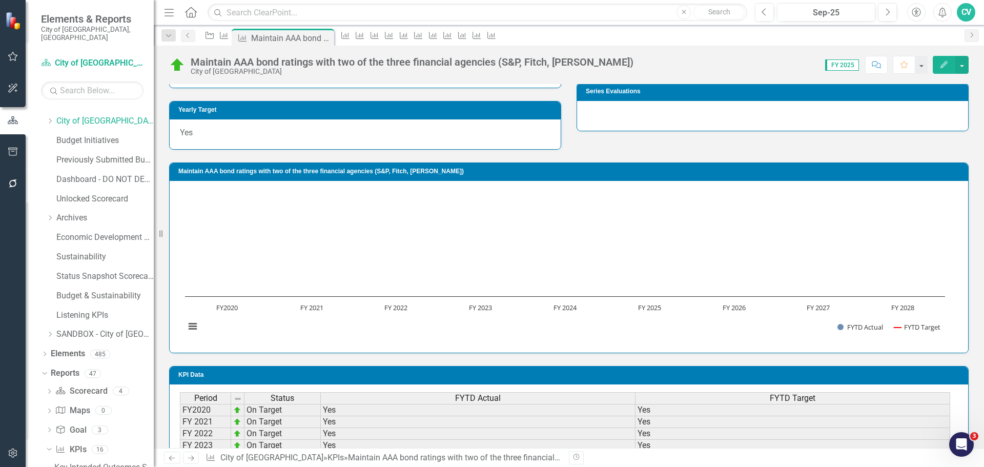
scroll to position [528, 0]
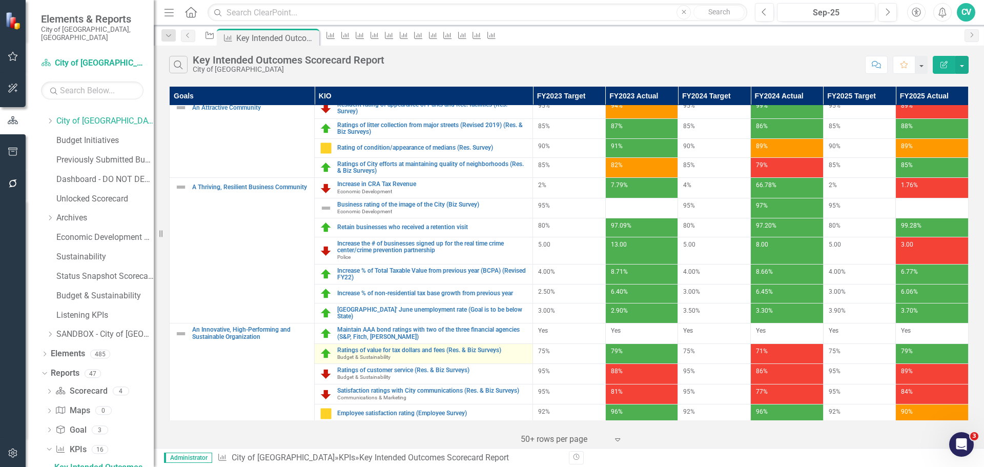
scroll to position [265, 0]
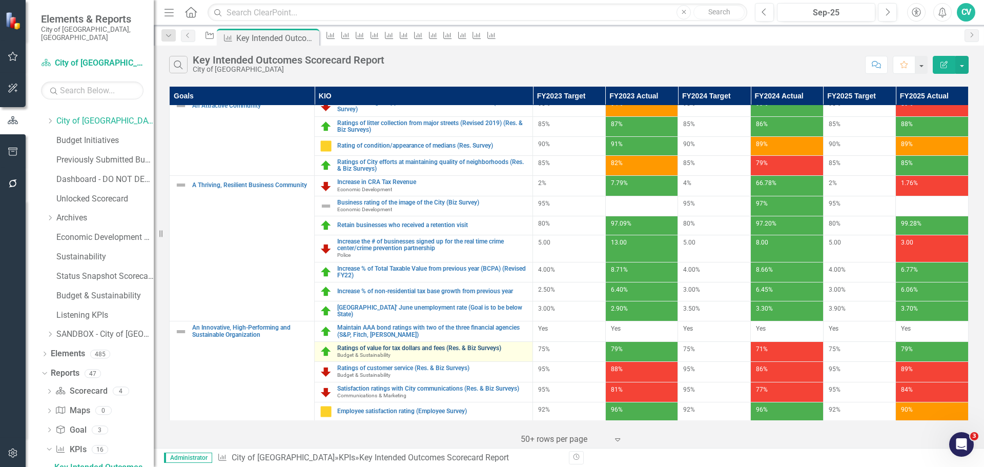
click at [422, 348] on link "Ratings of value for tax dollars and fees (Res. & Biz Surveys)" at bounding box center [432, 348] width 190 height 7
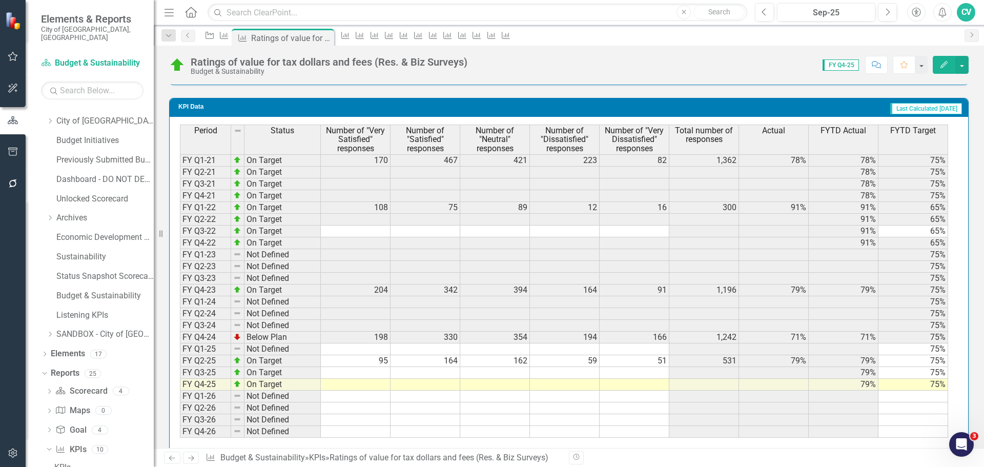
scroll to position [965, 0]
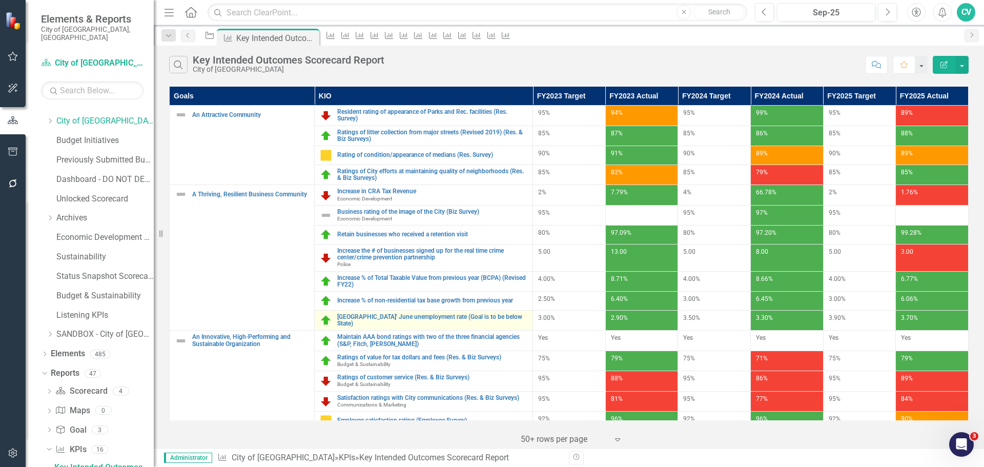
scroll to position [265, 0]
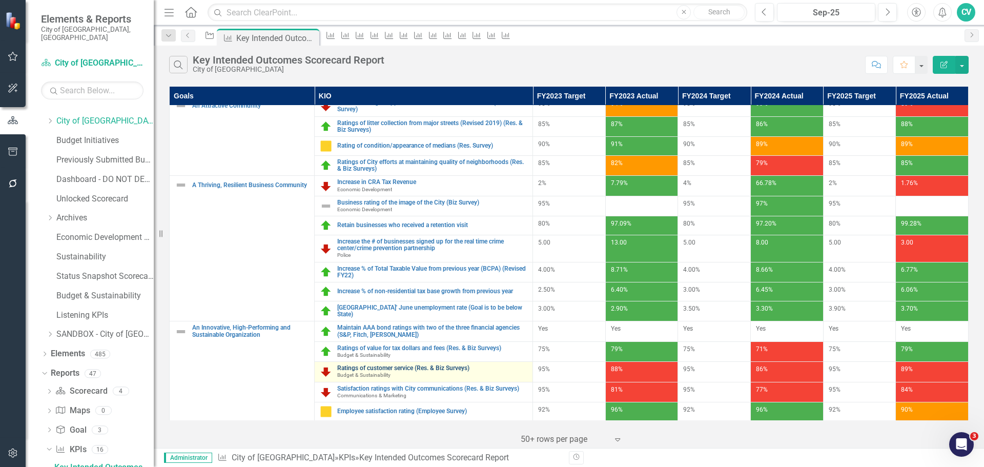
click at [389, 365] on link "Ratings of customer service (Res. & Biz Surveys)" at bounding box center [432, 368] width 190 height 7
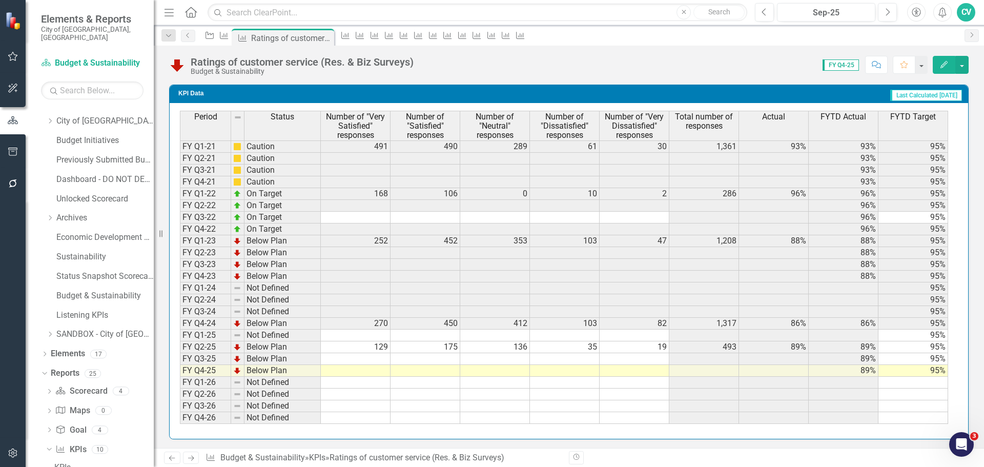
scroll to position [976, 0]
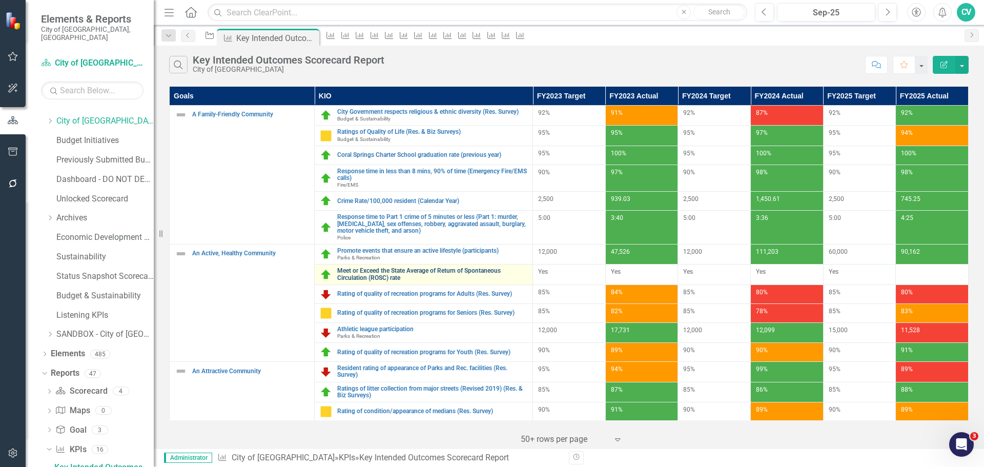
scroll to position [265, 0]
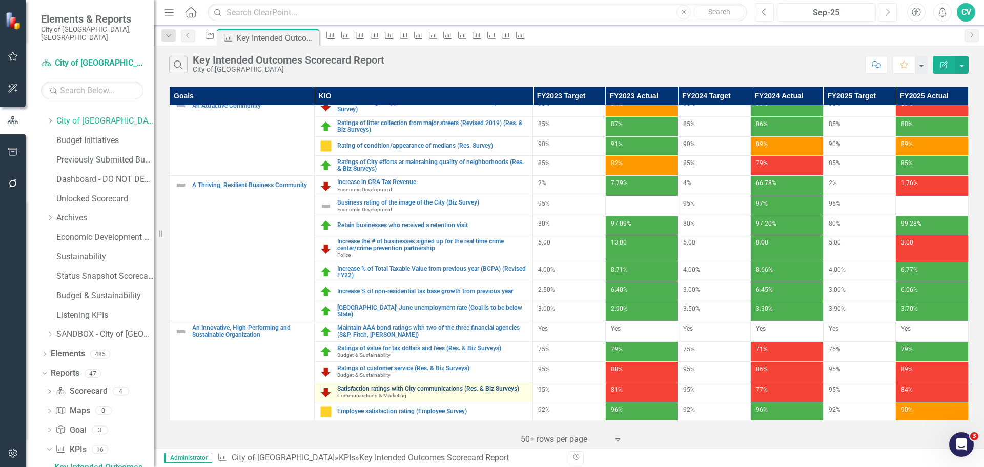
click at [402, 385] on link "Satisfaction ratings with City communications (Res. & Biz Surveys)" at bounding box center [432, 388] width 190 height 7
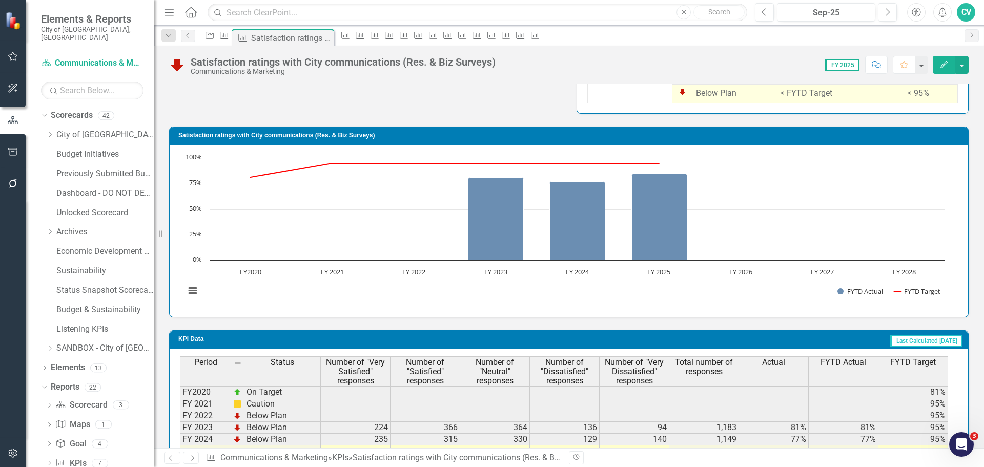
scroll to position [776, 0]
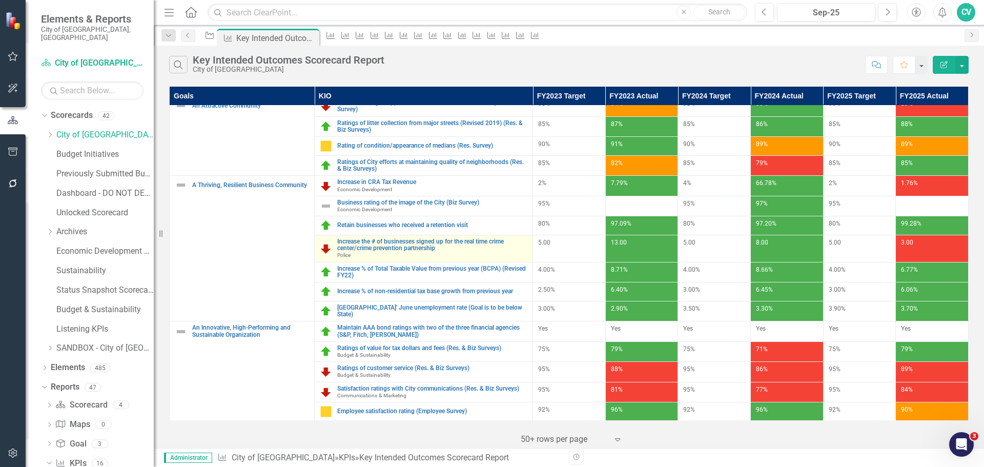
scroll to position [14, 0]
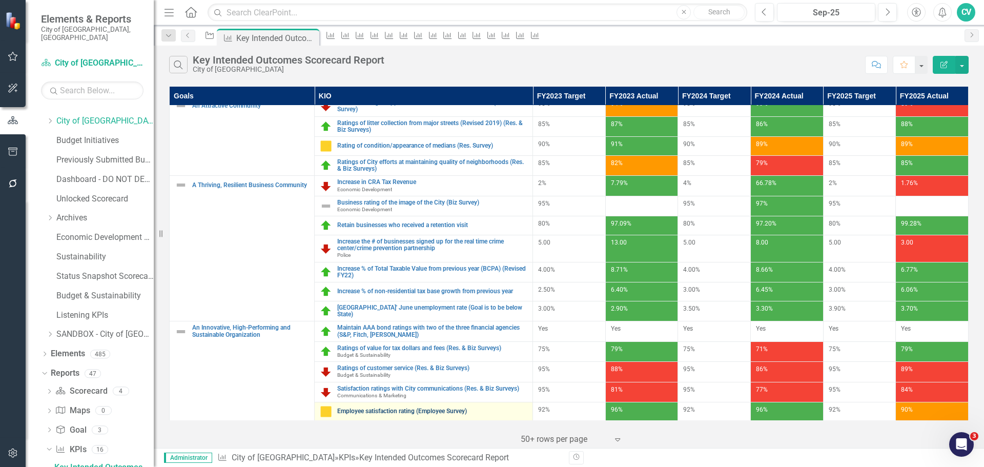
click at [407, 409] on link "Employee satisfaction rating (Employee Survey)" at bounding box center [432, 411] width 190 height 7
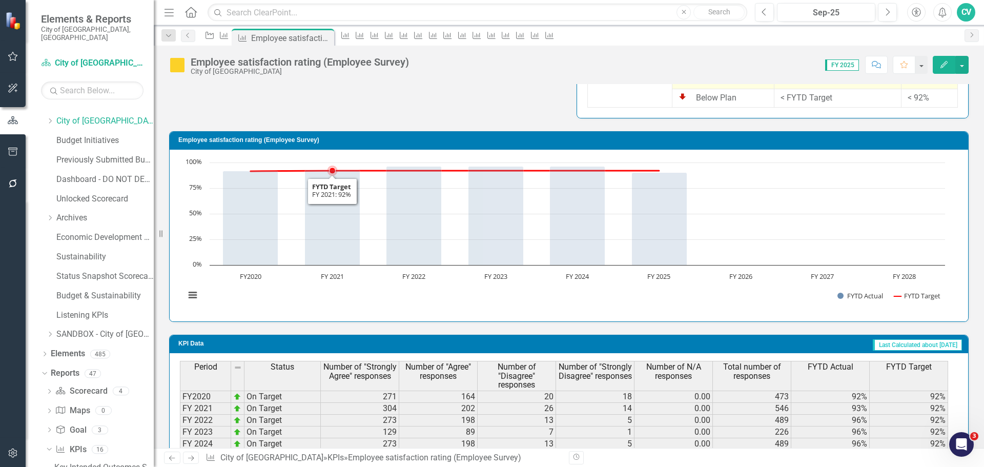
scroll to position [702, 0]
